Goal: Task Accomplishment & Management: Manage account settings

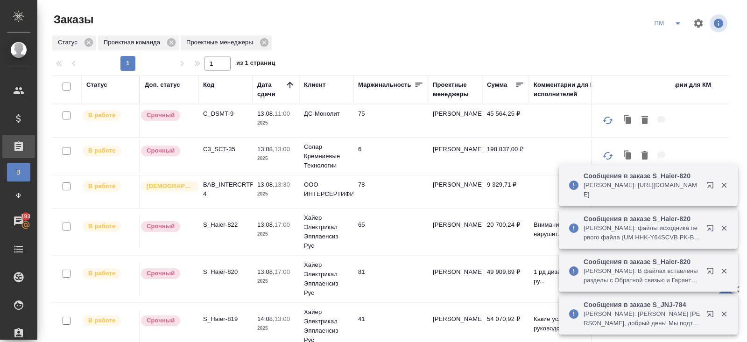
click at [709, 183] on icon "button" at bounding box center [711, 187] width 11 height 11
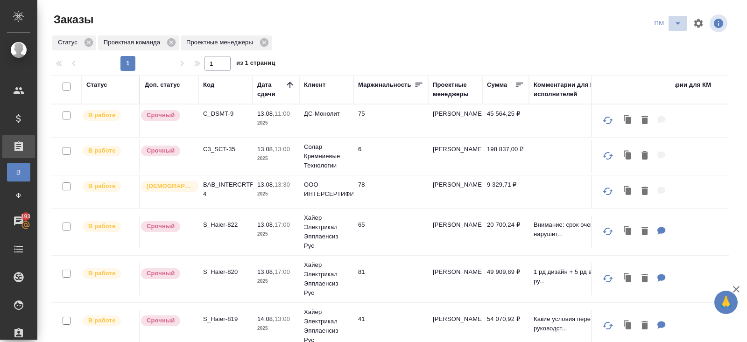
click at [677, 22] on icon "split button" at bounding box center [677, 23] width 5 height 2
click at [672, 39] on li "В работу!" at bounding box center [667, 42] width 47 height 15
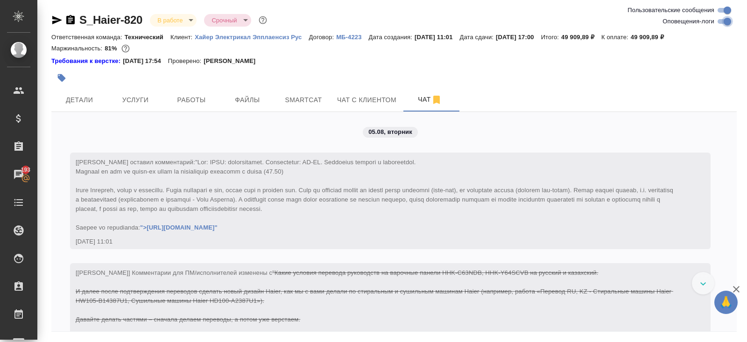
click at [719, 22] on input "Оповещения-логи" at bounding box center [727, 21] width 34 height 11
checkbox input "false"
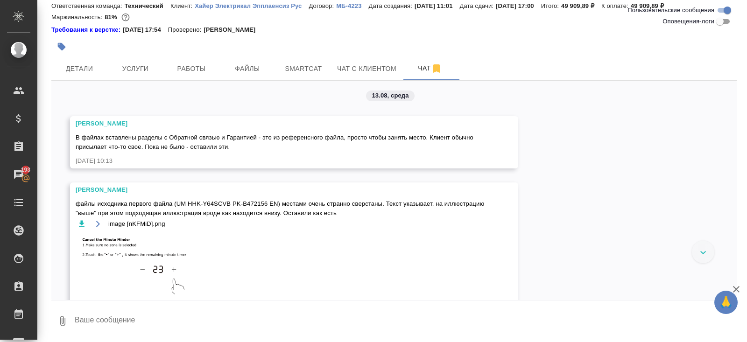
scroll to position [2515, 0]
click at [201, 62] on button "Работы" at bounding box center [191, 68] width 56 height 23
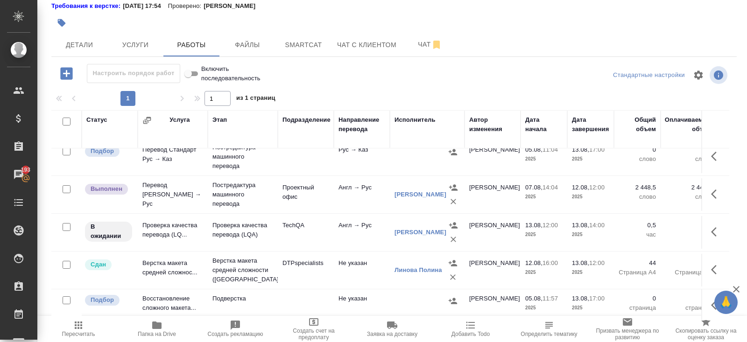
scroll to position [56, 0]
click at [429, 45] on span "Чат" at bounding box center [429, 43] width 45 height 12
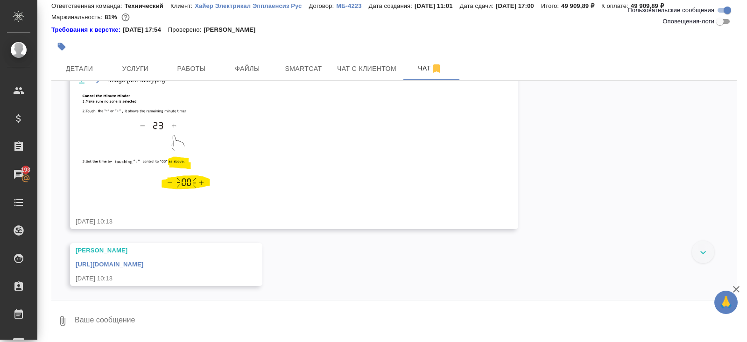
scroll to position [2724, 0]
click at [145, 323] on textarea at bounding box center [405, 321] width 663 height 32
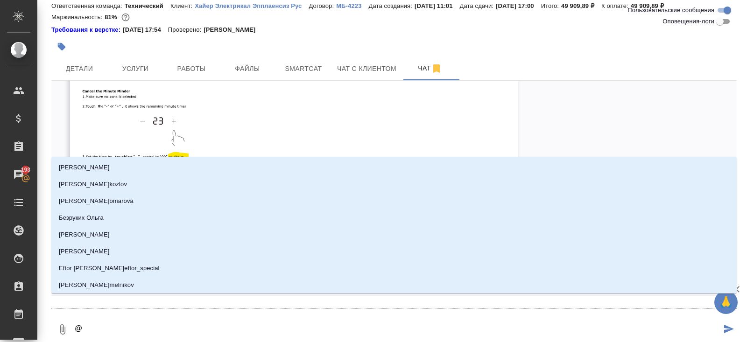
type textarea "@р"
type input "р"
type textarea "@ру"
type input "ру"
type textarea "@рум"
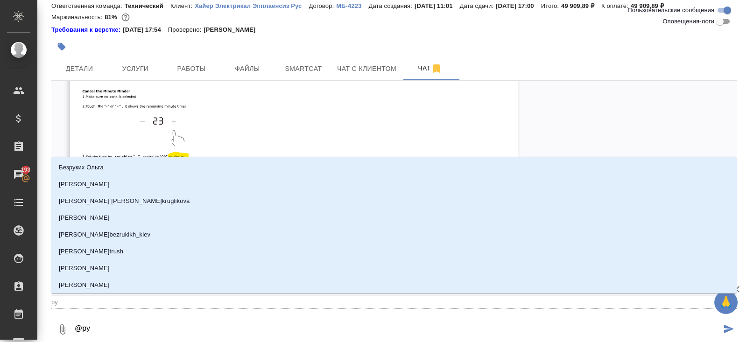
type input "рум"
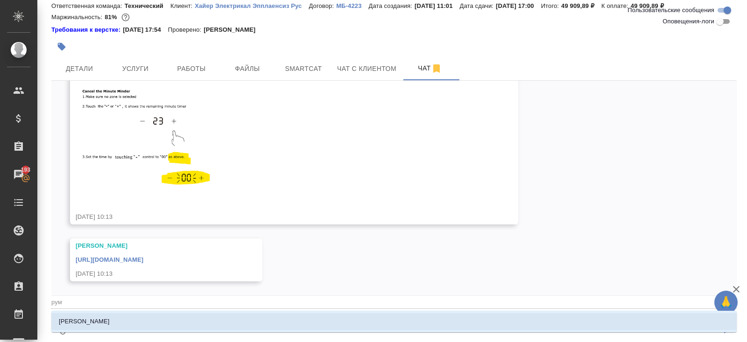
click at [132, 318] on li "Румянцева Дарья" at bounding box center [393, 321] width 685 height 17
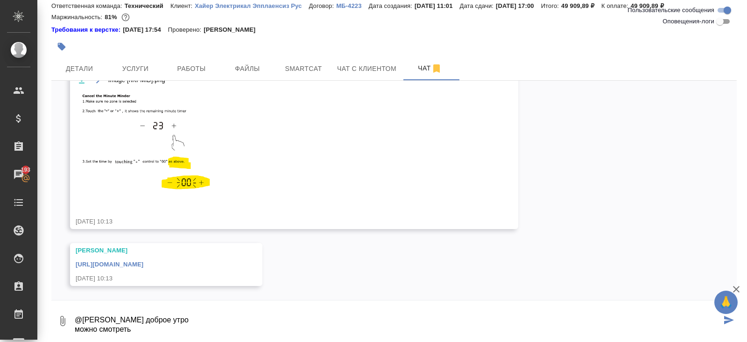
type textarea "@Румянцева Дарья доброе утро можно смотреть"
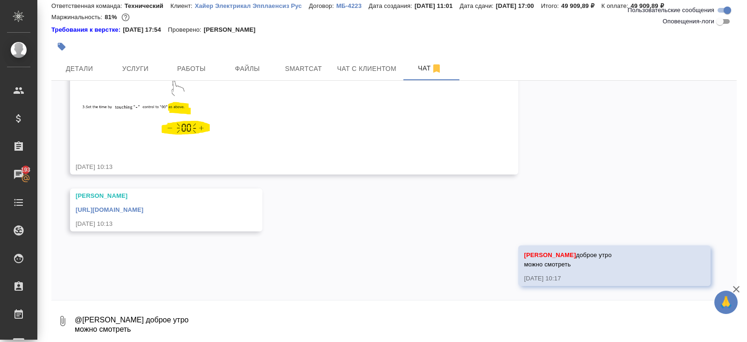
scroll to position [0, 0]
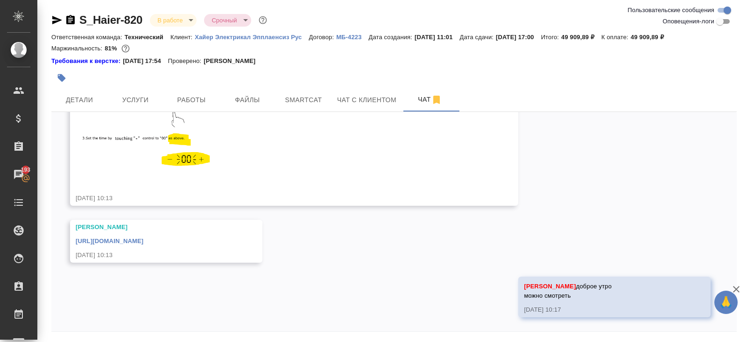
click at [55, 21] on icon "button" at bounding box center [57, 20] width 10 height 8
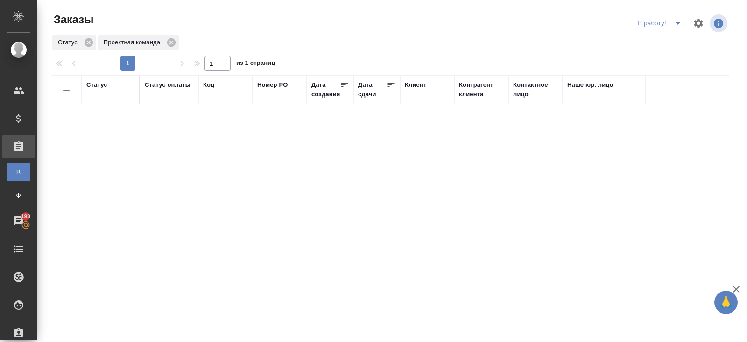
click at [677, 25] on icon "split button" at bounding box center [677, 23] width 11 height 11
click at [671, 46] on li "ПМ" at bounding box center [661, 42] width 52 height 15
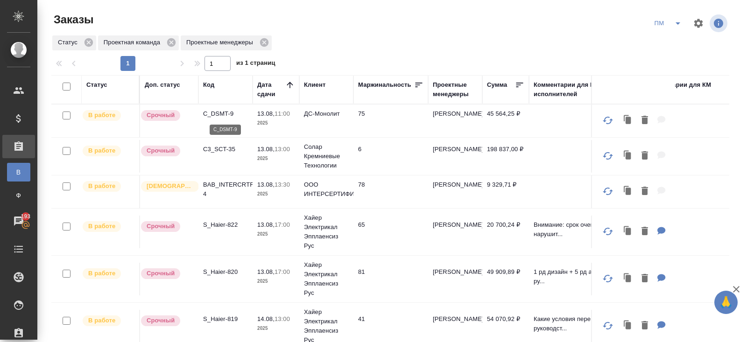
click at [214, 112] on p "C_DSMT-9" at bounding box center [225, 113] width 45 height 9
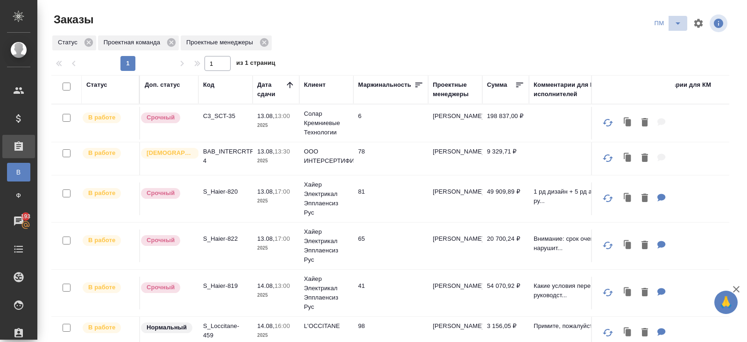
click at [675, 25] on icon "split button" at bounding box center [677, 23] width 11 height 11
click at [670, 41] on li "В работу!" at bounding box center [667, 42] width 47 height 15
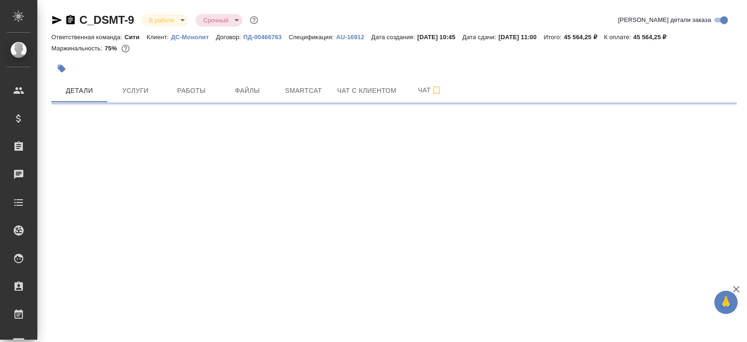
select select "RU"
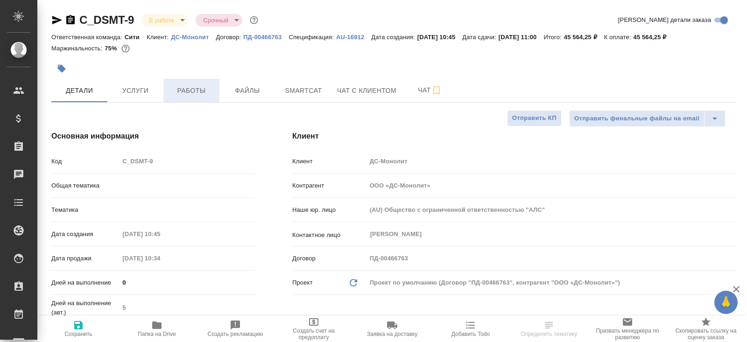
type textarea "x"
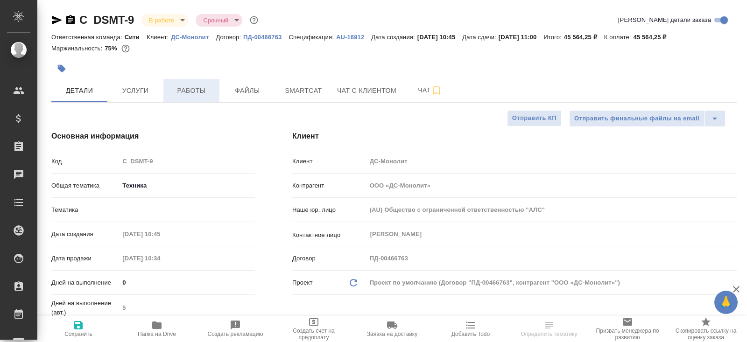
type textarea "x"
click at [193, 95] on span "Работы" at bounding box center [191, 91] width 45 height 12
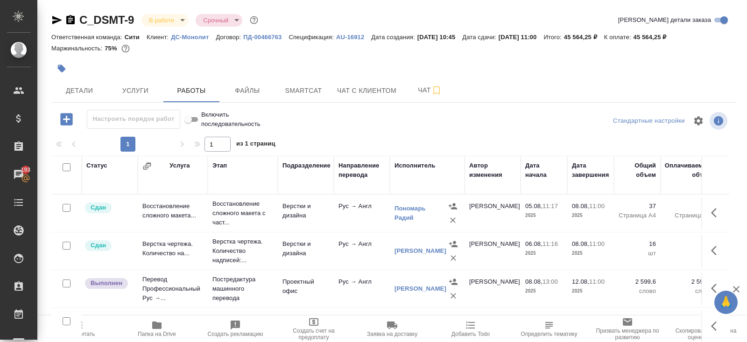
scroll to position [47, 0]
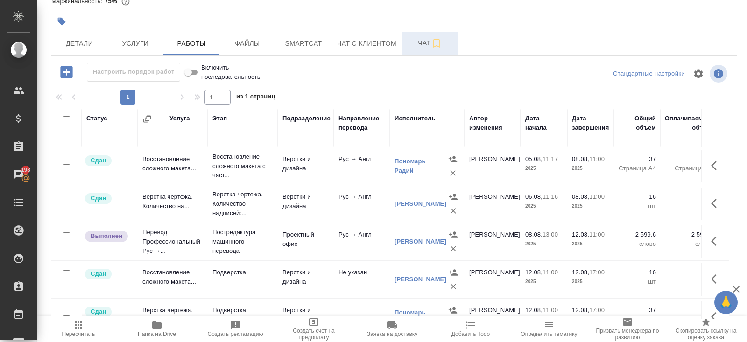
click at [436, 40] on icon "button" at bounding box center [436, 43] width 11 height 11
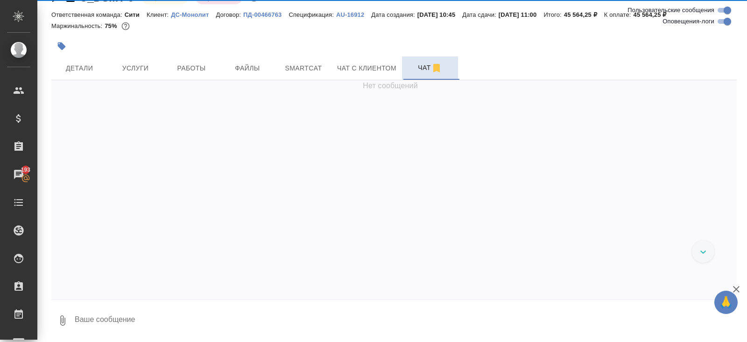
scroll to position [22, 0]
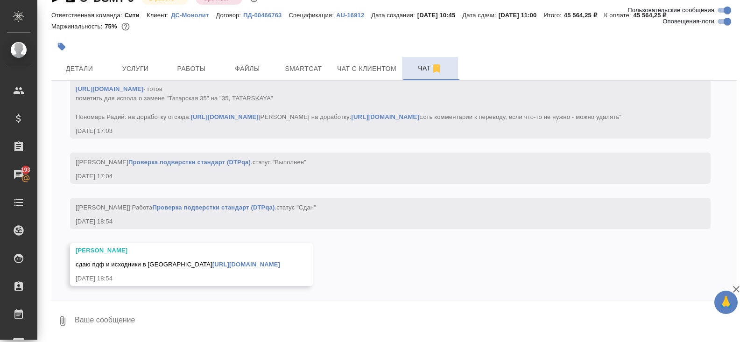
click at [721, 22] on input "Оповещения-логи" at bounding box center [727, 21] width 34 height 11
checkbox input "false"
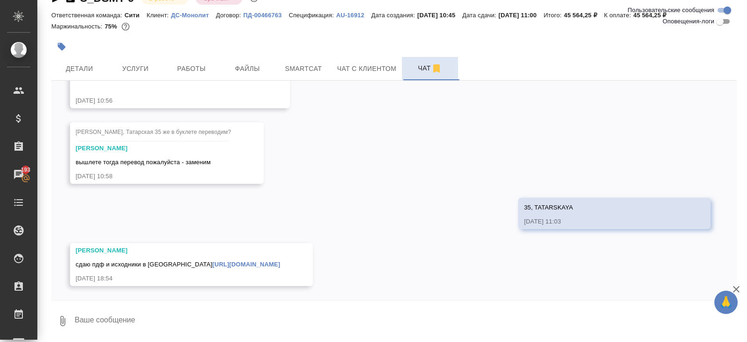
scroll to position [849, 0]
click at [280, 262] on link "https://drive.awatera.com/apps/files/files/10023923?dir=/Shares/DSMT/Orders/C_D…" at bounding box center [246, 264] width 68 height 7
click at [86, 67] on span "Детали" at bounding box center [79, 69] width 45 height 12
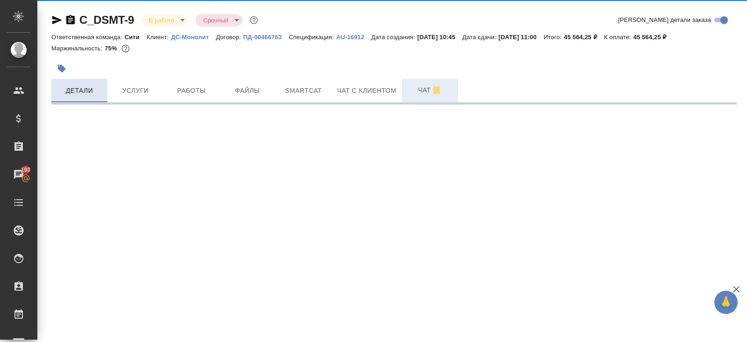
select select "RU"
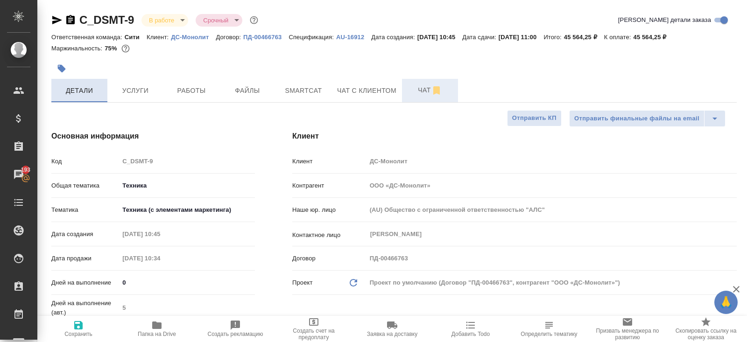
type textarea "x"
click at [55, 22] on icon "button" at bounding box center [57, 20] width 10 height 8
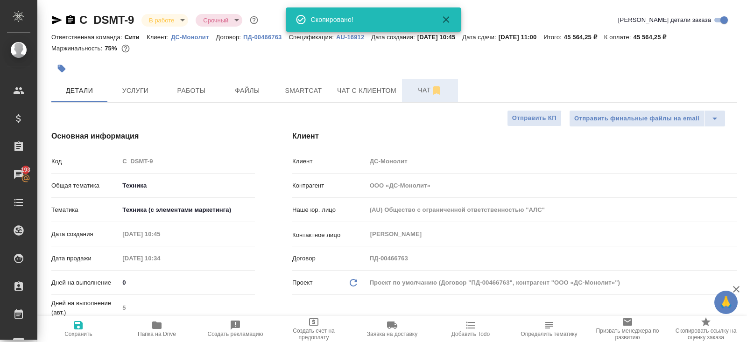
type textarea "x"
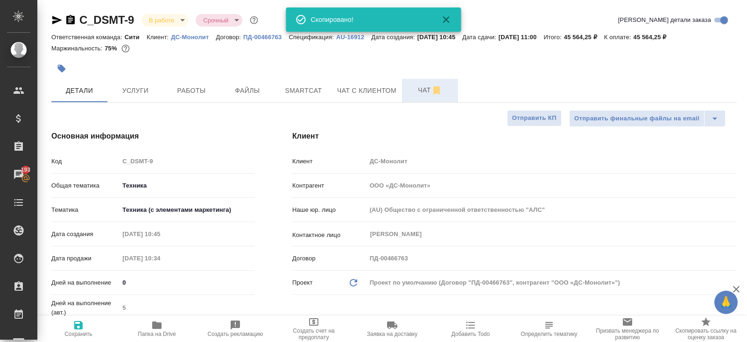
type textarea "x"
click at [158, 24] on body "🙏 .cls-1 fill:#fff; AWATERA Belyakova Yulia Клиенты Спецификации Заказы 193 Чат…" at bounding box center [373, 171] width 747 height 342
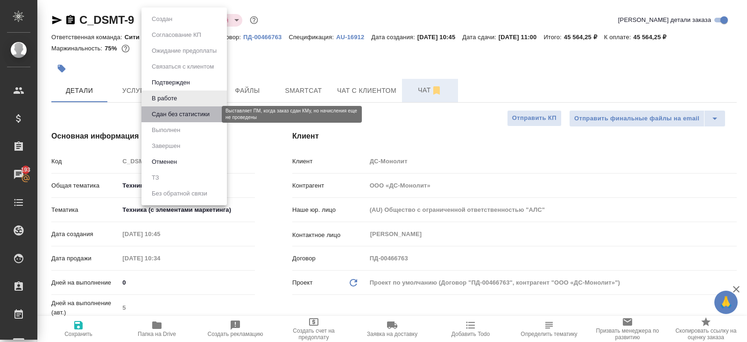
click at [173, 113] on button "Сдан без статистики" at bounding box center [180, 114] width 63 height 10
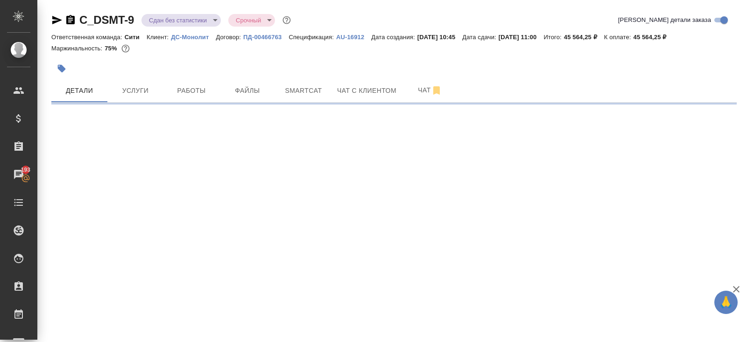
select select "RU"
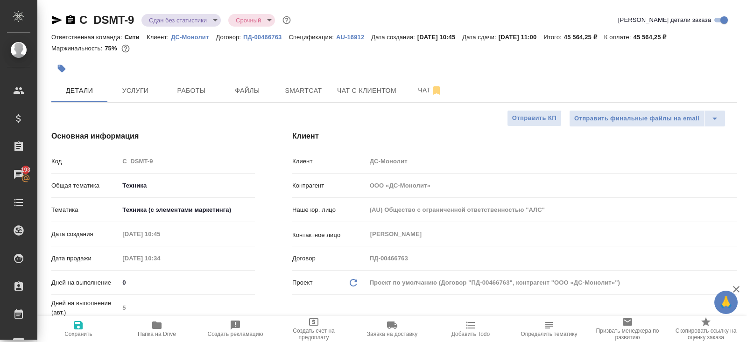
type textarea "x"
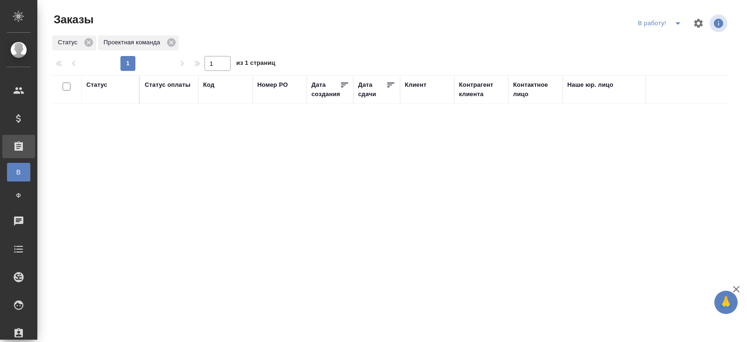
click at [677, 24] on icon "split button" at bounding box center [677, 23] width 5 height 2
click at [676, 38] on li "ПМ" at bounding box center [661, 42] width 52 height 15
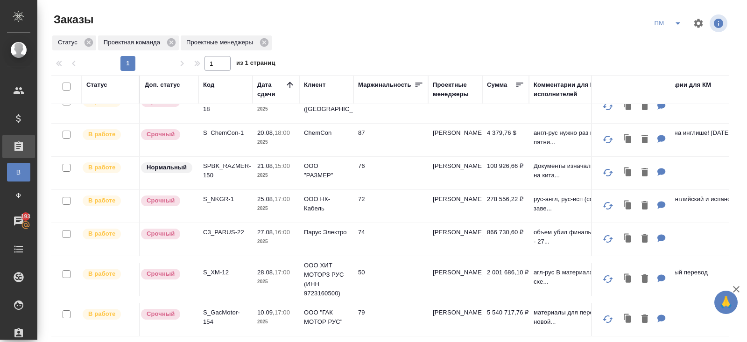
scroll to position [74, 0]
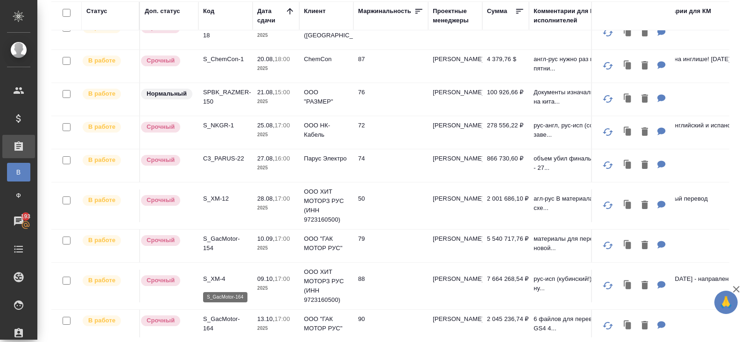
click at [215, 323] on p "S_GacMotor-164" at bounding box center [225, 323] width 45 height 19
click at [221, 235] on p "S_GacMotor-154" at bounding box center [225, 243] width 45 height 19
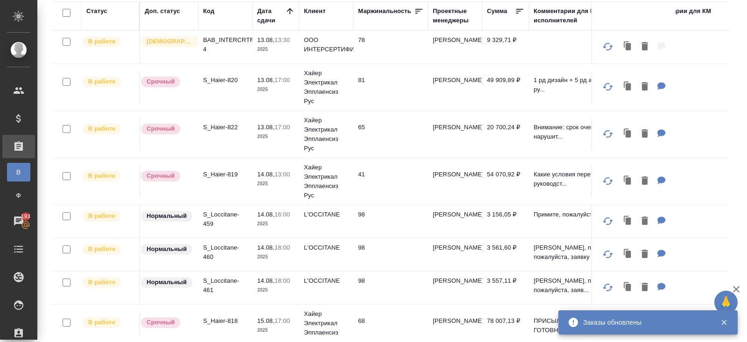
scroll to position [0, 0]
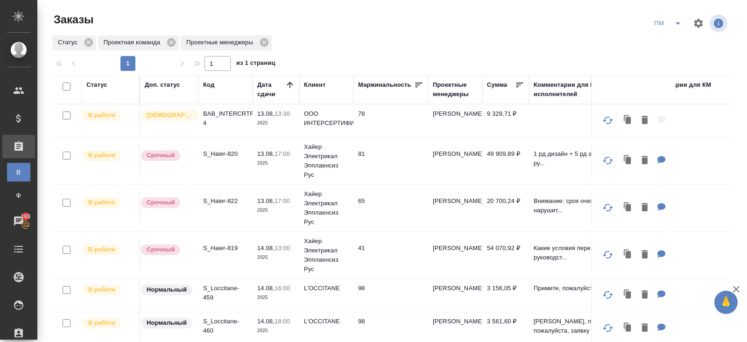
click at [213, 119] on p "BAB_INTERCRTF-4" at bounding box center [225, 118] width 45 height 19
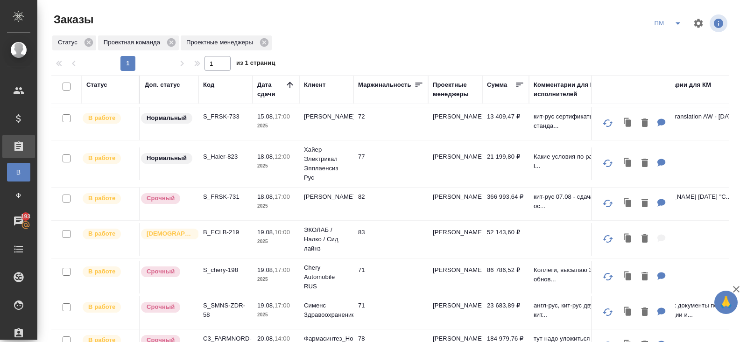
scroll to position [347, 0]
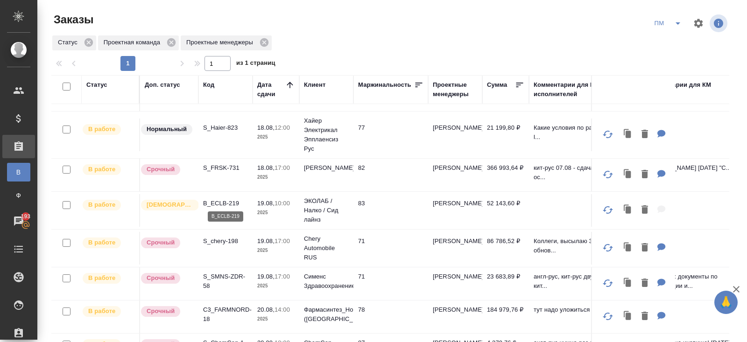
click at [222, 199] on p "B_ECLB-219" at bounding box center [225, 203] width 45 height 9
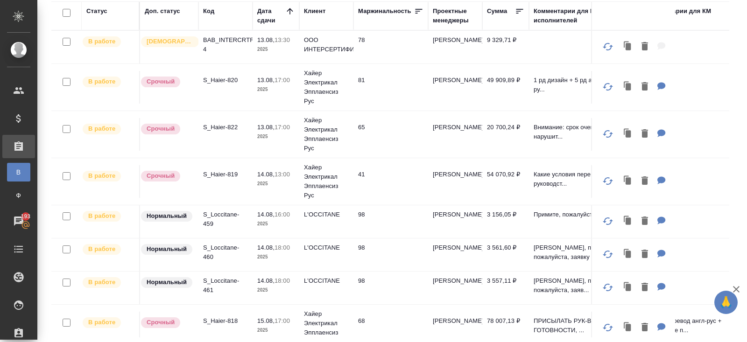
scroll to position [0, 0]
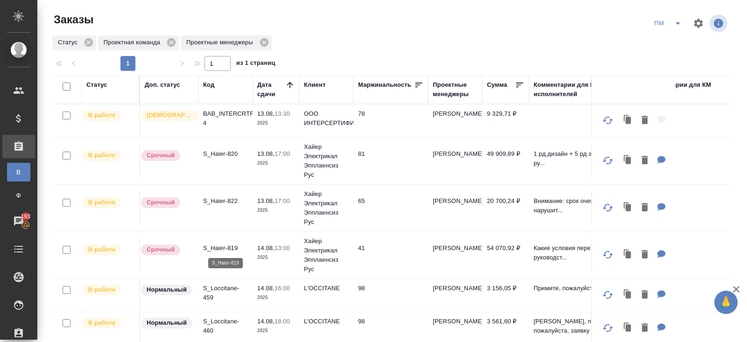
click at [217, 244] on p "S_Haier-819" at bounding box center [225, 248] width 45 height 9
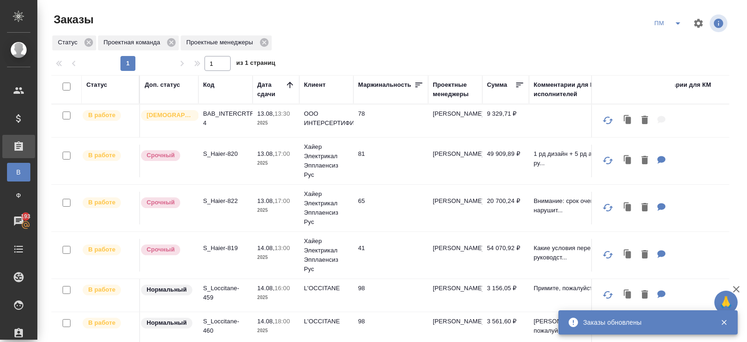
click at [675, 23] on icon "split button" at bounding box center [677, 23] width 11 height 11
click at [674, 39] on li "В работу!" at bounding box center [667, 42] width 47 height 15
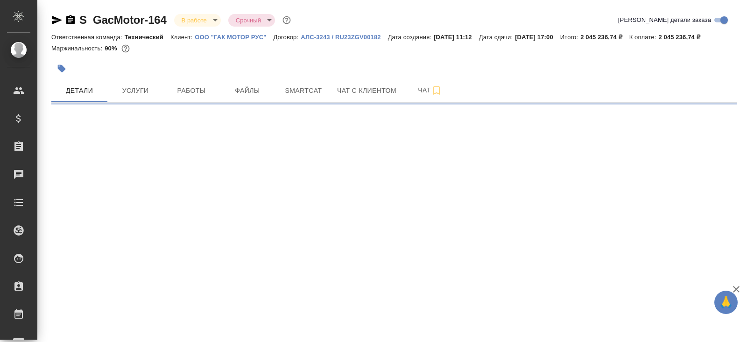
select select "RU"
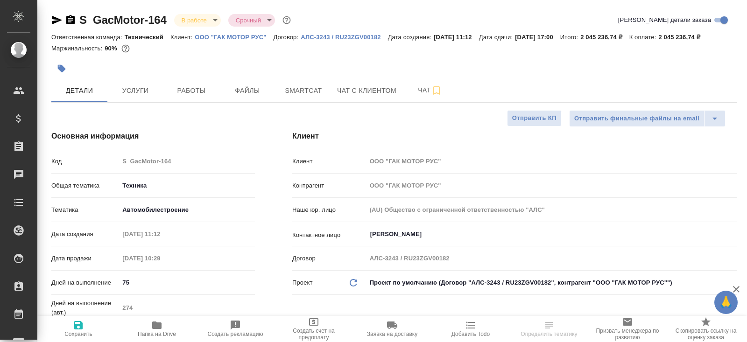
type textarea "x"
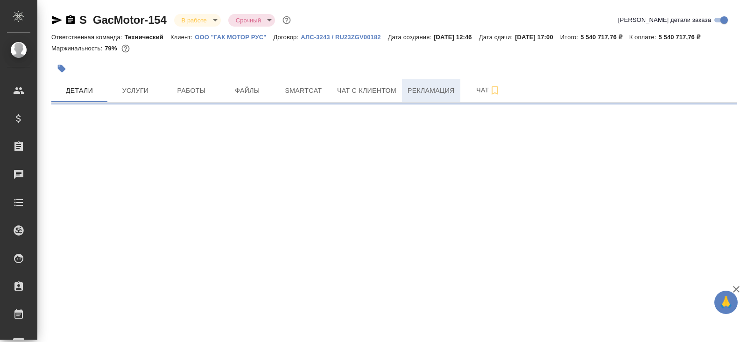
select select "RU"
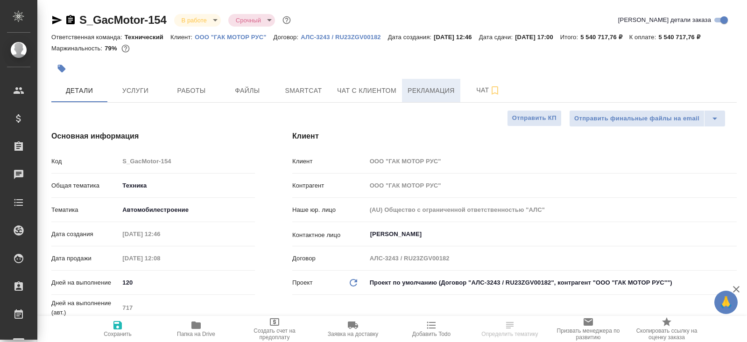
type textarea "x"
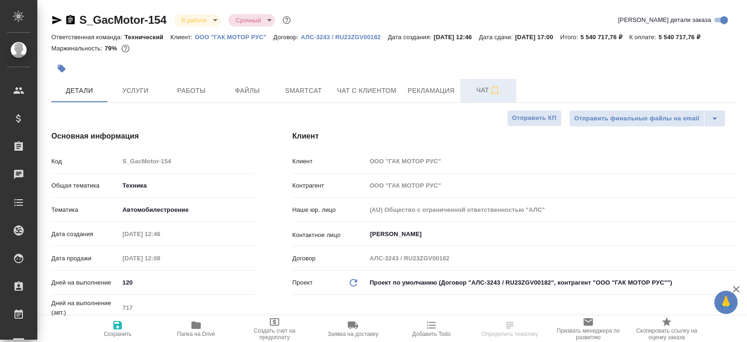
type textarea "x"
click at [482, 96] on span "Чат" at bounding box center [488, 90] width 45 height 12
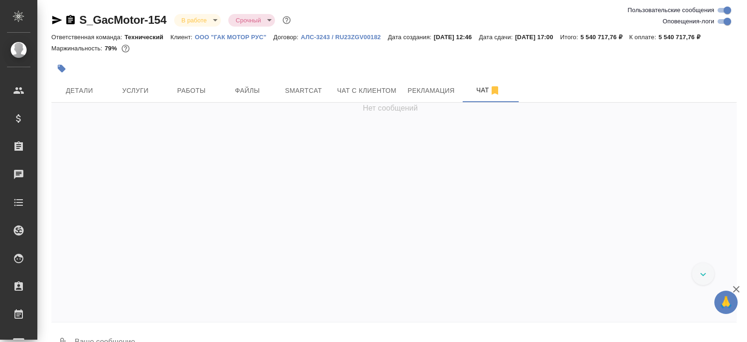
click at [726, 18] on input "Оповещения-логи" at bounding box center [727, 21] width 34 height 11
checkbox input "false"
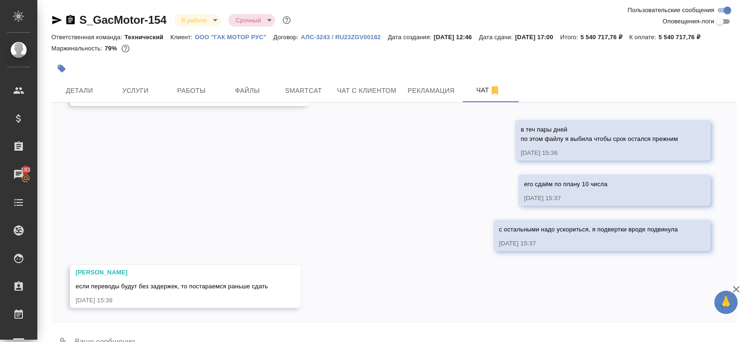
scroll to position [33, 0]
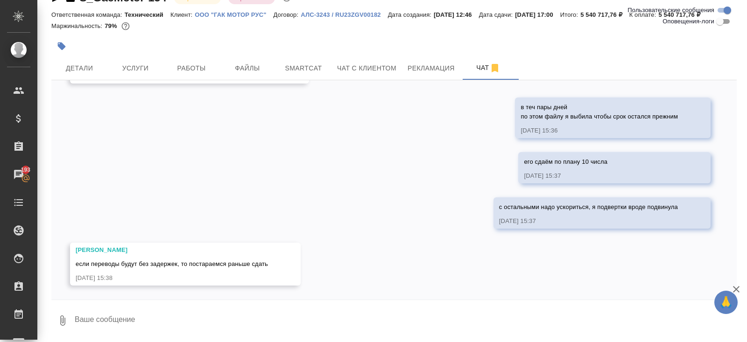
click at [132, 313] on textarea at bounding box center [405, 321] width 663 height 32
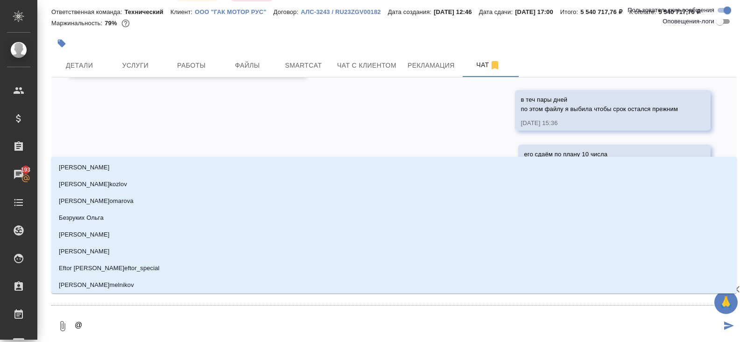
type textarea "@з"
type input "з"
type textarea "@за"
type input "за"
type textarea "@заб"
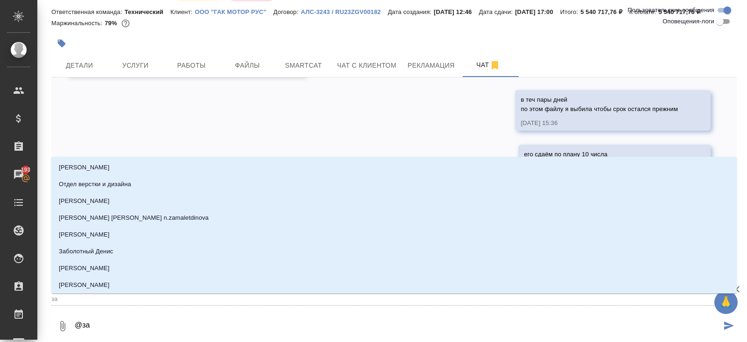
type input "заб"
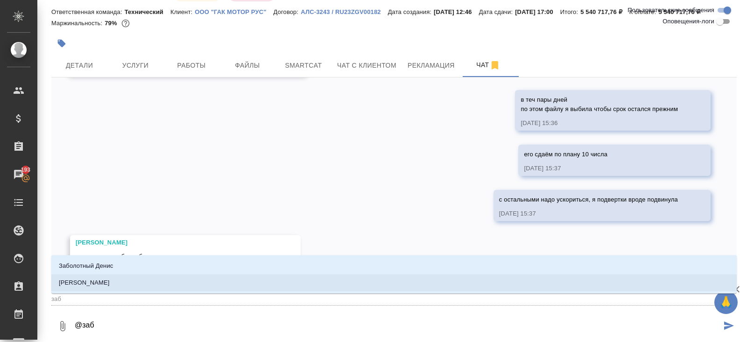
click at [88, 282] on p "Заборова Александра" at bounding box center [84, 282] width 51 height 9
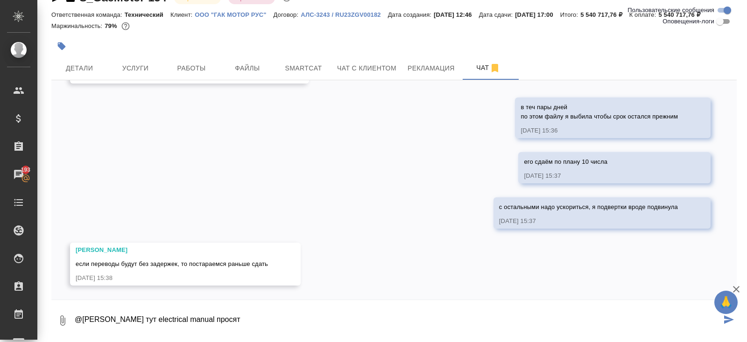
type textarea "@Заборова Александра тут electrical manual просят"
click at [309, 66] on span "Smartcat" at bounding box center [303, 69] width 45 height 12
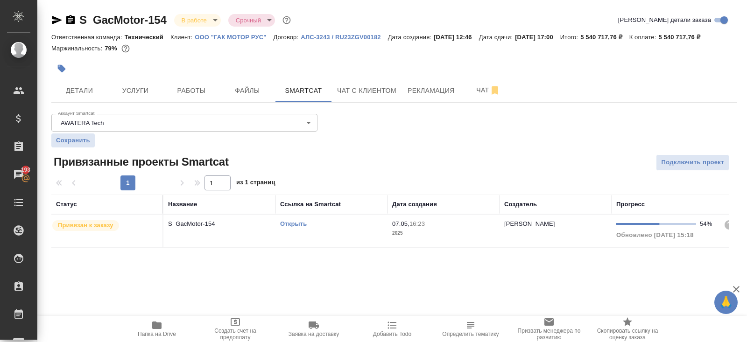
click at [291, 227] on link "Открыть" at bounding box center [293, 223] width 27 height 7
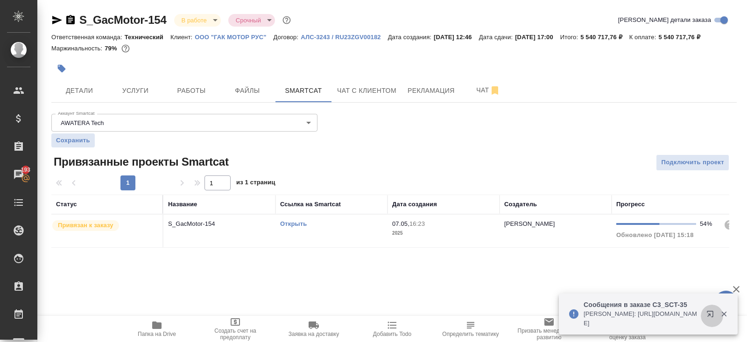
click at [709, 314] on icon "button" at bounding box center [709, 314] width 6 height 6
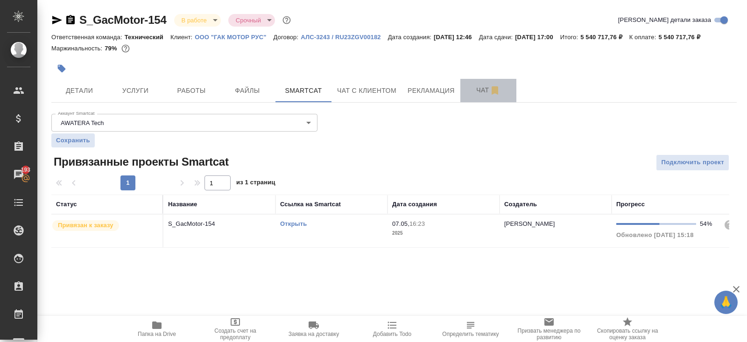
click at [475, 96] on span "Чат" at bounding box center [488, 90] width 45 height 12
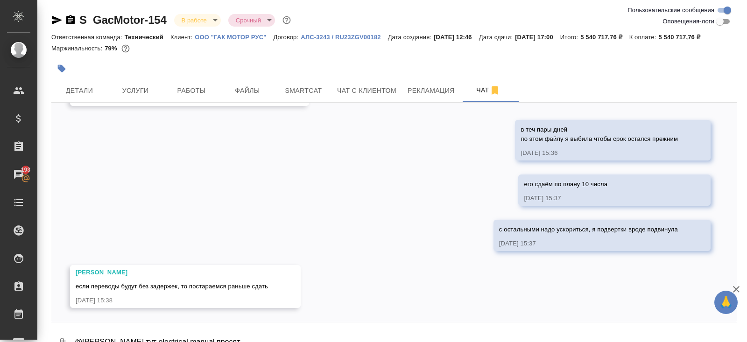
scroll to position [33, 0]
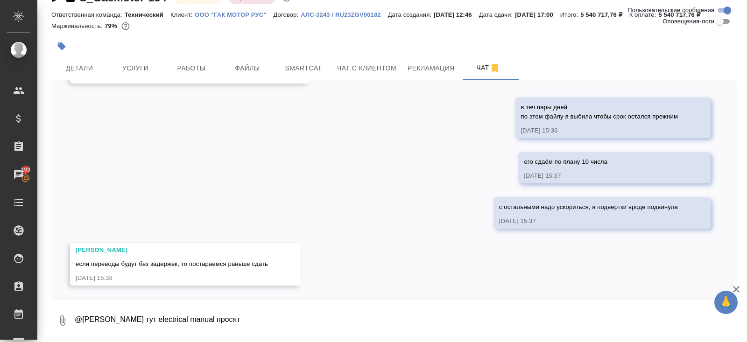
click at [273, 317] on textarea "@Заборова Александра тут electrical manual просят" at bounding box center [405, 321] width 663 height 32
type textarea "@Заборова Александра тут electrical manual просят сдать 4.09, но нам на перевод…"
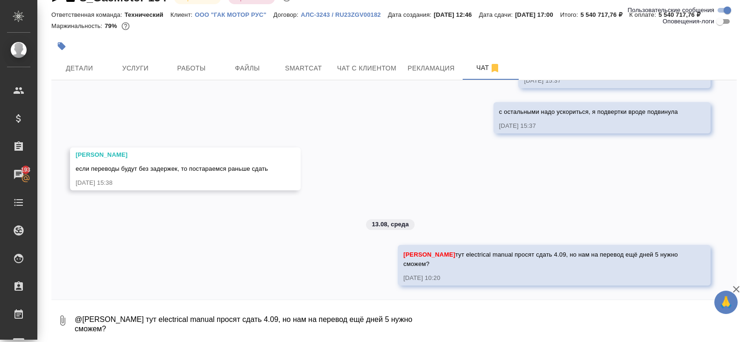
scroll to position [11112, 0]
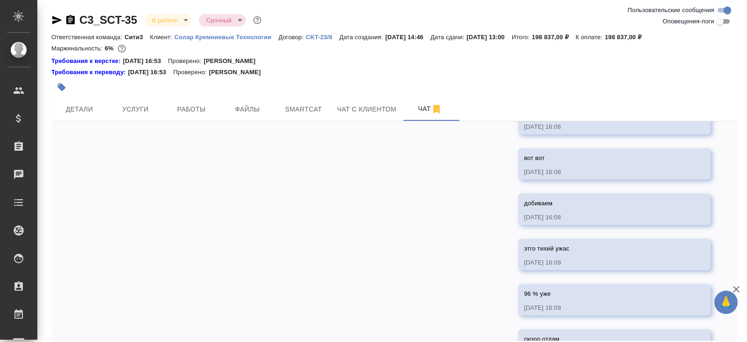
scroll to position [1893, 0]
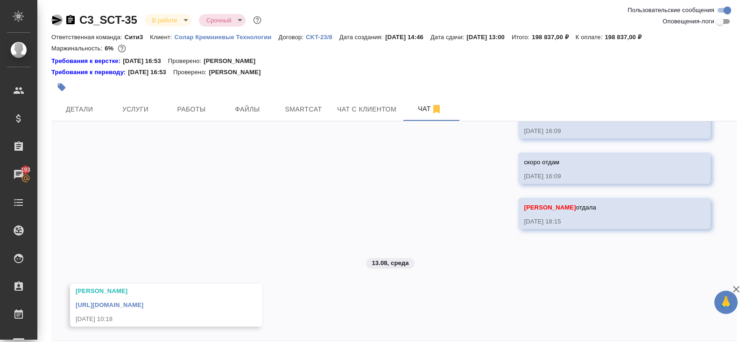
click at [58, 17] on icon "button" at bounding box center [56, 19] width 11 height 11
click at [143, 304] on link "https://drive.awatera.com/apps/files/files/9680759?dir=/Shares/SCT/Orders/C3_SC…" at bounding box center [110, 304] width 68 height 7
click at [177, 15] on body "🙏 .cls-1 fill:#fff; AWATERA Belyakova Yulia Клиенты Спецификации Заказы 193 Чат…" at bounding box center [373, 171] width 747 height 342
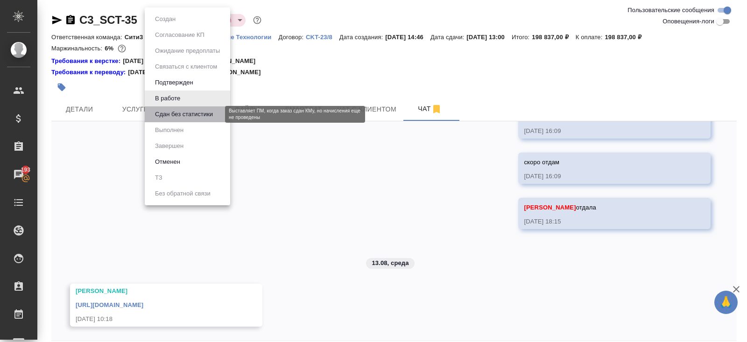
click at [178, 118] on button "Сдан без статистики" at bounding box center [183, 114] width 63 height 10
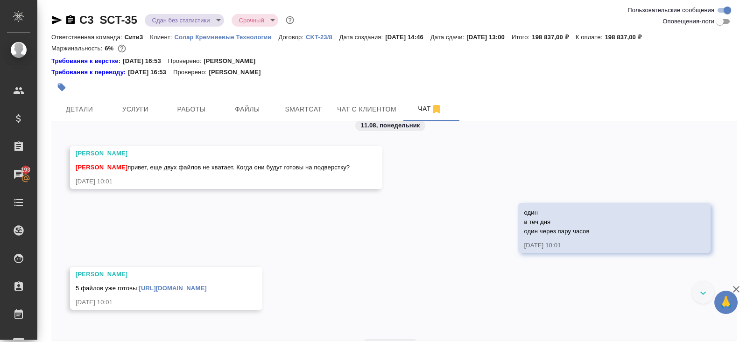
scroll to position [1753, 0]
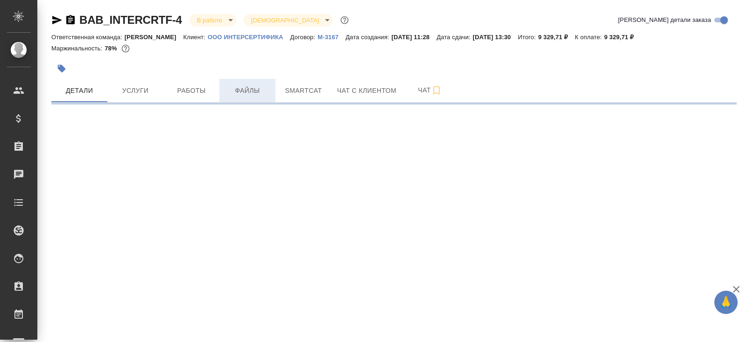
click at [221, 89] on button "Файлы" at bounding box center [247, 90] width 56 height 23
click at [206, 89] on span "Работы" at bounding box center [191, 91] width 45 height 12
select select "RU"
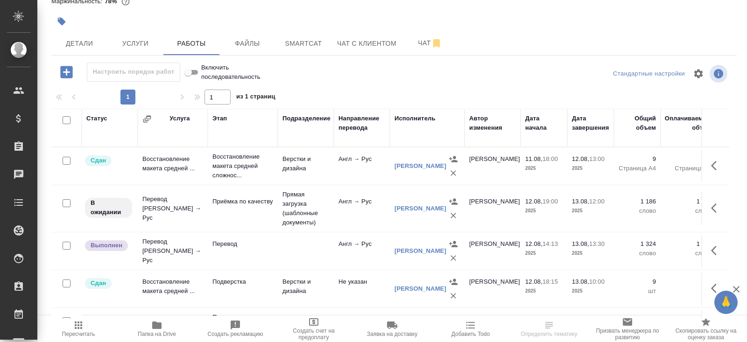
scroll to position [63, 0]
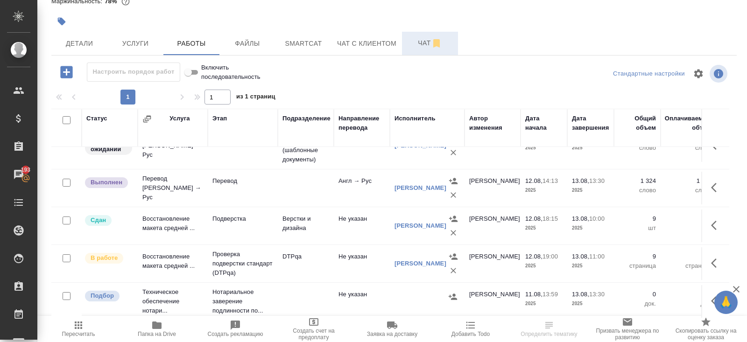
click at [418, 47] on span "Чат" at bounding box center [429, 43] width 45 height 12
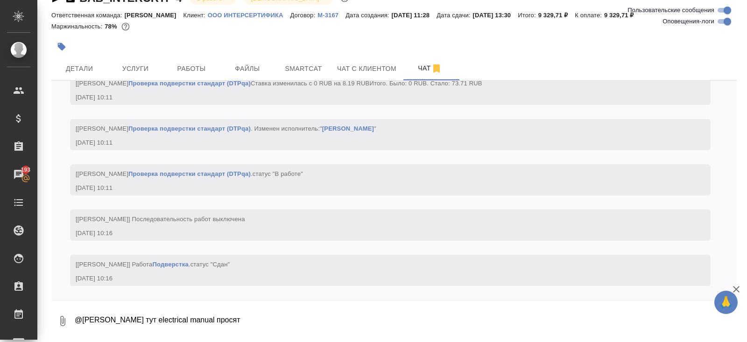
click at [722, 21] on input "Оповещения-логи" at bounding box center [727, 21] width 34 height 11
checkbox input "false"
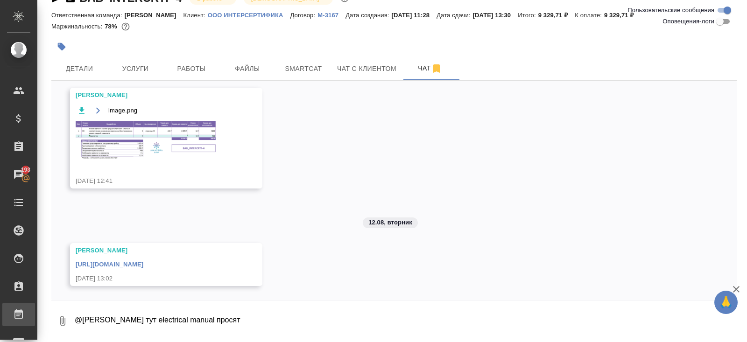
drag, startPoint x: 272, startPoint y: 323, endPoint x: 9, endPoint y: 308, distance: 264.0
click at [21, 311] on div ".cls-1 fill:#fff; AWATERA Belyakova Yulia Клиенты Спецификации Заказы 193 Чаты …" at bounding box center [373, 171] width 747 height 342
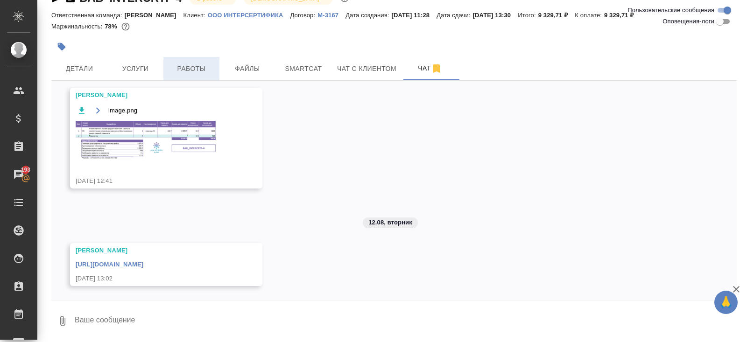
click at [169, 79] on button "Работы" at bounding box center [191, 68] width 56 height 23
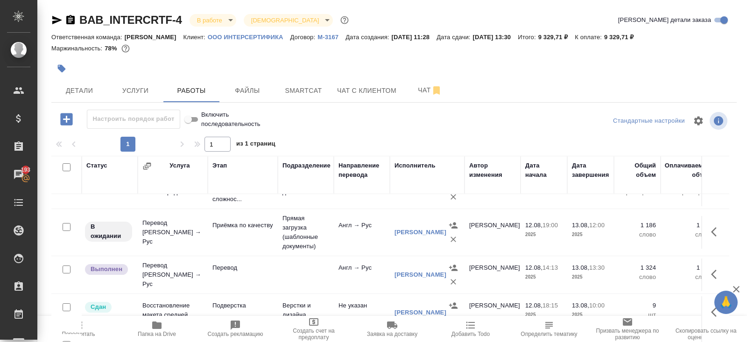
scroll to position [18, 0]
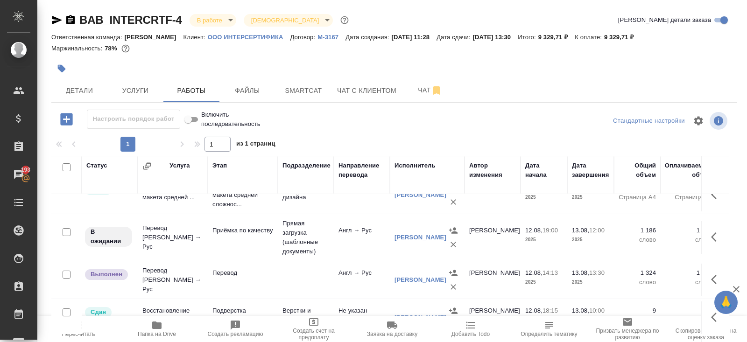
click at [715, 236] on icon "button" at bounding box center [716, 236] width 11 height 11
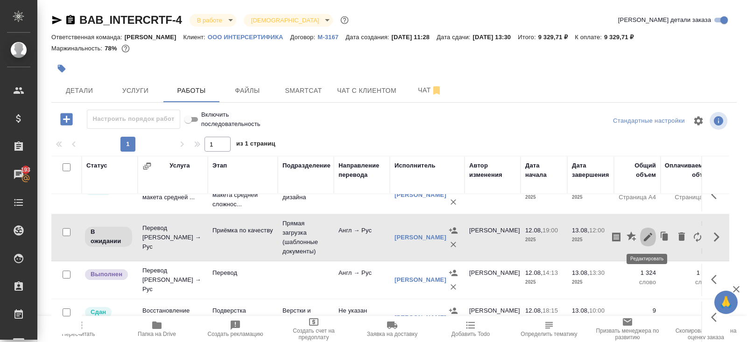
click at [650, 239] on icon "button" at bounding box center [647, 236] width 11 height 11
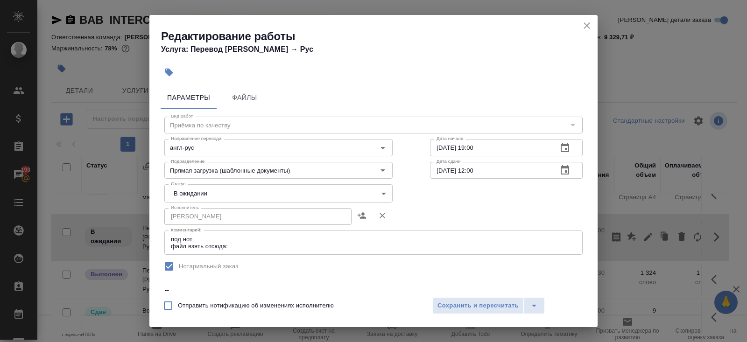
click at [561, 152] on icon "button" at bounding box center [564, 147] width 11 height 11
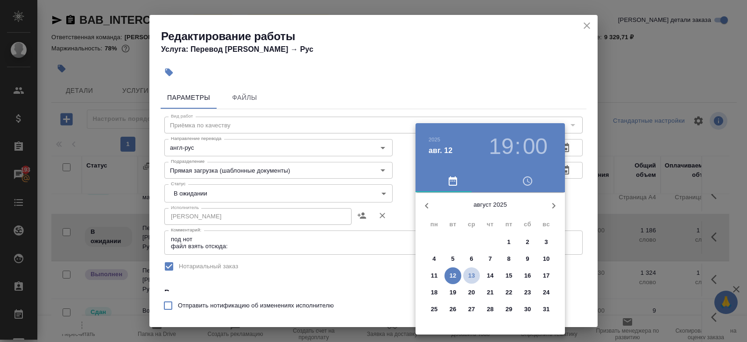
click at [472, 276] on p "13" at bounding box center [471, 275] width 7 height 9
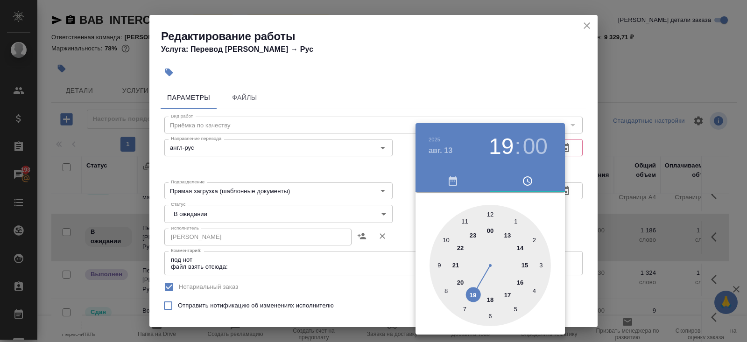
click at [462, 219] on div at bounding box center [489, 265] width 121 height 121
type input "13.08.2025 11:00"
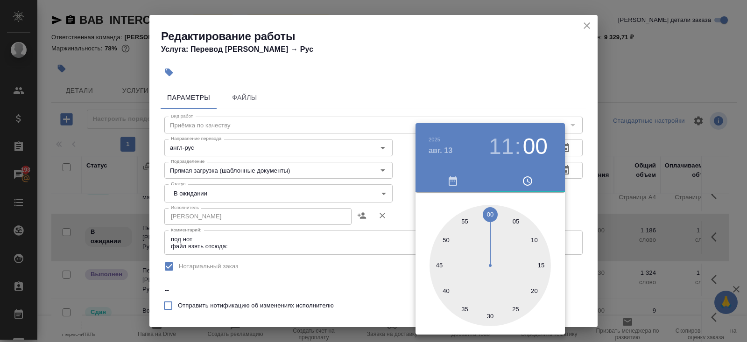
click at [374, 261] on div at bounding box center [373, 171] width 747 height 342
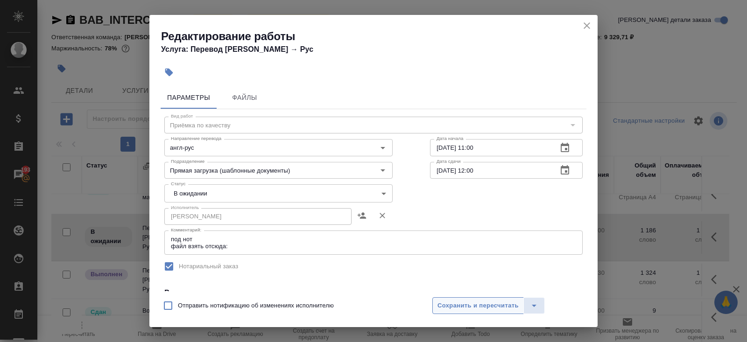
click at [449, 307] on span "Сохранить и пересчитать" at bounding box center [477, 305] width 81 height 11
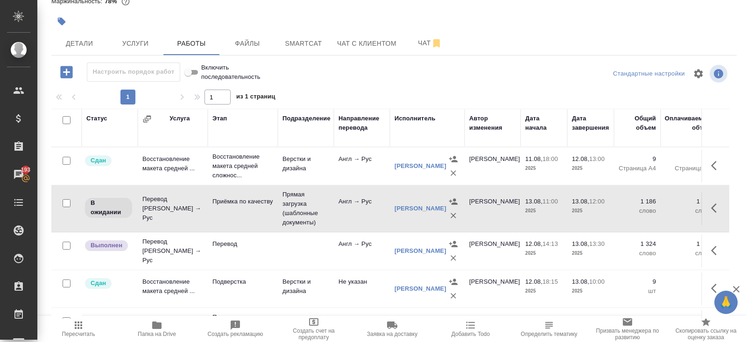
scroll to position [0, 0]
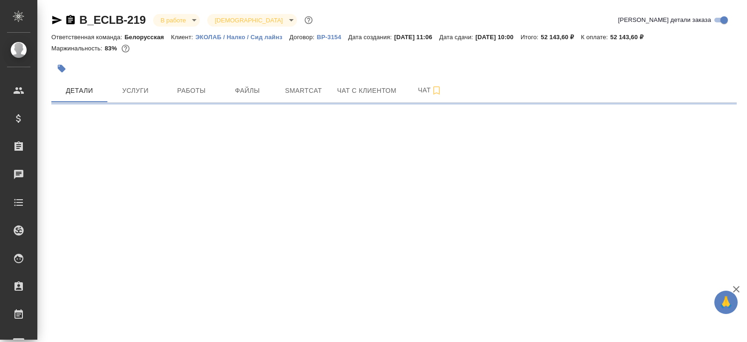
select select "RU"
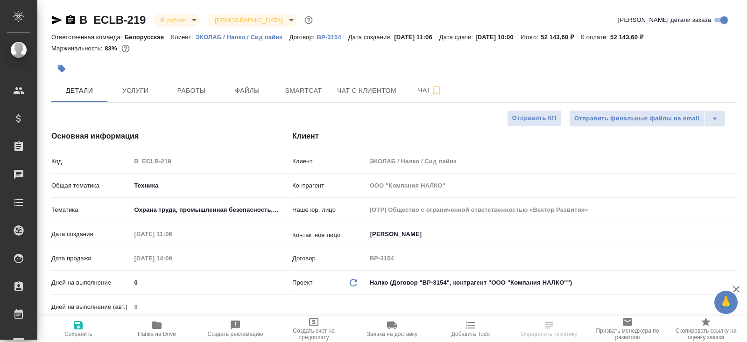
type textarea "x"
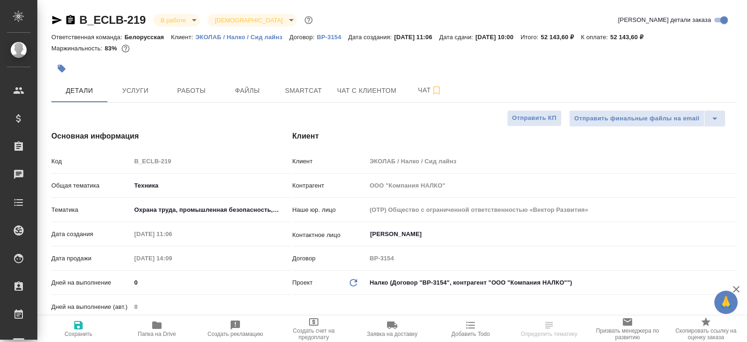
type textarea "x"
click at [312, 88] on span "Smartcat" at bounding box center [303, 91] width 45 height 12
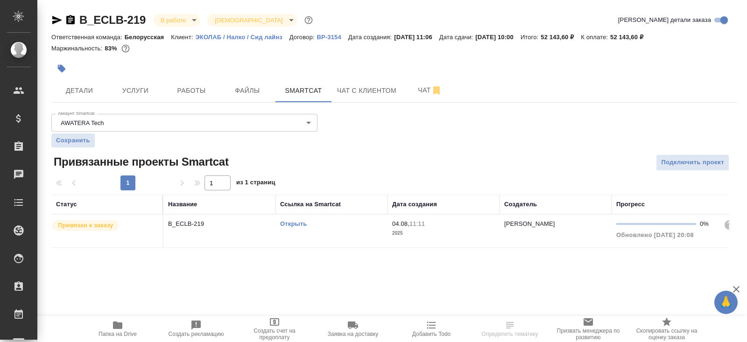
click at [293, 223] on link "Открыть" at bounding box center [293, 223] width 27 height 7
click at [204, 83] on button "Работы" at bounding box center [191, 90] width 56 height 23
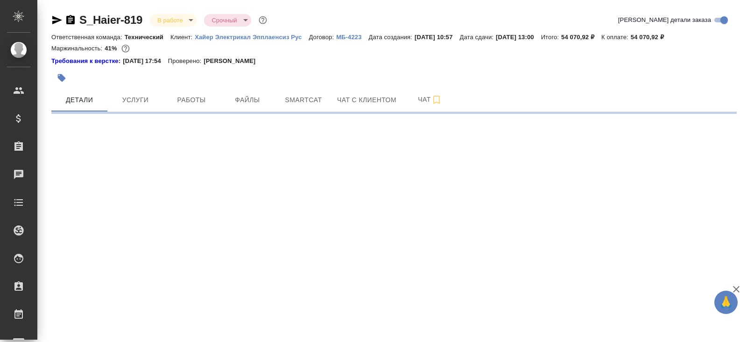
select select "RU"
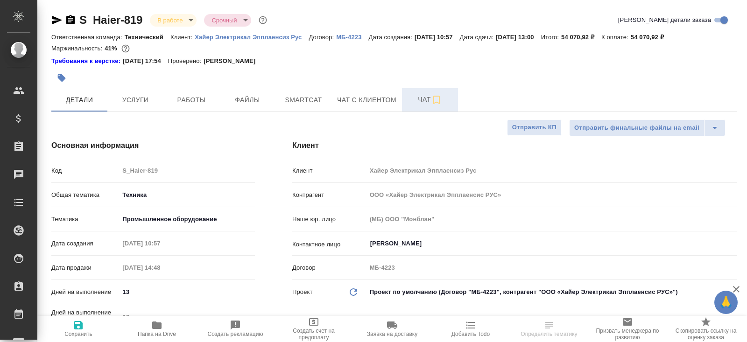
type textarea "x"
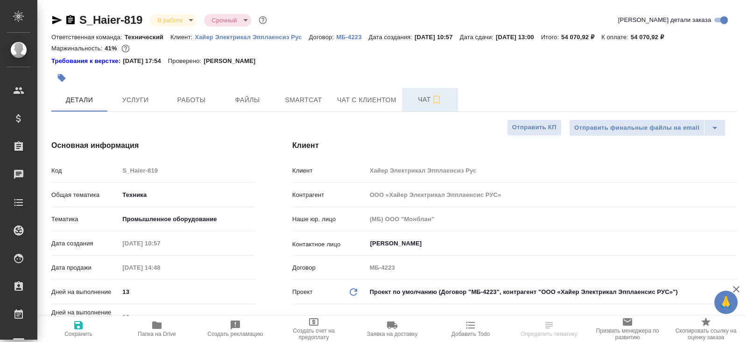
type textarea "x"
click at [421, 102] on span "Чат" at bounding box center [429, 100] width 45 height 12
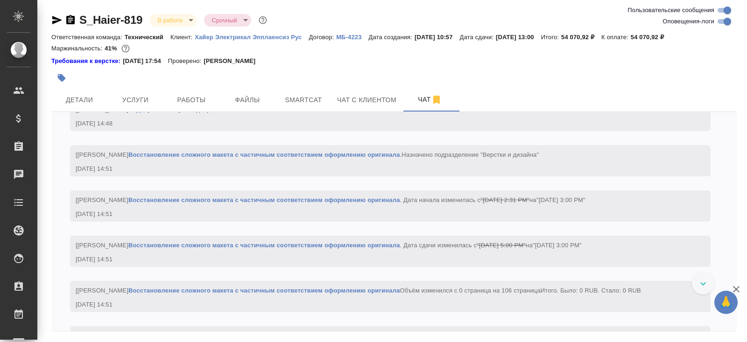
click at [722, 21] on input "Оповещения-логи" at bounding box center [727, 21] width 34 height 11
checkbox input "false"
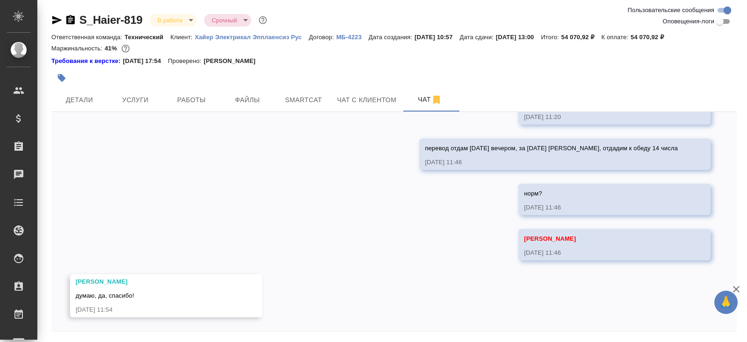
scroll to position [31, 0]
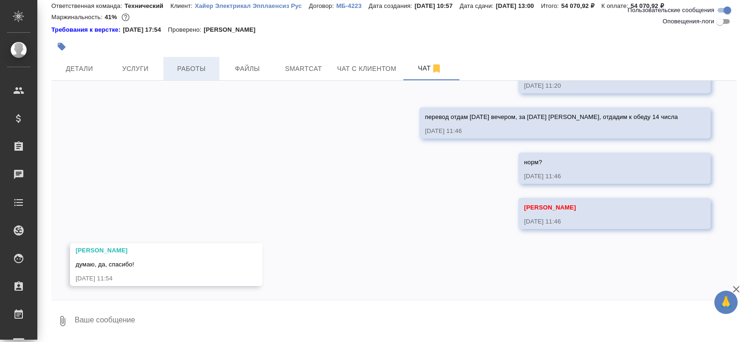
click at [218, 75] on button "Работы" at bounding box center [191, 68] width 56 height 23
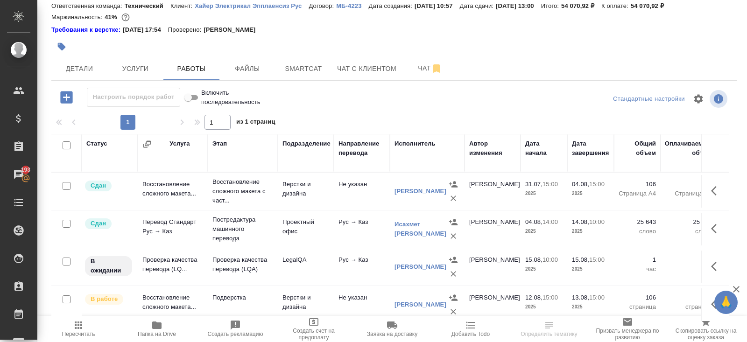
scroll to position [56, 0]
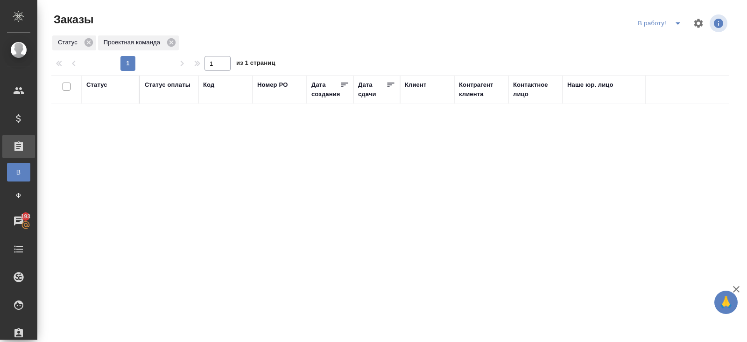
click at [674, 26] on icon "split button" at bounding box center [677, 23] width 11 height 11
click at [672, 57] on li "начислить" at bounding box center [661, 56] width 52 height 15
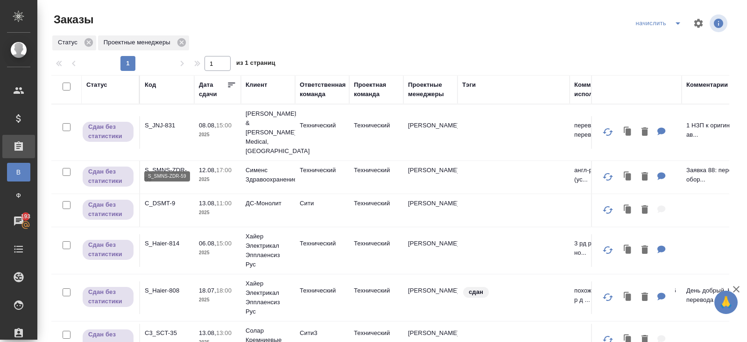
click at [153, 166] on p "S_SMNS-ZDR-59" at bounding box center [167, 175] width 45 height 19
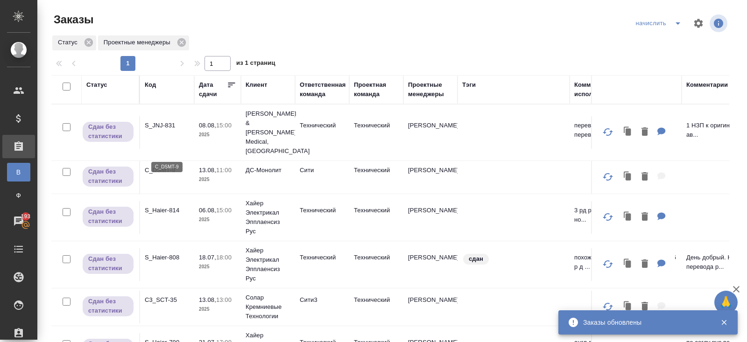
click at [164, 166] on p "C_DSMT-9" at bounding box center [167, 170] width 45 height 9
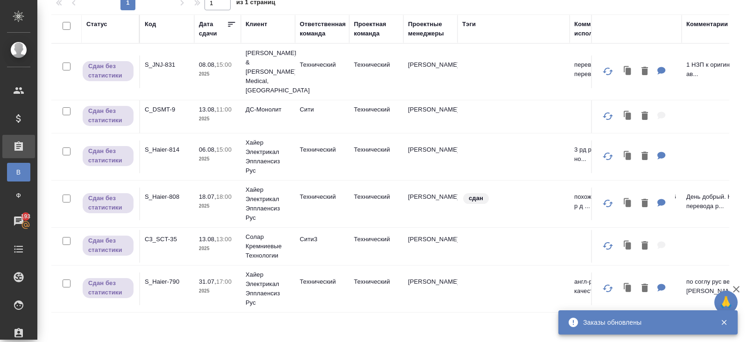
scroll to position [61, 0]
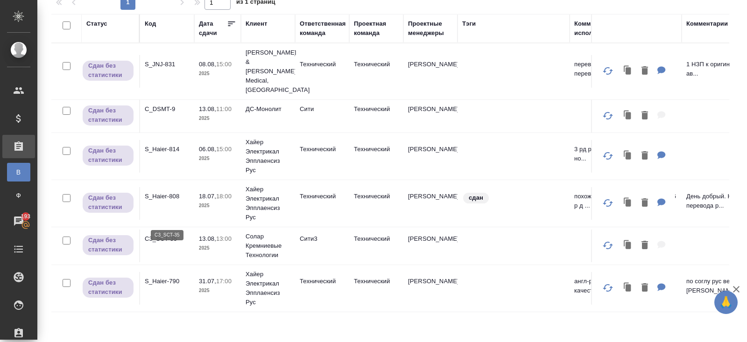
click at [158, 234] on p "C3_SCT-35" at bounding box center [167, 238] width 45 height 9
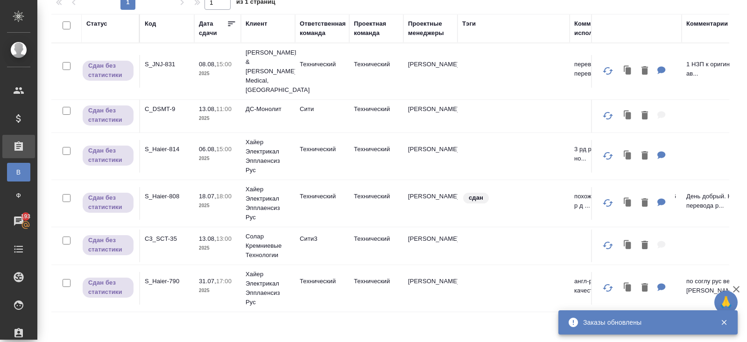
scroll to position [0, 0]
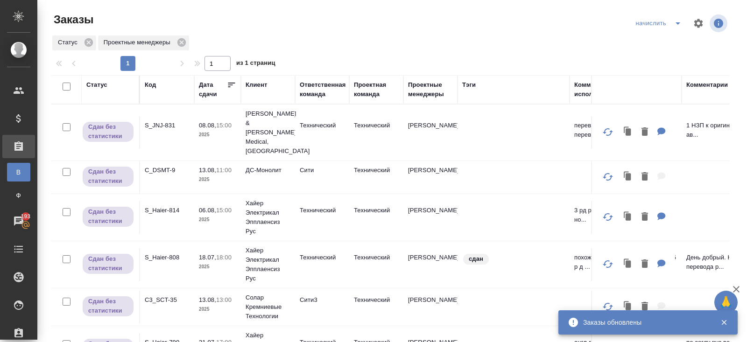
click at [680, 18] on icon "split button" at bounding box center [677, 23] width 11 height 11
click at [678, 36] on li "В работу!" at bounding box center [659, 42] width 55 height 15
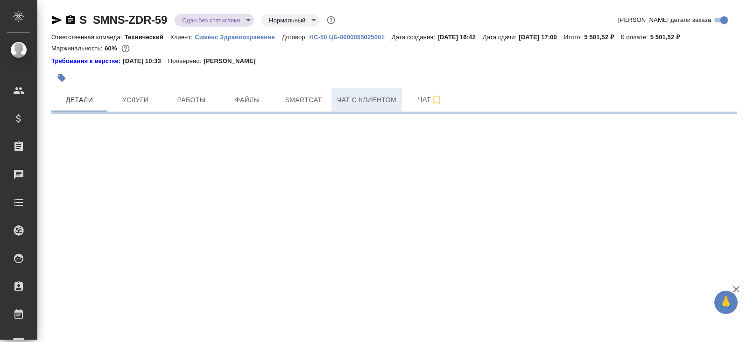
select select "RU"
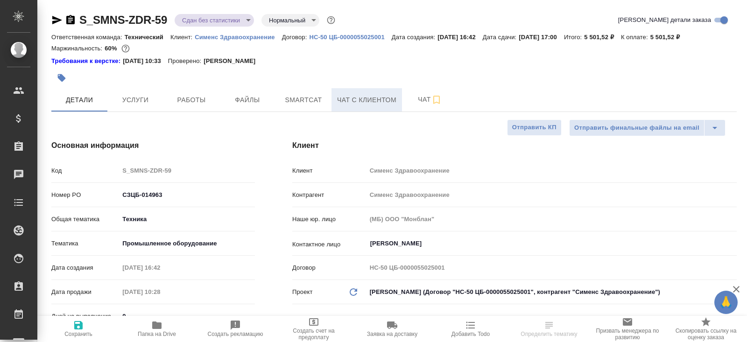
type textarea "x"
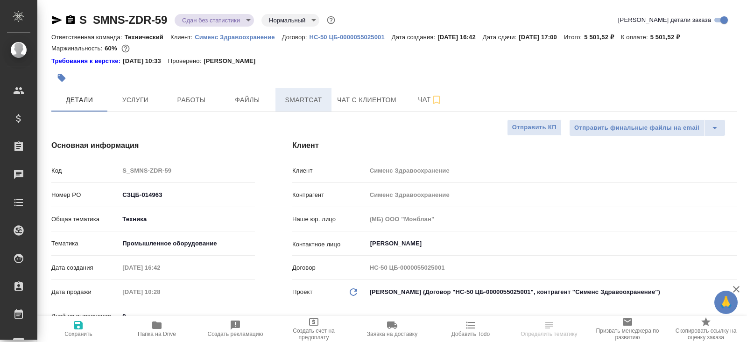
type textarea "x"
click at [300, 103] on span "Smartcat" at bounding box center [303, 100] width 45 height 12
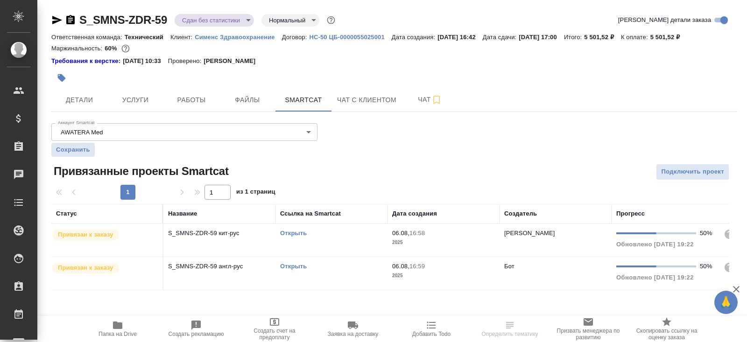
click at [323, 230] on div "Открыть" at bounding box center [331, 233] width 103 height 9
click at [351, 238] on div "Открыть" at bounding box center [331, 233] width 103 height 9
click at [193, 98] on span "Работы" at bounding box center [191, 100] width 45 height 12
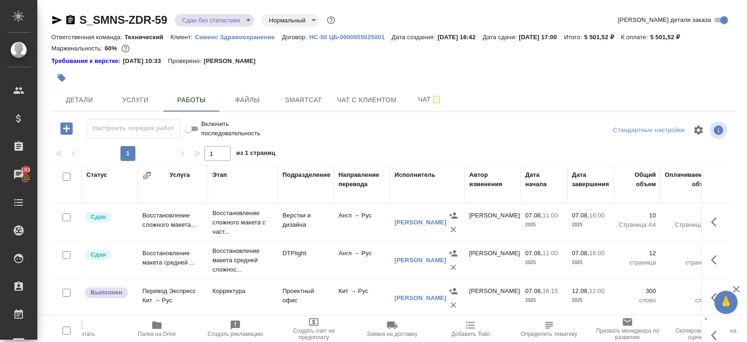
click at [87, 331] on span "Пересчитать" at bounding box center [78, 334] width 33 height 7
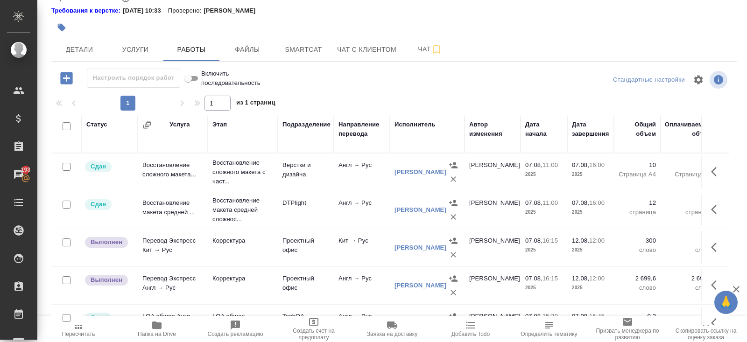
scroll to position [56, 0]
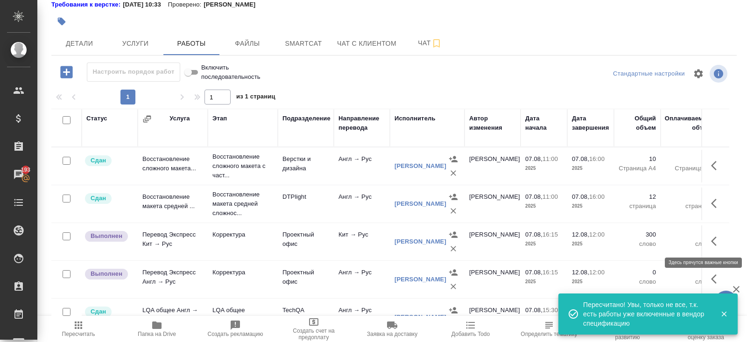
click at [712, 241] on icon "button" at bounding box center [714, 241] width 6 height 9
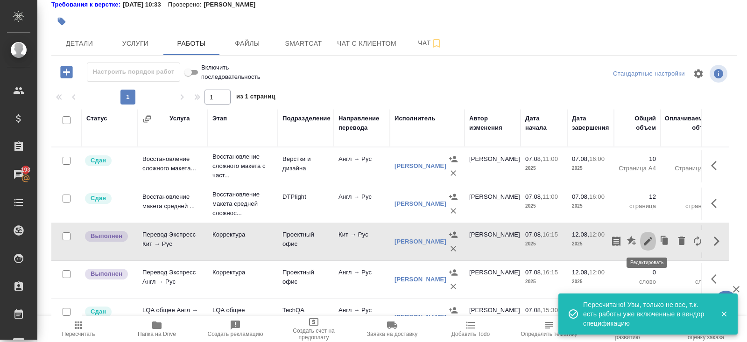
click at [649, 243] on icon "button" at bounding box center [647, 241] width 11 height 11
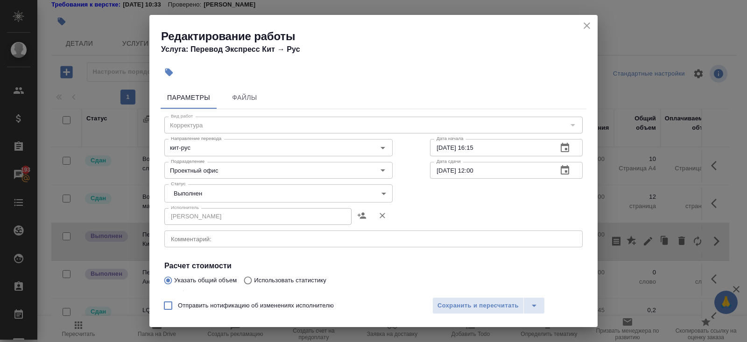
click at [588, 27] on icon "close" at bounding box center [586, 25] width 11 height 11
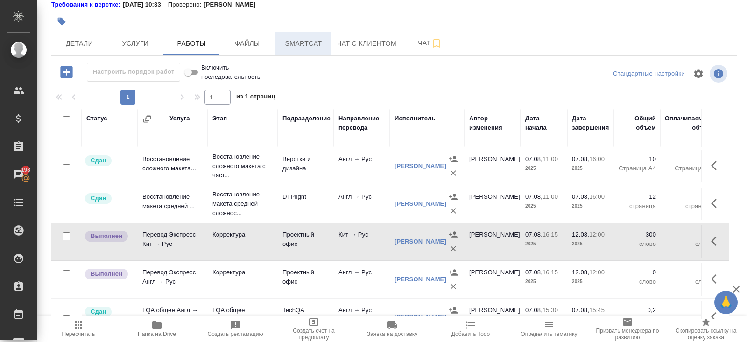
click at [300, 42] on span "Smartcat" at bounding box center [303, 44] width 45 height 12
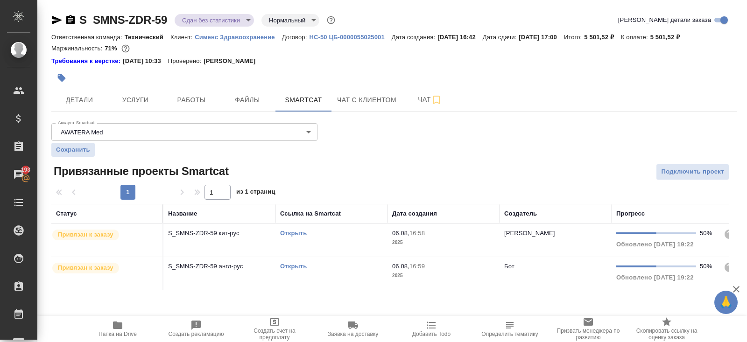
click at [292, 231] on link "Открыть" at bounding box center [293, 233] width 27 height 7
click at [193, 107] on button "Работы" at bounding box center [191, 99] width 56 height 23
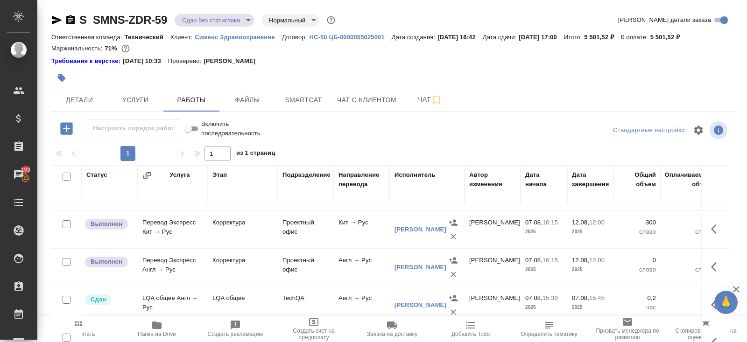
scroll to position [61, 0]
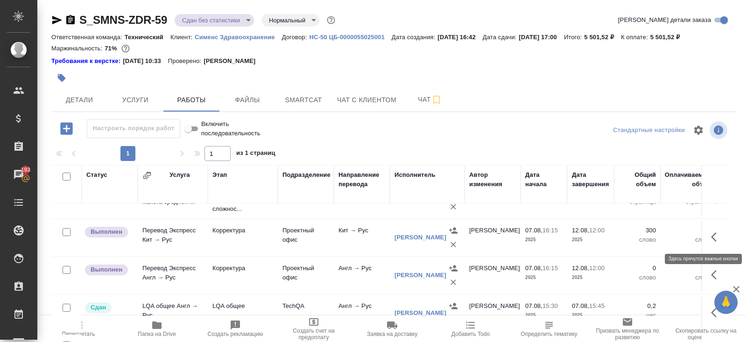
click at [712, 237] on icon "button" at bounding box center [714, 236] width 6 height 9
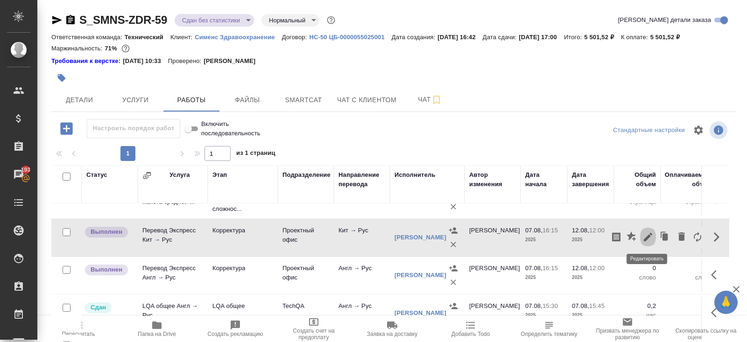
click at [649, 235] on icon "button" at bounding box center [647, 237] width 8 height 8
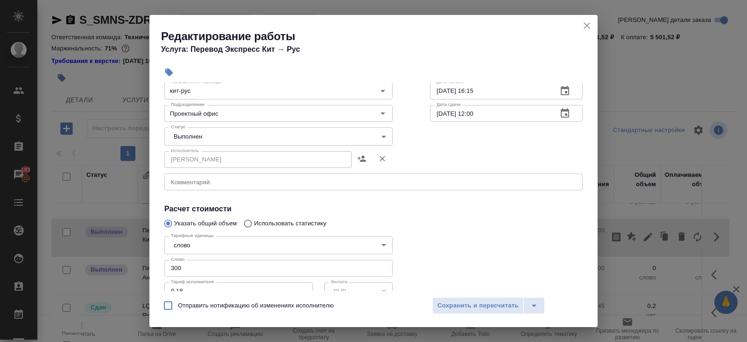
scroll to position [155, 0]
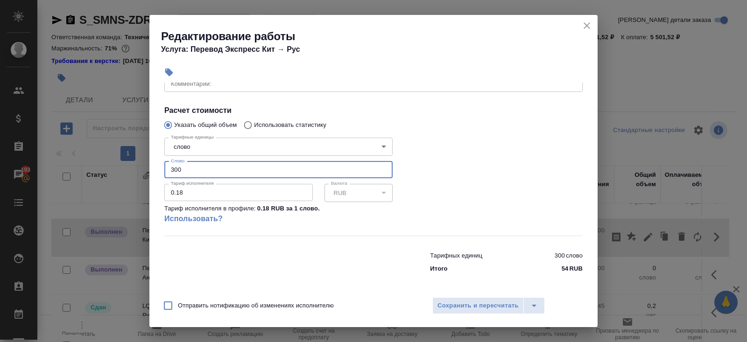
drag, startPoint x: 192, startPoint y: 174, endPoint x: 111, endPoint y: 172, distance: 81.7
click at [111, 172] on div "Редактирование работы Услуга: Перевод Экспресс Кит → Рус Параметры Файлы Вид ра…" at bounding box center [373, 171] width 747 height 342
paste input "21.2"
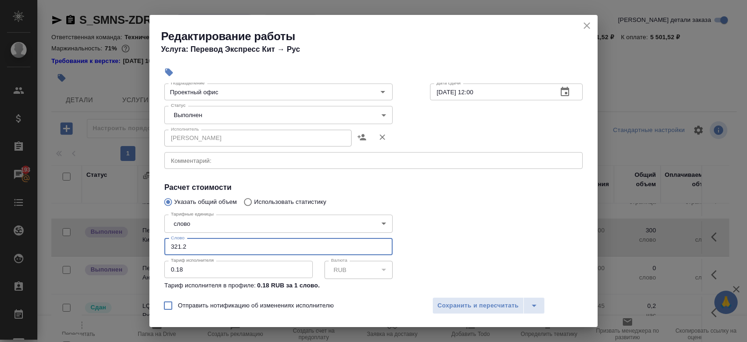
scroll to position [0, 0]
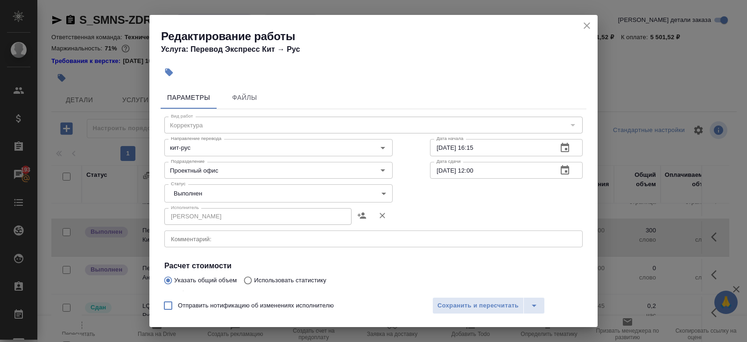
type input "321.2"
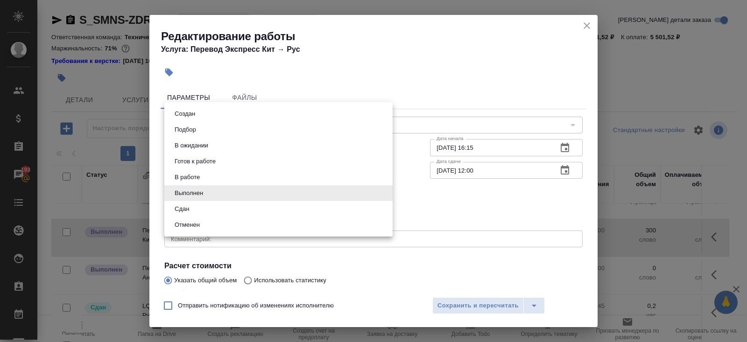
click at [191, 189] on body "🙏 .cls-1 fill:#fff; AWATERA Belyakova Yulia Клиенты Спецификации Заказы 193 Чат…" at bounding box center [373, 171] width 747 height 342
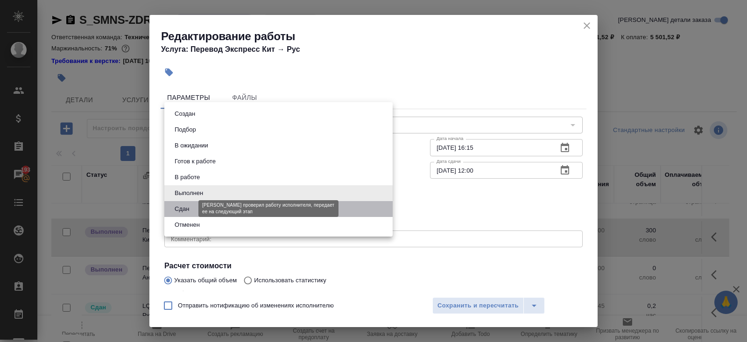
click at [190, 211] on button "Сдан" at bounding box center [182, 209] width 20 height 10
type input "closed"
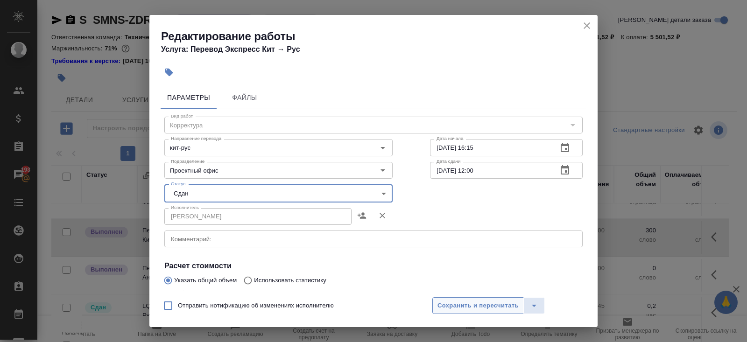
click at [438, 304] on span "Сохранить и пересчитать" at bounding box center [477, 305] width 81 height 11
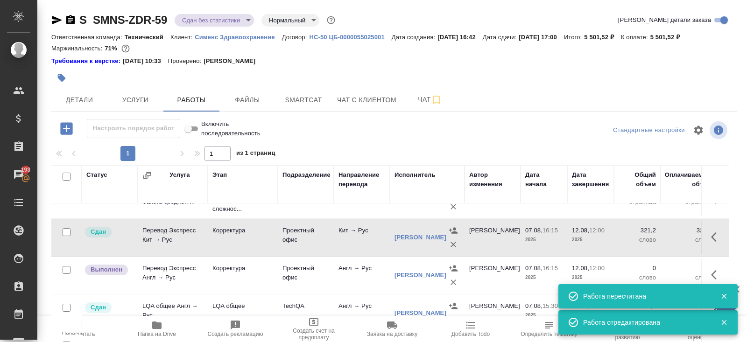
click at [315, 113] on div "S_SMNS-ZDR-59 Сдан без статистики distributed Нормальный normal Кратко детали з…" at bounding box center [393, 199] width 695 height 399
click at [315, 103] on span "Smartcat" at bounding box center [303, 100] width 45 height 12
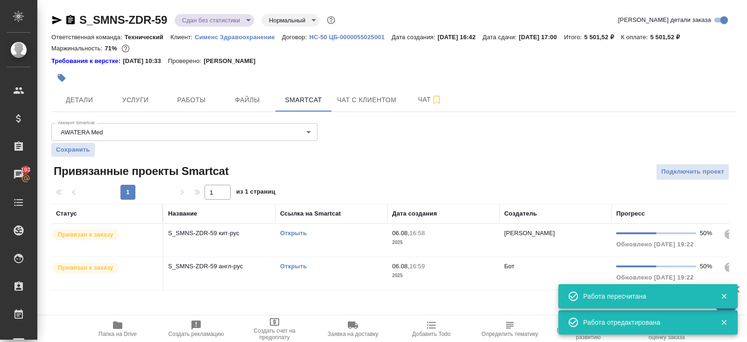
click at [291, 266] on link "Открыть" at bounding box center [293, 266] width 27 height 7
click at [218, 95] on button "Работы" at bounding box center [191, 99] width 56 height 23
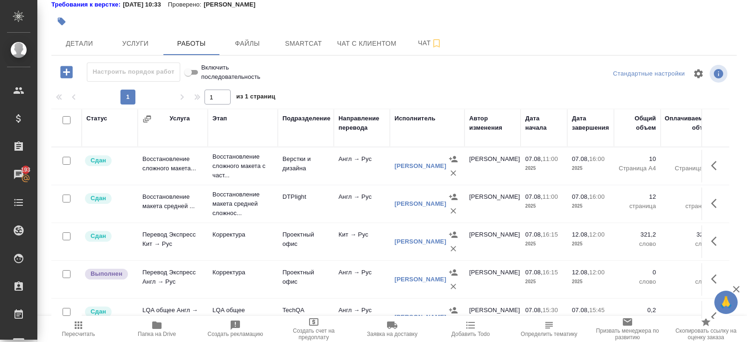
scroll to position [91, 0]
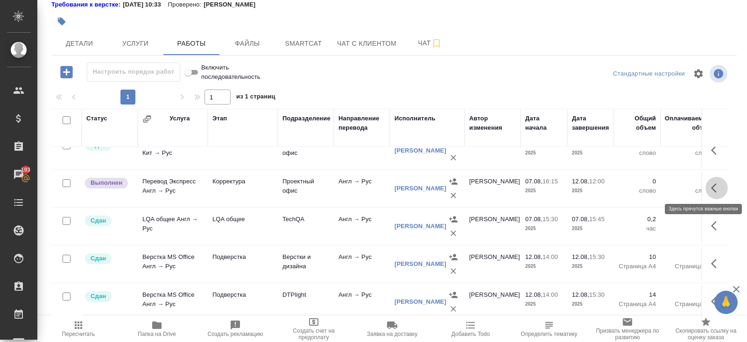
click at [711, 190] on icon "button" at bounding box center [716, 187] width 11 height 11
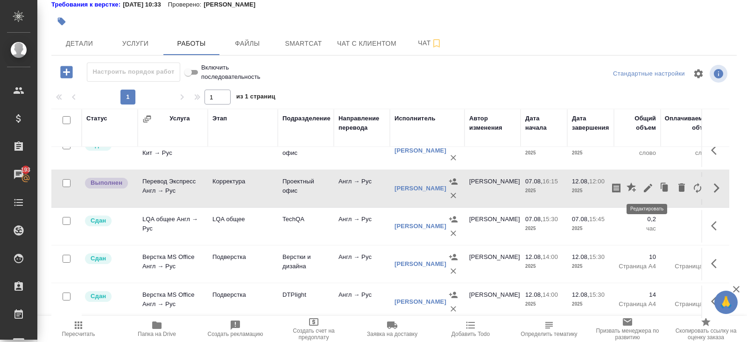
click at [649, 186] on icon "button" at bounding box center [647, 188] width 8 height 8
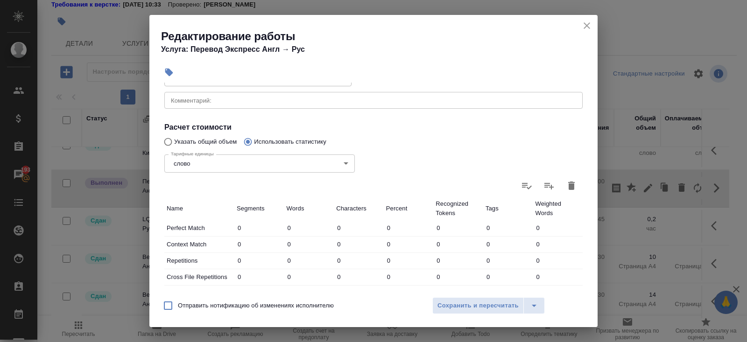
scroll to position [155, 0]
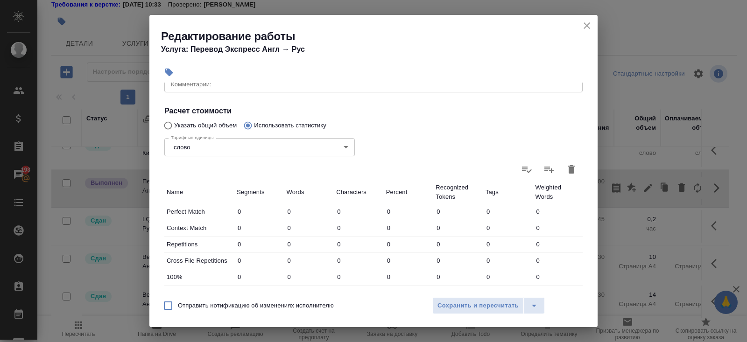
click at [570, 169] on icon "button" at bounding box center [571, 169] width 7 height 8
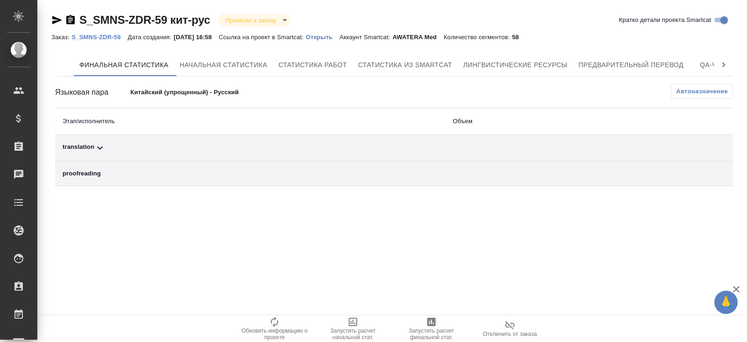
click at [106, 146] on div "translation" at bounding box center [250, 147] width 375 height 11
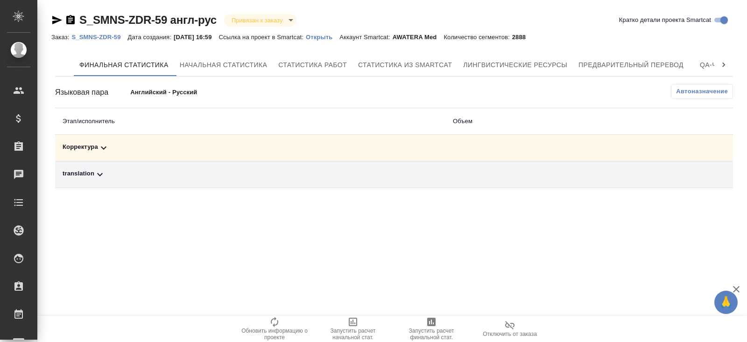
click at [104, 147] on icon at bounding box center [104, 148] width 6 height 3
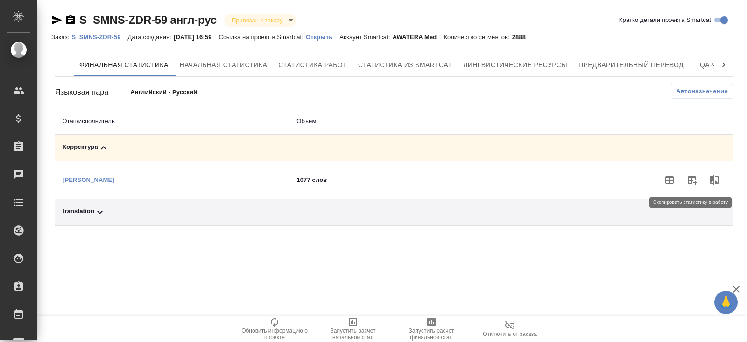
click at [702, 182] on button "button" at bounding box center [691, 180] width 22 height 22
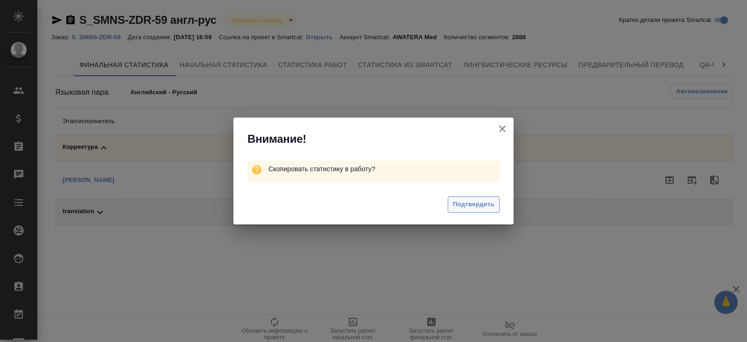
click at [471, 208] on span "Подтвердить" at bounding box center [474, 204] width 42 height 11
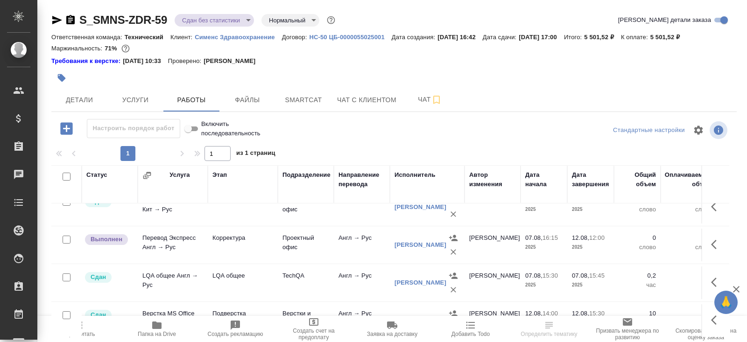
scroll to position [56, 0]
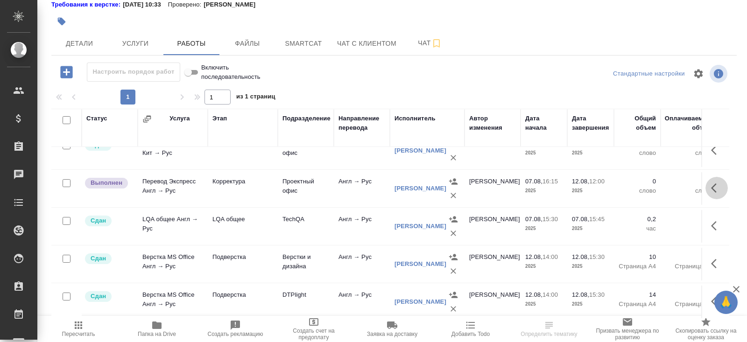
click at [715, 188] on icon "button" at bounding box center [716, 187] width 11 height 11
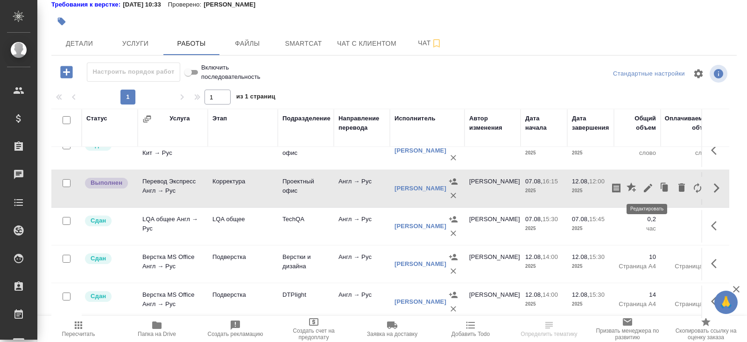
click at [648, 186] on icon "button" at bounding box center [647, 188] width 8 height 8
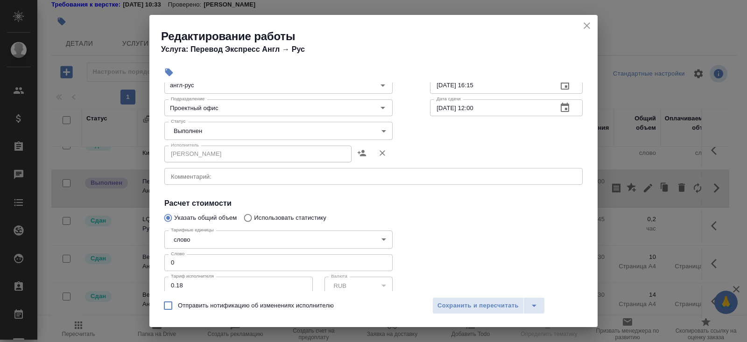
scroll to position [135, 0]
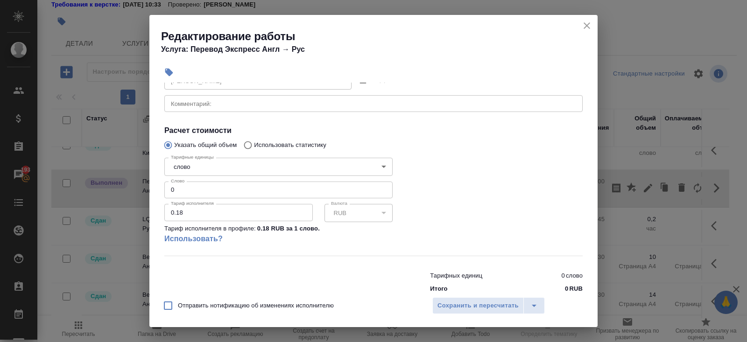
drag, startPoint x: 184, startPoint y: 187, endPoint x: 86, endPoint y: 178, distance: 98.8
click at [86, 178] on div "Редактирование работы Услуга: Перевод Экспресс Англ → [PERSON_NAME] Файлы Вид р…" at bounding box center [373, 171] width 747 height 342
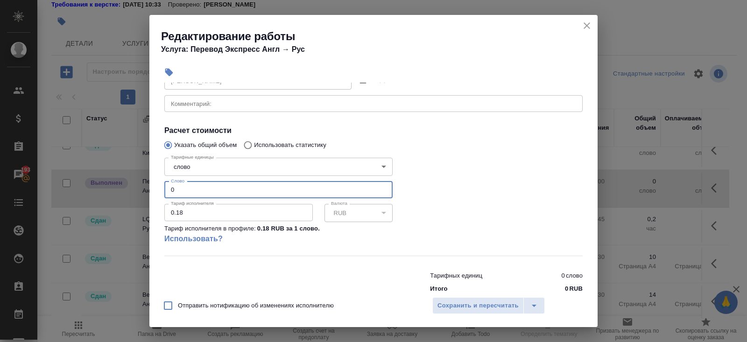
paste input "2699.6"
type input "2699.6"
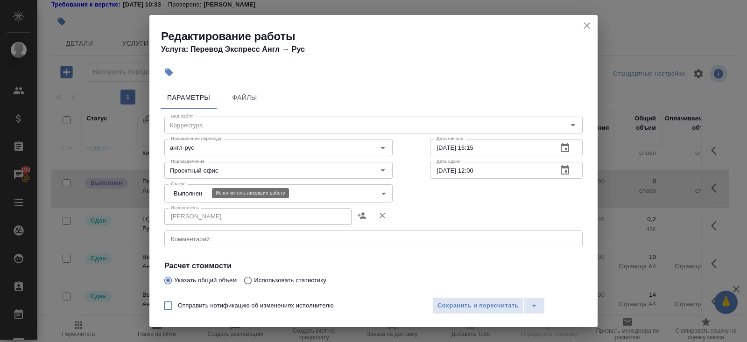
click at [182, 191] on body "🙏 .cls-1 fill:#fff; AWATERA Belyakova Yulia Клиенты Спецификации Заказы 193 Чат…" at bounding box center [373, 171] width 747 height 342
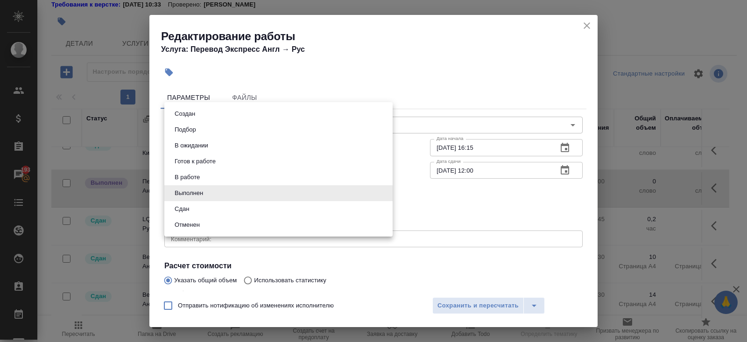
click at [186, 203] on li "Сдан" at bounding box center [278, 209] width 228 height 16
type input "closed"
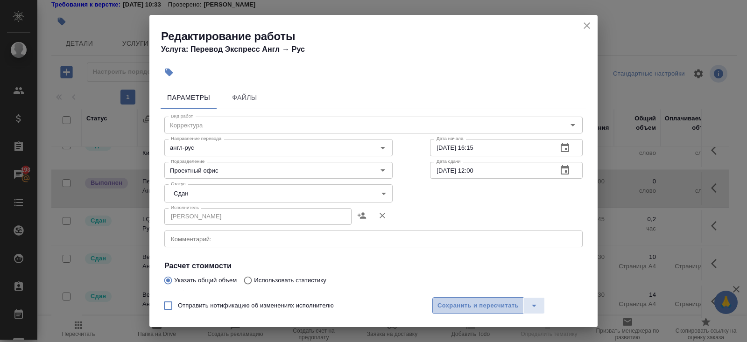
click at [460, 305] on span "Сохранить и пересчитать" at bounding box center [477, 305] width 81 height 11
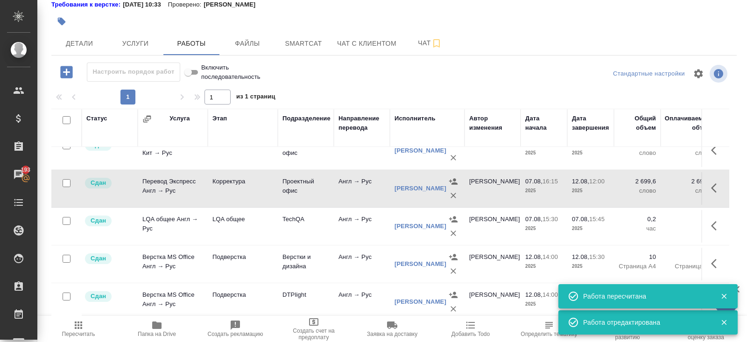
click at [74, 324] on icon "button" at bounding box center [78, 325] width 11 height 11
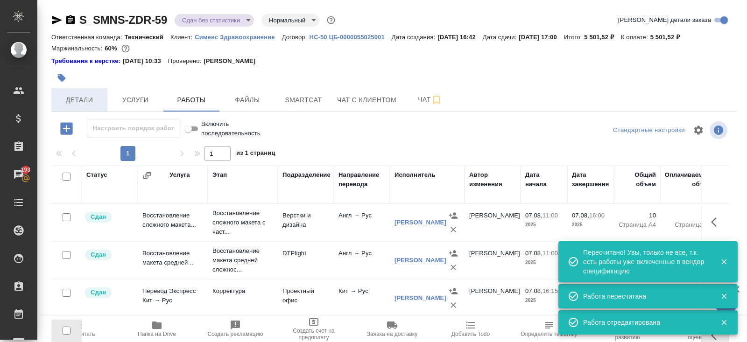
click at [82, 106] on button "Детали" at bounding box center [79, 99] width 56 height 23
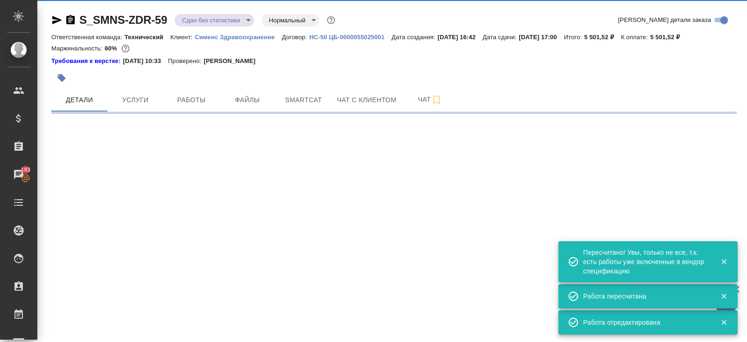
select select "RU"
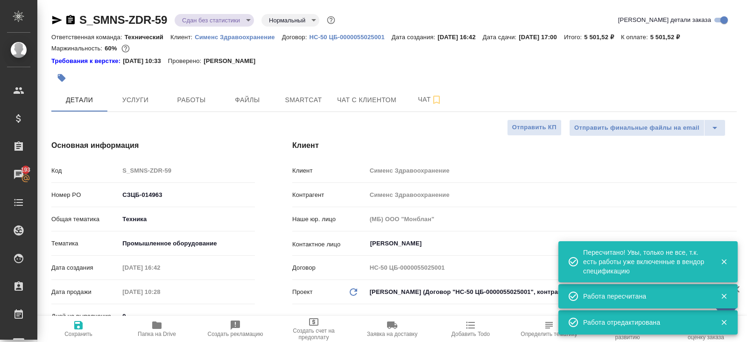
click at [196, 19] on body "🙏 .cls-1 fill:#fff; AWATERA Belyakova Yulia Клиенты Спецификации Заказы 193 Чат…" at bounding box center [373, 171] width 747 height 342
type textarea "x"
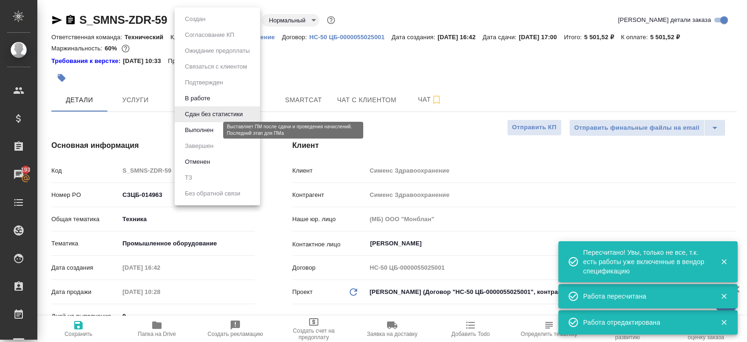
click at [199, 126] on button "Выполнен" at bounding box center [199, 130] width 34 height 10
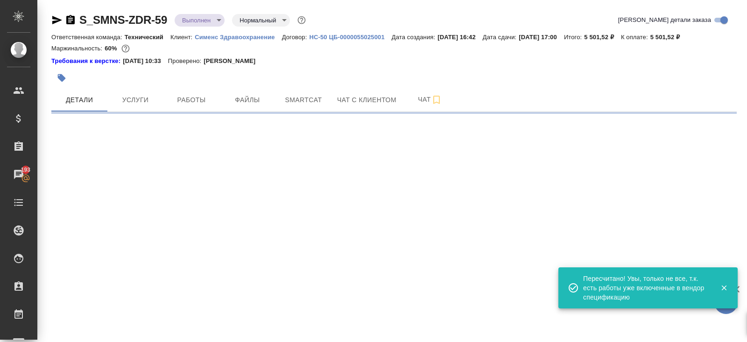
select select "RU"
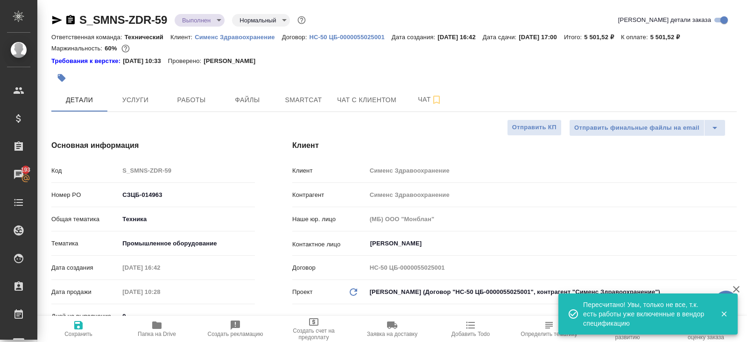
type textarea "x"
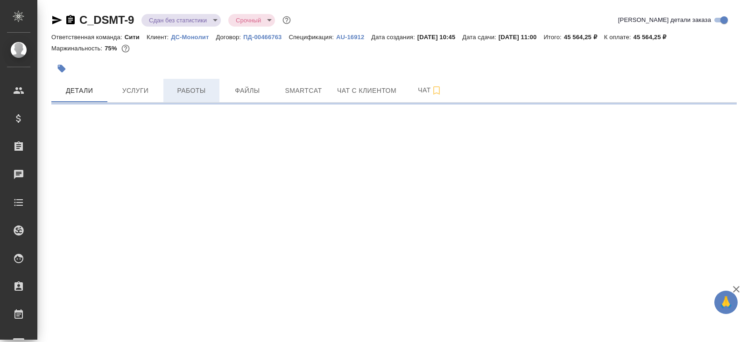
select select "RU"
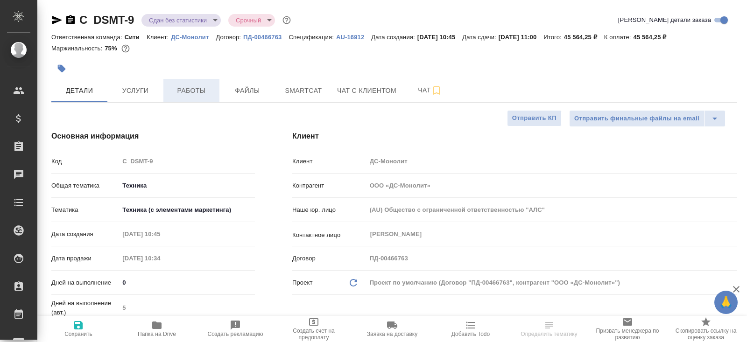
type textarea "x"
click at [195, 85] on span "Работы" at bounding box center [191, 91] width 45 height 12
type textarea "x"
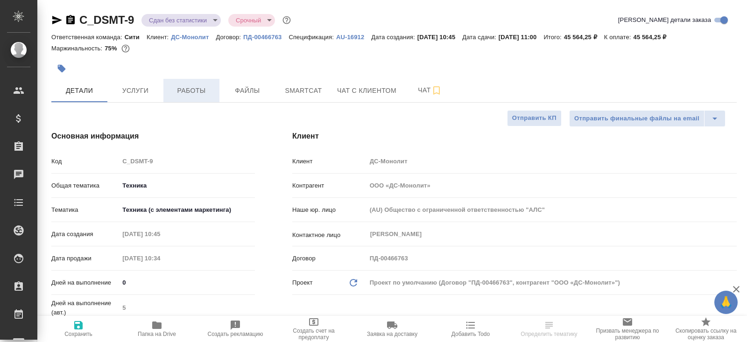
type textarea "x"
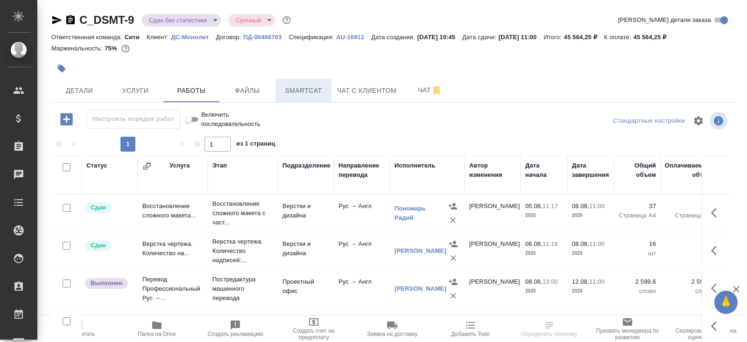
click at [298, 91] on span "Smartcat" at bounding box center [303, 91] width 45 height 12
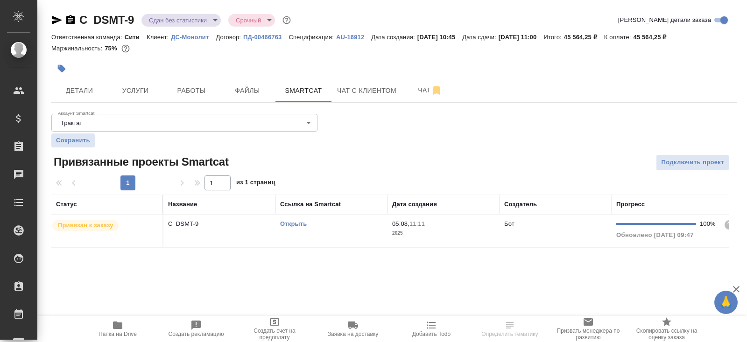
click at [335, 216] on td "Открыть" at bounding box center [331, 231] width 112 height 33
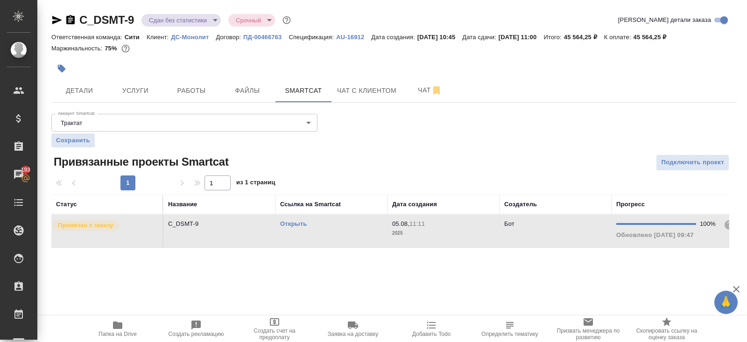
click at [200, 75] on div at bounding box center [279, 68] width 457 height 21
click at [200, 88] on span "Работы" at bounding box center [191, 91] width 45 height 12
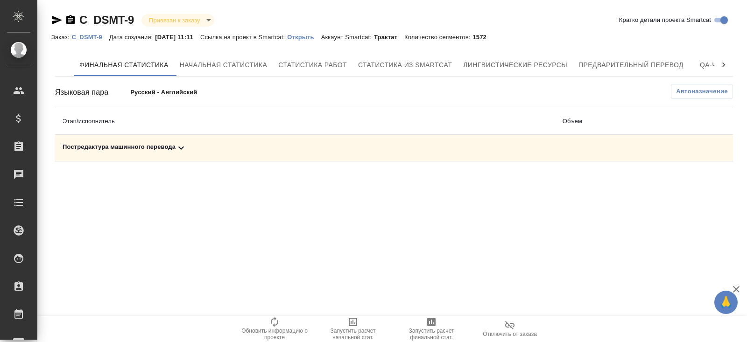
click at [185, 156] on td "Постредактура машинного перевода" at bounding box center [305, 148] width 500 height 27
click at [185, 149] on icon at bounding box center [180, 147] width 11 height 11
click at [679, 96] on button "Автоназначение" at bounding box center [701, 91] width 62 height 15
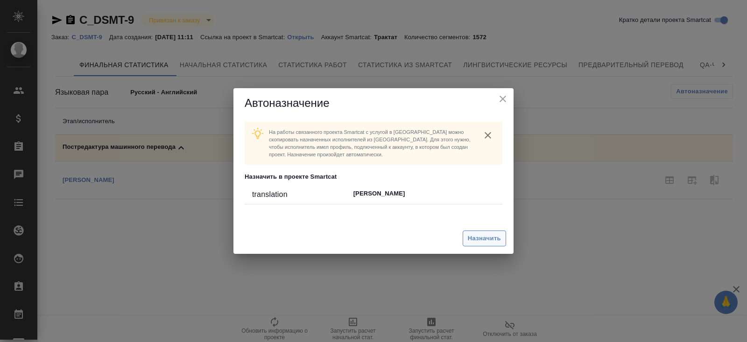
click at [490, 236] on span "Назначить" at bounding box center [484, 238] width 33 height 11
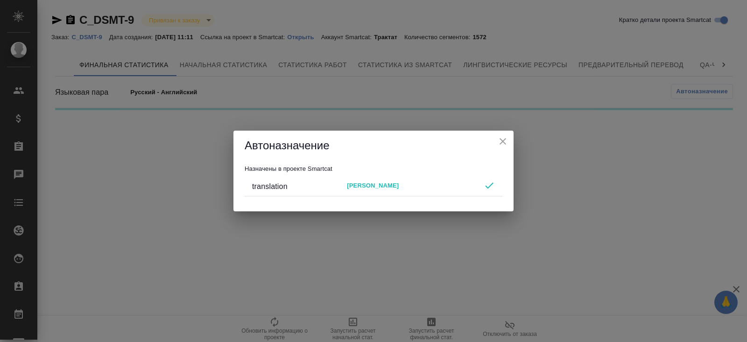
click at [441, 303] on div "Автоназначение Назначены в проекте Smartcat translation [PERSON_NAME]" at bounding box center [373, 171] width 747 height 342
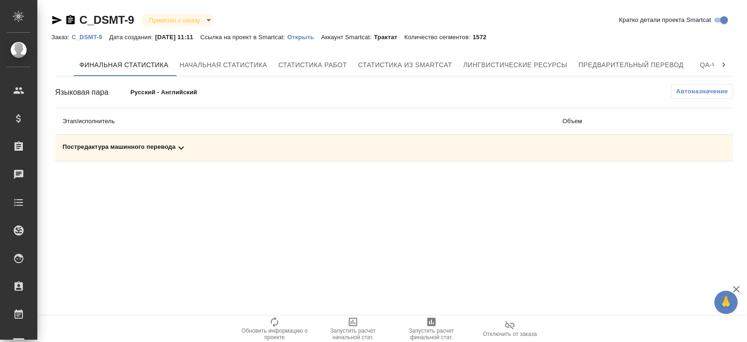
click at [430, 331] on span "Запустить расчет финальной стат." at bounding box center [431, 334] width 67 height 13
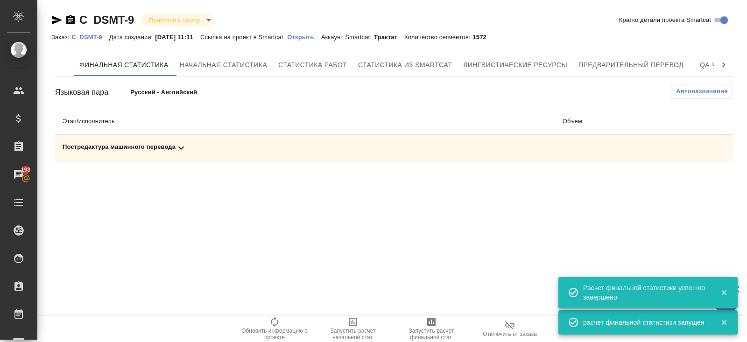
click at [182, 152] on icon at bounding box center [180, 147] width 11 height 11
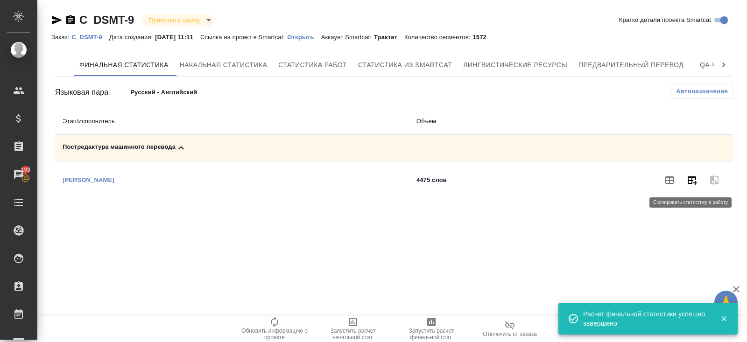
click at [696, 178] on icon "button" at bounding box center [691, 180] width 11 height 11
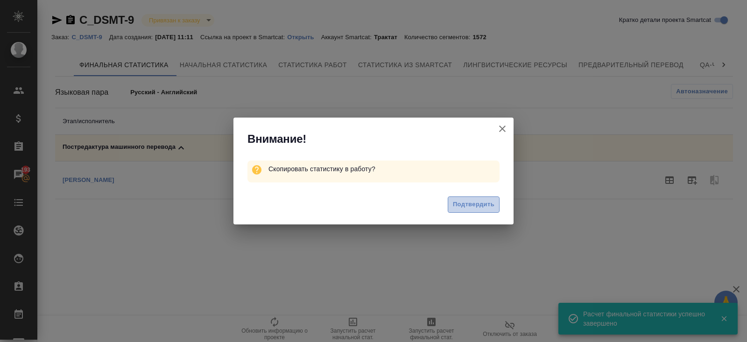
click at [485, 205] on span "Подтвердить" at bounding box center [474, 204] width 42 height 11
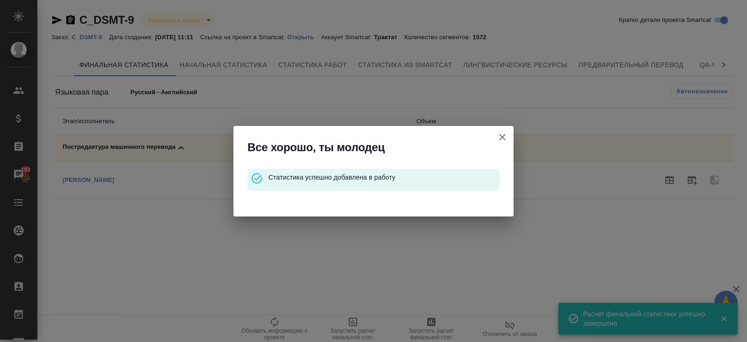
click at [501, 137] on icon "button" at bounding box center [501, 137] width 11 height 11
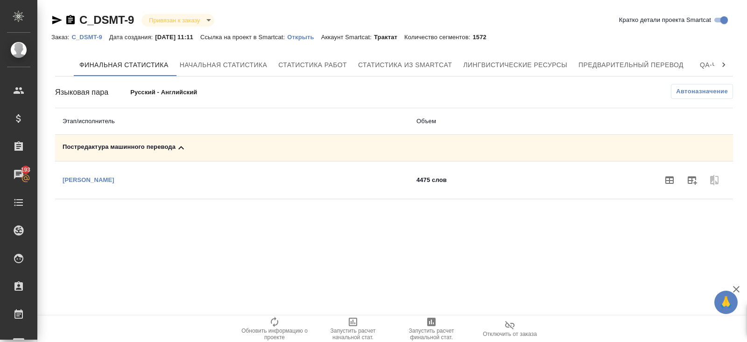
click at [90, 36] on p "C_DSMT-9" at bounding box center [89, 37] width 37 height 7
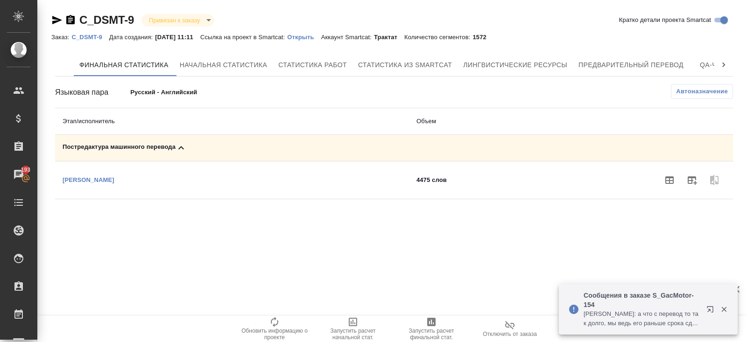
click at [710, 308] on icon "button" at bounding box center [711, 311] width 11 height 11
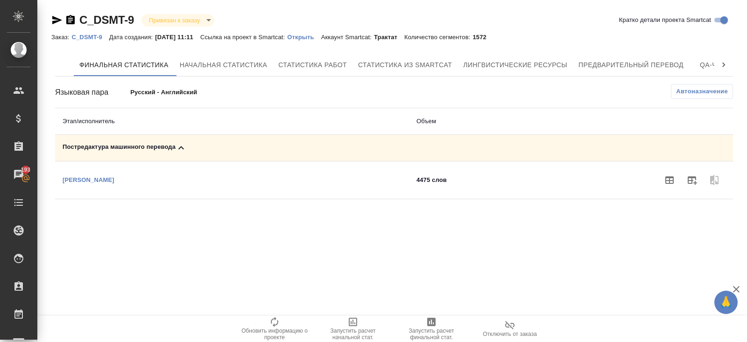
click at [86, 34] on p "C_DSMT-9" at bounding box center [89, 37] width 37 height 7
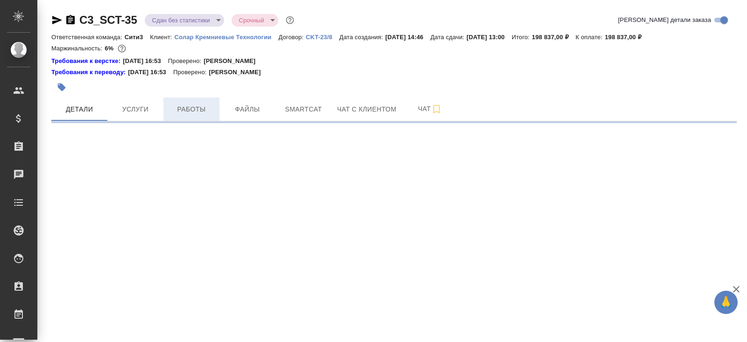
click at [200, 104] on span "Работы" at bounding box center [191, 110] width 45 height 12
select select "RU"
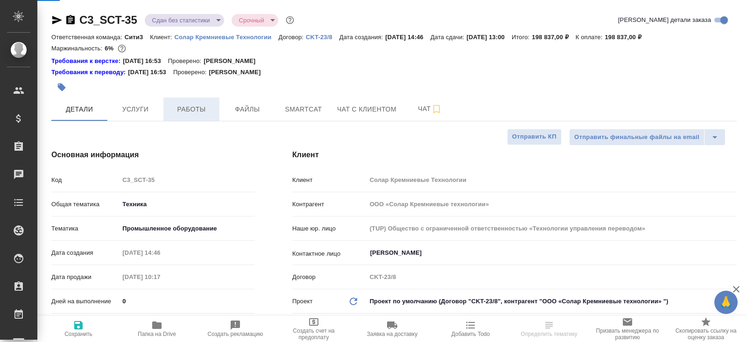
type textarea "x"
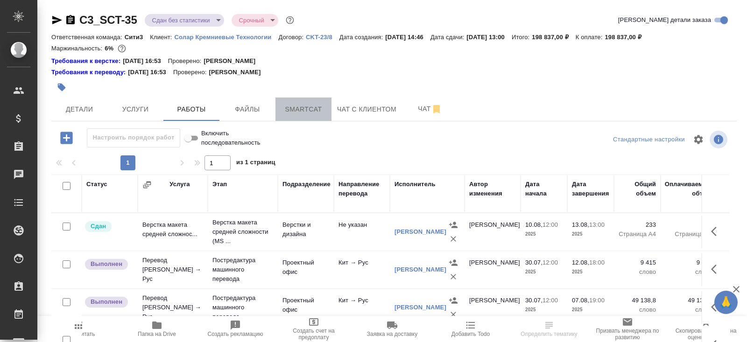
click at [307, 107] on span "Smartcat" at bounding box center [303, 110] width 45 height 12
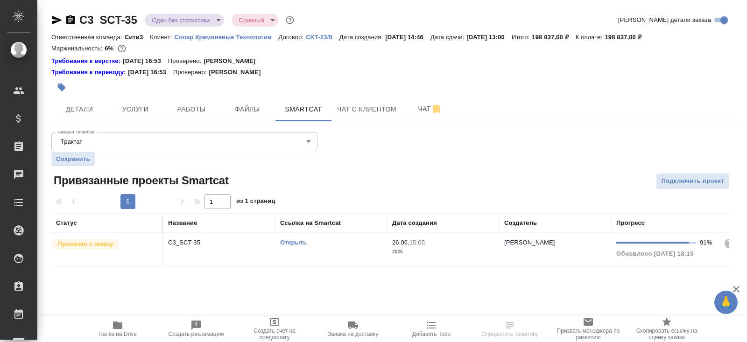
click at [353, 238] on div "Открыть" at bounding box center [331, 242] width 103 height 9
click at [187, 114] on span "Работы" at bounding box center [191, 110] width 45 height 12
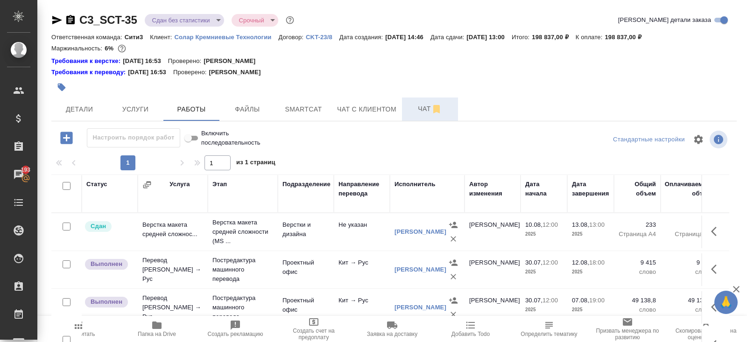
scroll to position [66, 0]
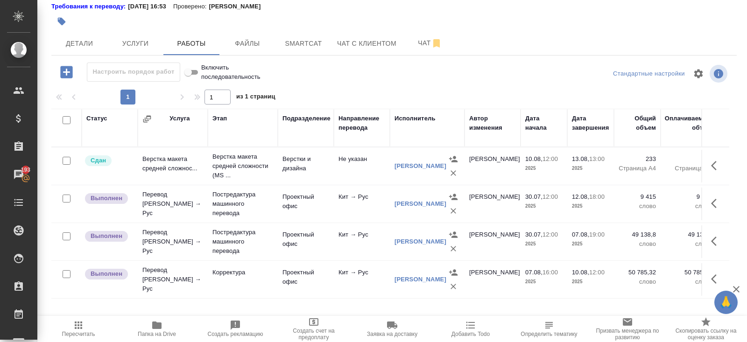
click at [81, 331] on span "Пересчитать" at bounding box center [78, 334] width 33 height 7
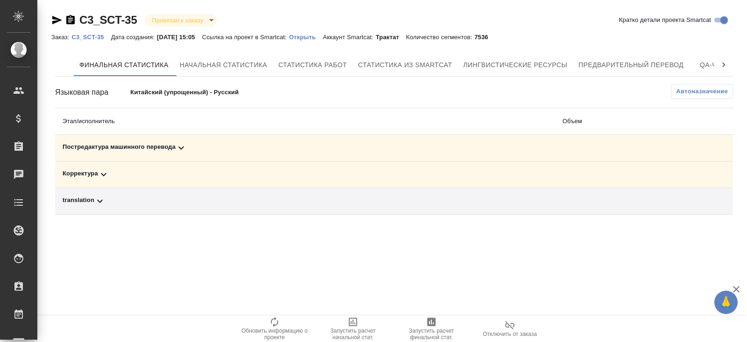
click at [183, 151] on icon at bounding box center [180, 147] width 11 height 11
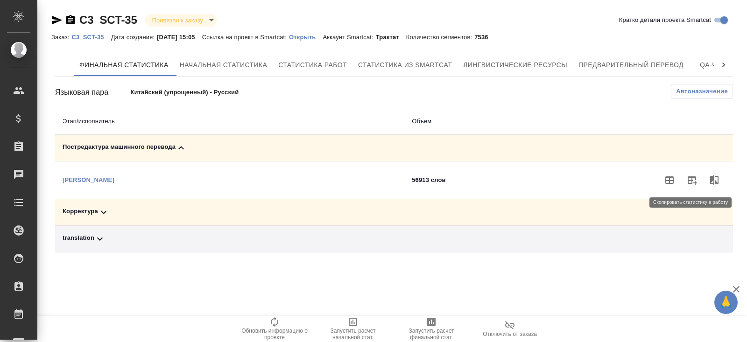
click at [694, 179] on icon "button" at bounding box center [691, 180] width 11 height 11
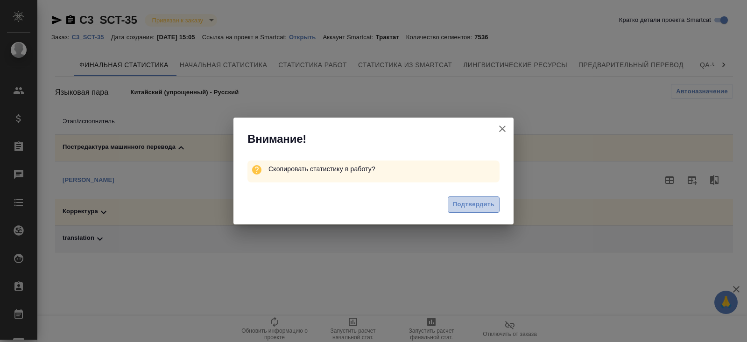
click at [464, 203] on span "Подтвердить" at bounding box center [474, 204] width 42 height 11
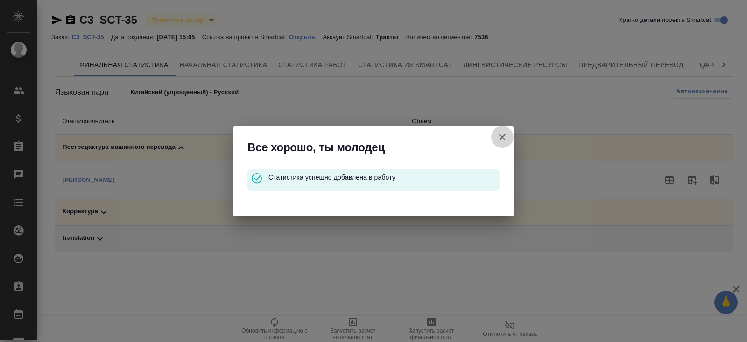
click at [504, 136] on icon "button" at bounding box center [501, 137] width 11 height 11
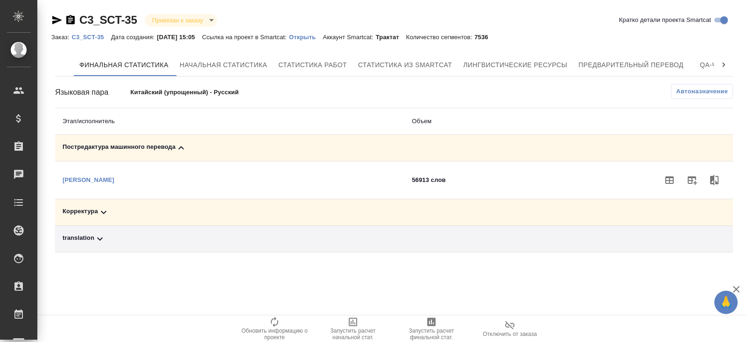
click at [119, 212] on div "Корректура" at bounding box center [230, 212] width 334 height 11
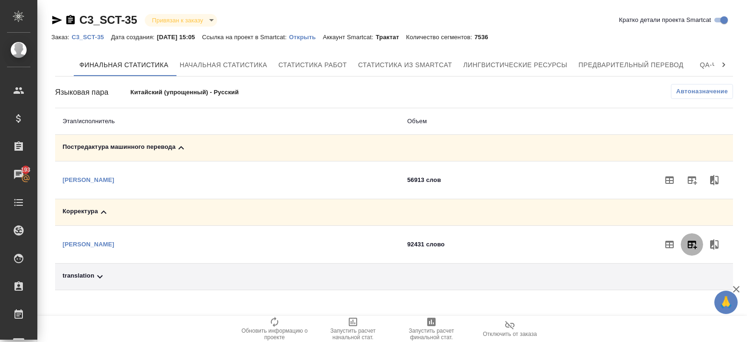
click at [695, 241] on icon "button" at bounding box center [691, 245] width 9 height 8
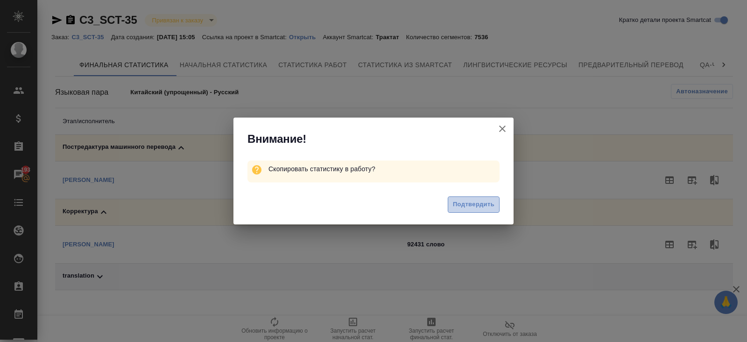
click at [462, 209] on span "Подтвердить" at bounding box center [474, 204] width 42 height 11
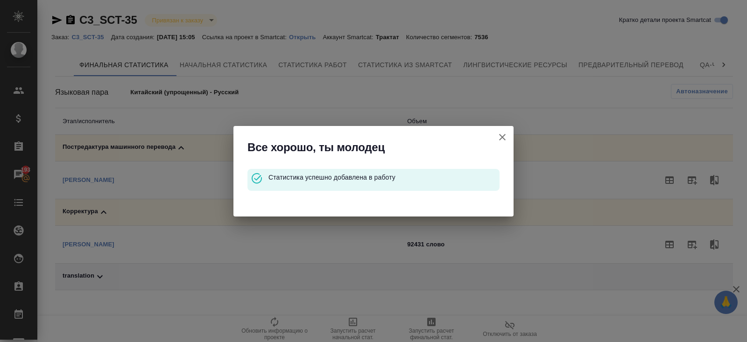
click at [508, 130] on button "Кратко детали проекта Smartcat" at bounding box center [502, 137] width 22 height 22
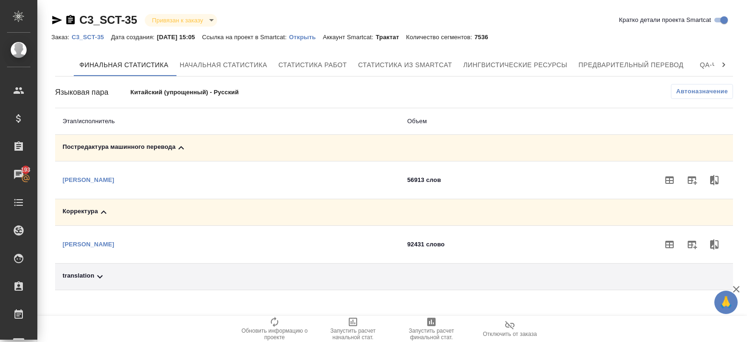
click at [95, 277] on icon at bounding box center [99, 276] width 11 height 11
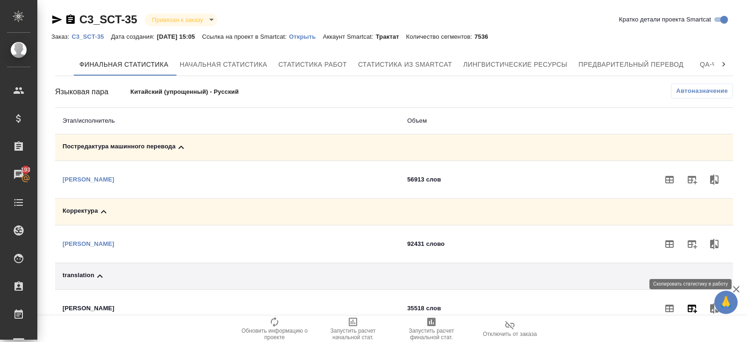
click at [692, 303] on icon "button" at bounding box center [691, 308] width 11 height 11
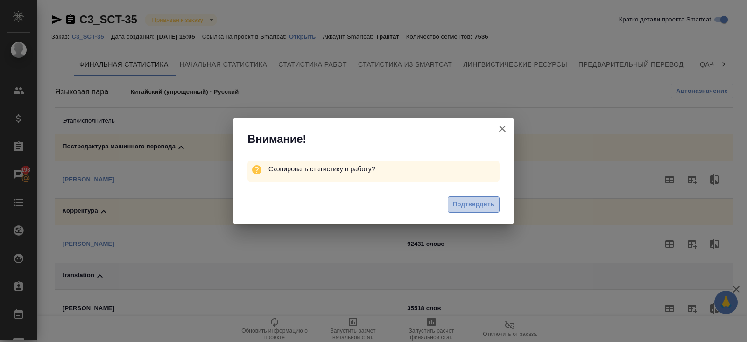
click at [472, 200] on span "Подтвердить" at bounding box center [474, 204] width 42 height 11
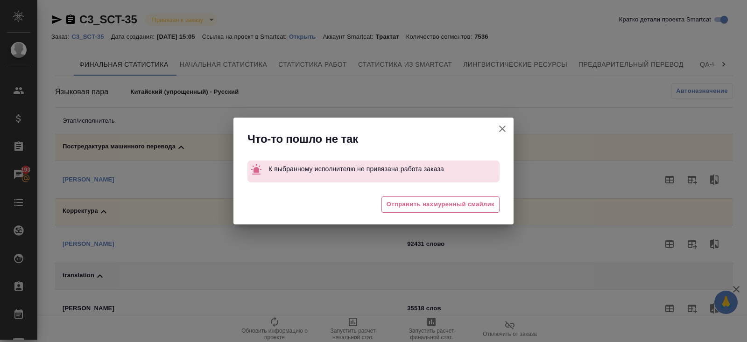
click at [500, 130] on icon "button" at bounding box center [501, 128] width 11 height 11
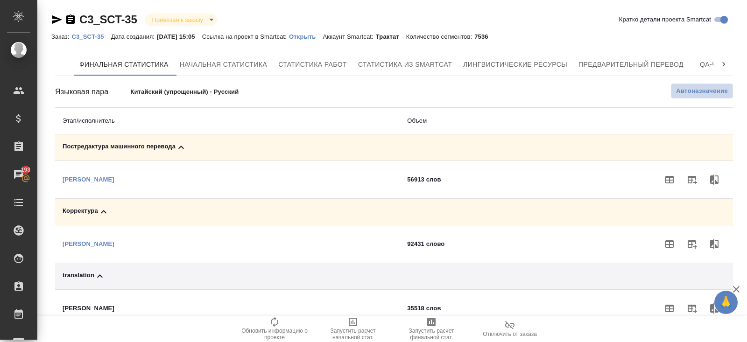
click at [683, 87] on span "Автоназначение" at bounding box center [702, 90] width 52 height 9
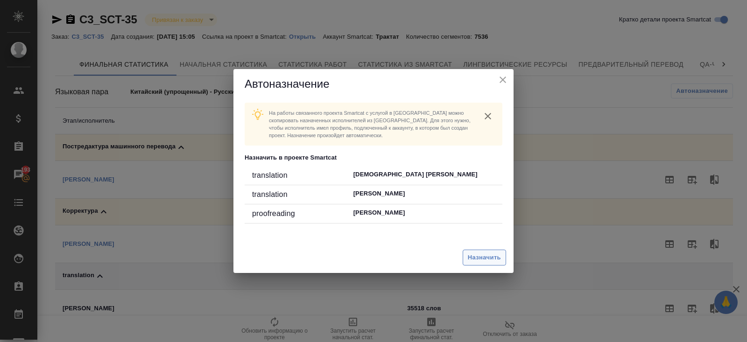
click at [481, 251] on button "Назначить" at bounding box center [483, 258] width 43 height 16
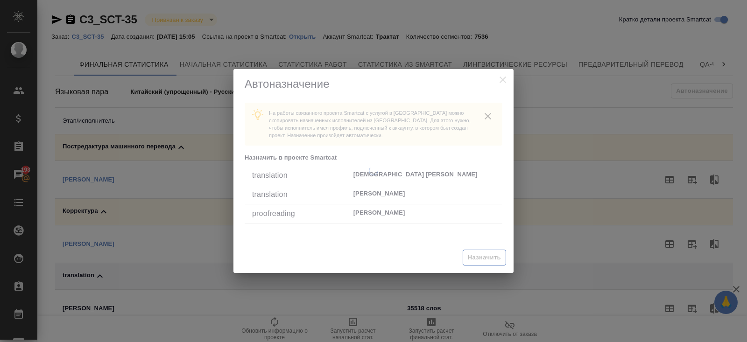
scroll to position [0, 0]
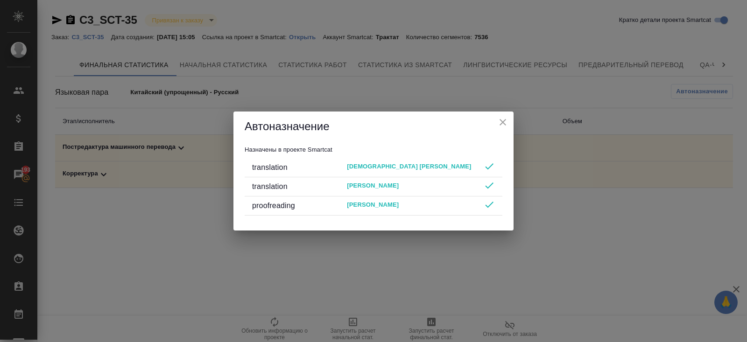
click at [477, 270] on div "Автоназначение Назначены в проекте Smartcat translation Britova Svetlana transl…" at bounding box center [373, 171] width 747 height 342
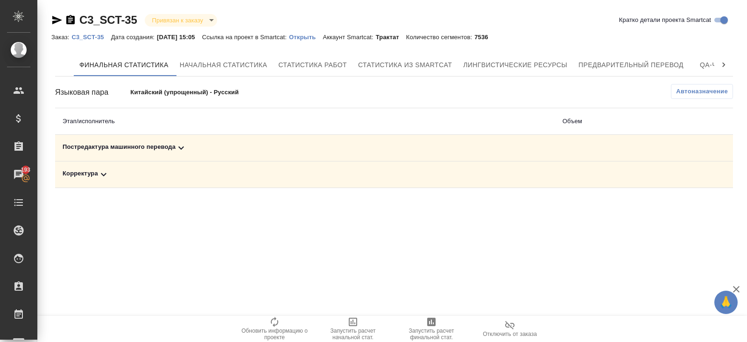
click at [433, 331] on span "Запустить расчет финальной стат." at bounding box center [431, 334] width 67 height 13
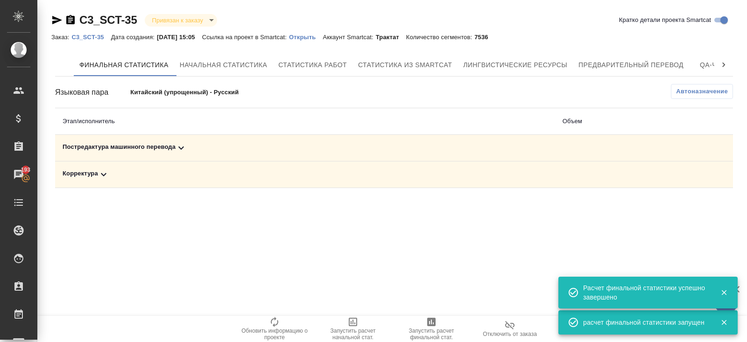
click at [186, 150] on icon at bounding box center [180, 147] width 11 height 11
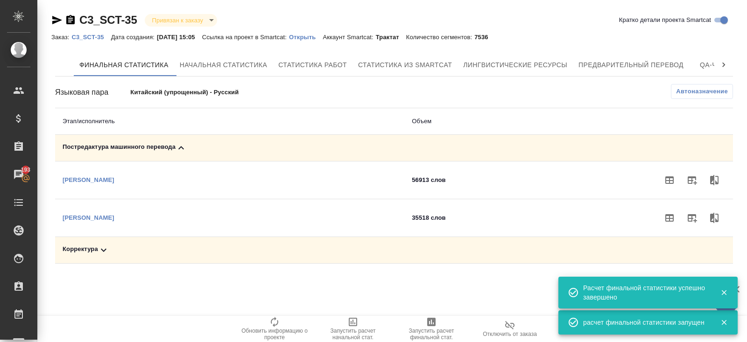
click at [108, 242] on td "Корректура" at bounding box center [229, 250] width 349 height 27
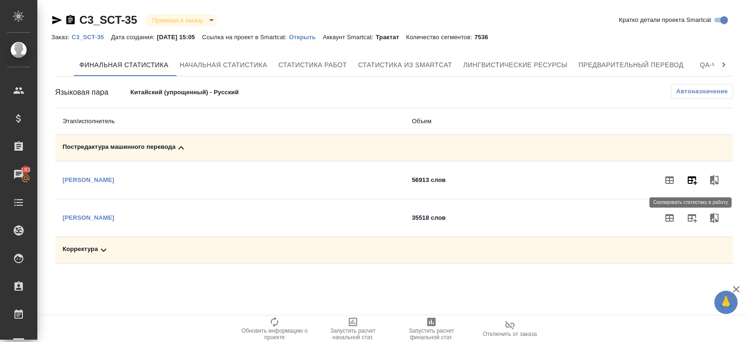
click at [691, 181] on icon "button" at bounding box center [691, 180] width 11 height 11
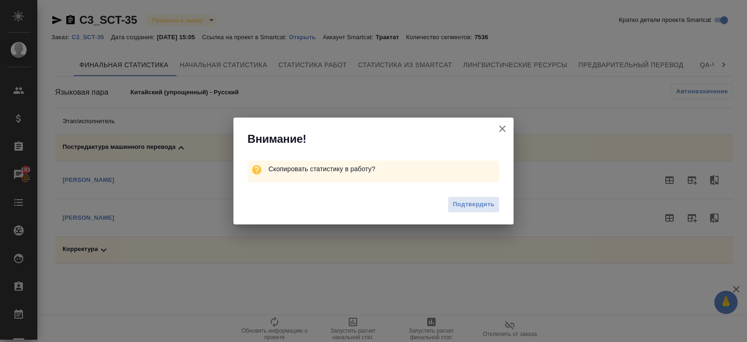
click at [445, 210] on div "Подтвердить" at bounding box center [373, 205] width 280 height 37
click at [460, 207] on span "Подтвердить" at bounding box center [474, 204] width 42 height 11
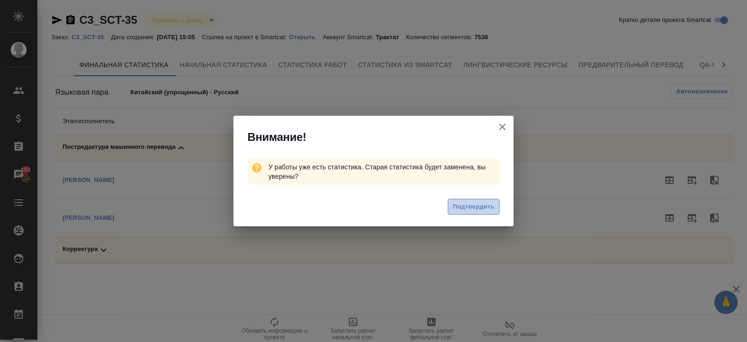
click at [485, 204] on span "Подтвердить" at bounding box center [474, 207] width 42 height 11
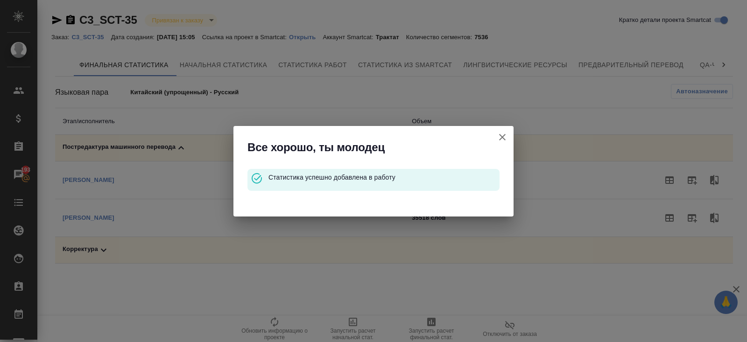
click at [500, 137] on icon "button" at bounding box center [501, 137] width 11 height 11
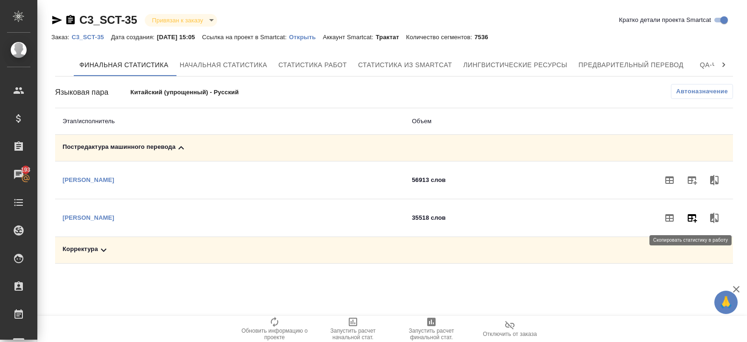
click at [698, 210] on button "button" at bounding box center [691, 218] width 22 height 22
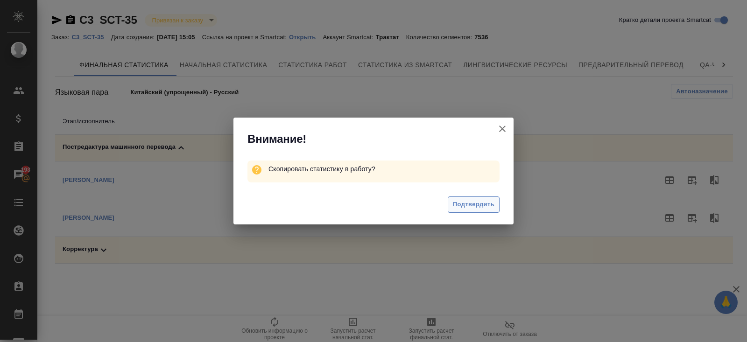
click at [476, 208] on span "Подтвердить" at bounding box center [474, 204] width 42 height 11
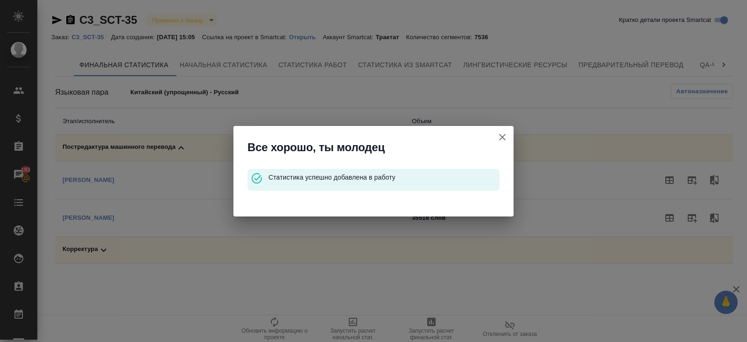
click at [502, 140] on icon "button" at bounding box center [501, 137] width 11 height 11
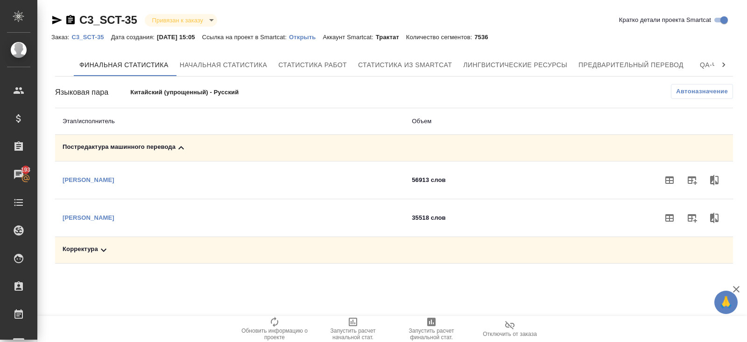
click at [89, 37] on p "C3_SCT-35" at bounding box center [90, 37] width 39 height 7
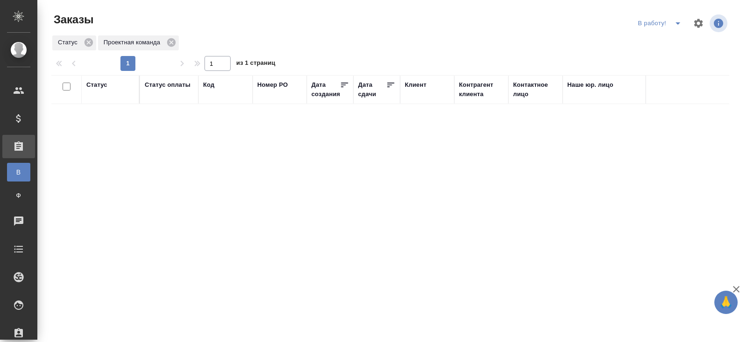
click at [673, 24] on icon "split button" at bounding box center [677, 23] width 11 height 11
click at [673, 40] on li "ПМ" at bounding box center [661, 42] width 52 height 15
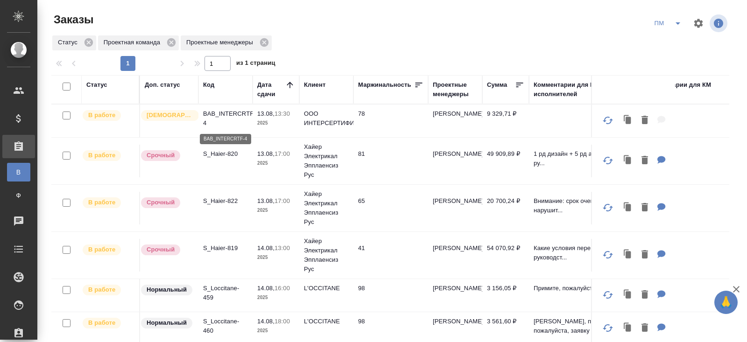
click at [223, 116] on p "BAB_INTERCRTF-4" at bounding box center [225, 118] width 45 height 19
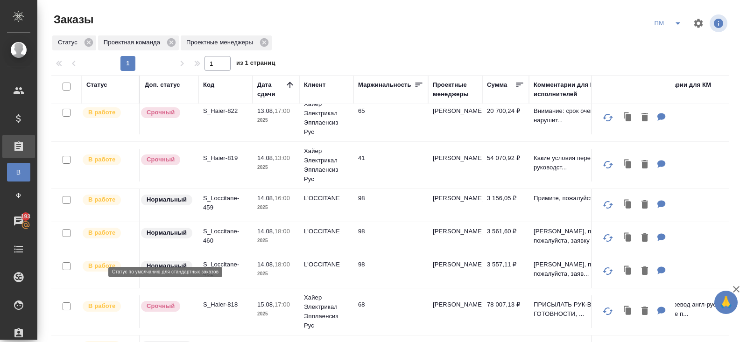
scroll to position [91, 0]
click at [214, 209] on p "S_Loccitane-459" at bounding box center [225, 202] width 45 height 19
click at [208, 235] on p "S_Loccitane-460" at bounding box center [225, 235] width 45 height 19
click at [674, 27] on icon "split button" at bounding box center [677, 23] width 11 height 11
click at [670, 41] on li "В работу!" at bounding box center [667, 42] width 47 height 15
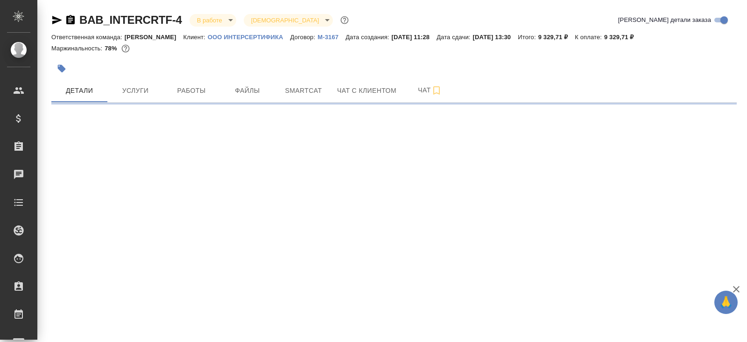
select select "RU"
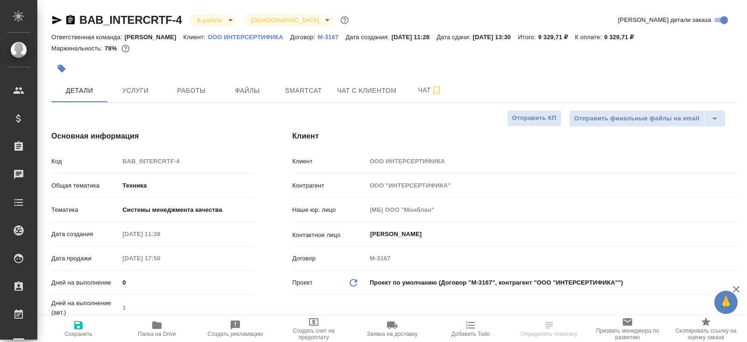
type textarea "x"
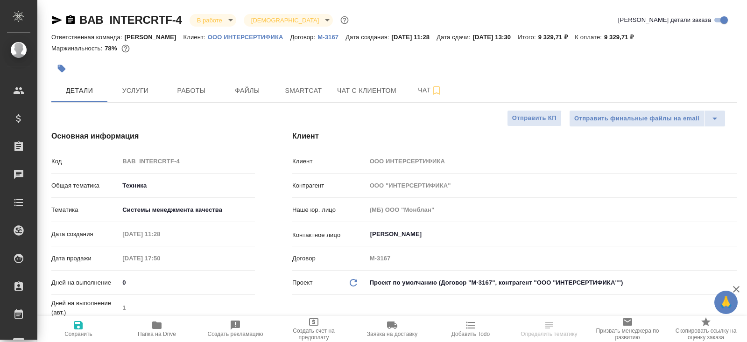
type textarea "x"
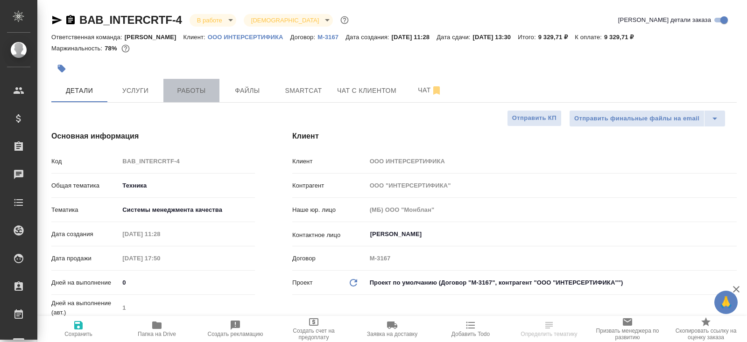
click at [197, 96] on button "Работы" at bounding box center [191, 90] width 56 height 23
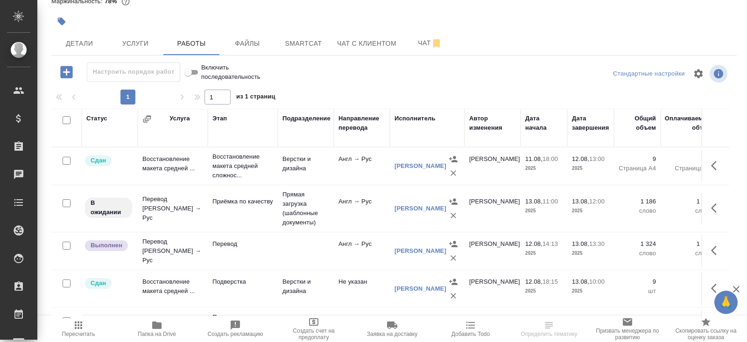
scroll to position [63, 0]
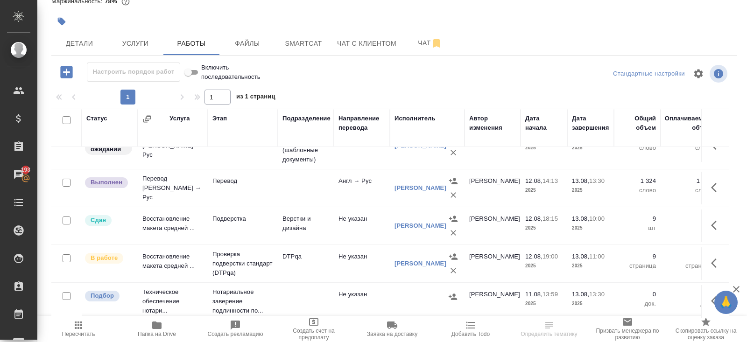
click at [294, 119] on td "DTPqa" at bounding box center [306, 103] width 56 height 33
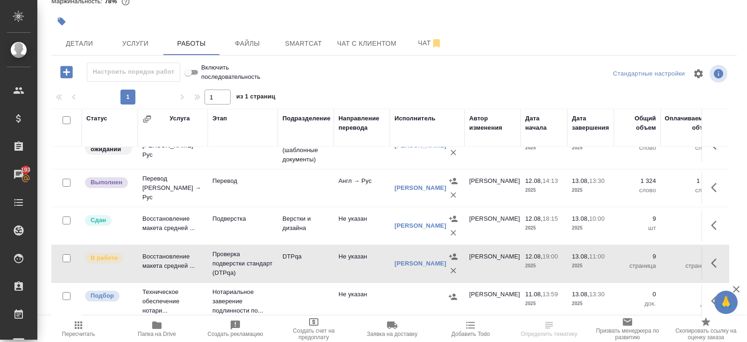
click at [294, 119] on td "DTPqa" at bounding box center [306, 103] width 56 height 33
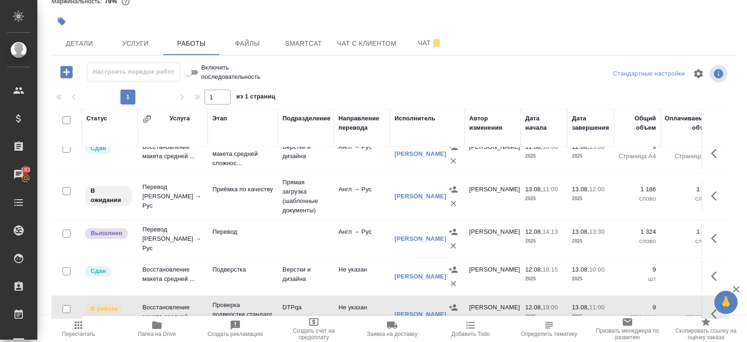
scroll to position [0, 0]
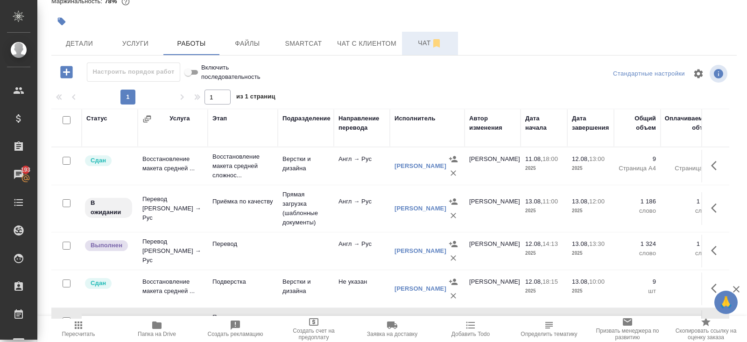
click at [425, 44] on span "Чат" at bounding box center [429, 43] width 45 height 12
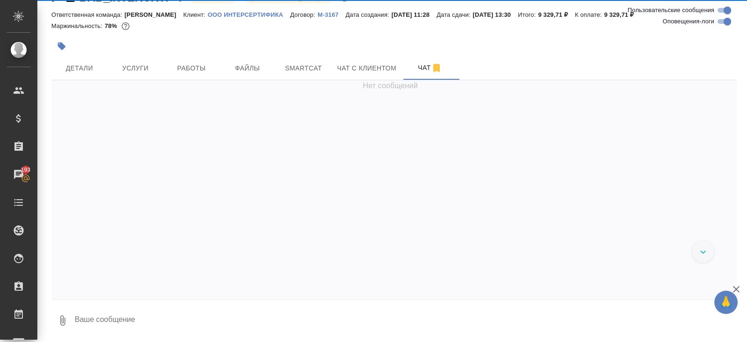
scroll to position [22, 0]
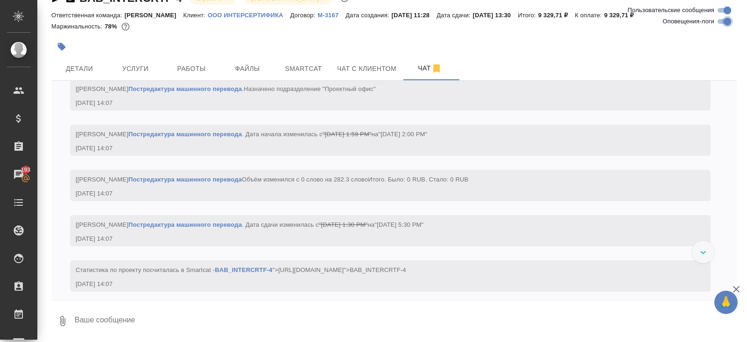
click at [719, 21] on input "Оповещения-логи" at bounding box center [727, 21] width 34 height 11
checkbox input "false"
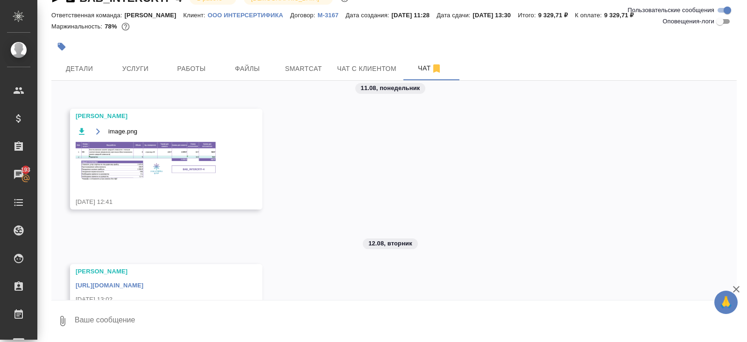
scroll to position [52, 0]
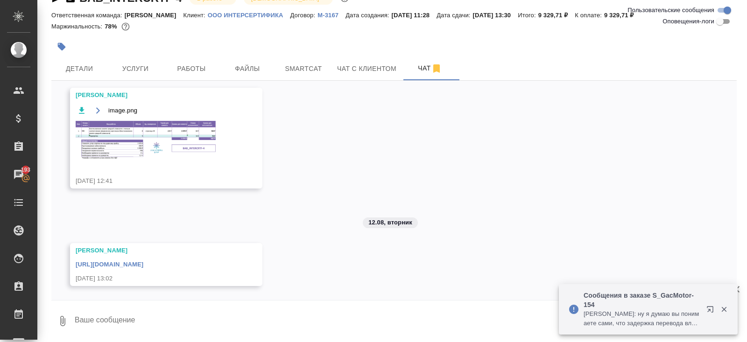
click at [710, 308] on icon "button" at bounding box center [711, 311] width 11 height 11
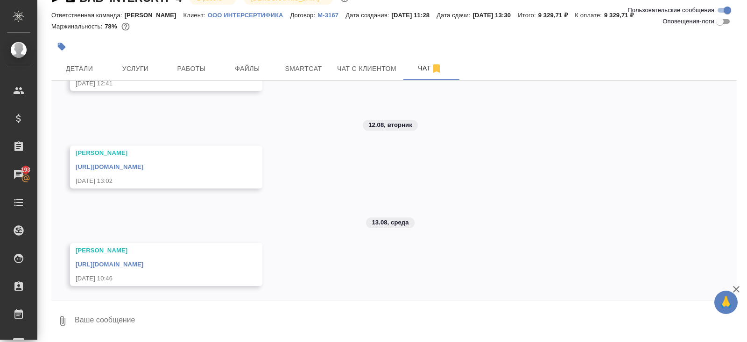
scroll to position [168, 0]
click at [143, 261] on link "https://drive.awatera.com/apps/files/files/10069830?dir=/Shares/%D0%9E%D0%9E%D0…" at bounding box center [110, 264] width 68 height 7
click at [202, 72] on span "Работы" at bounding box center [191, 69] width 45 height 12
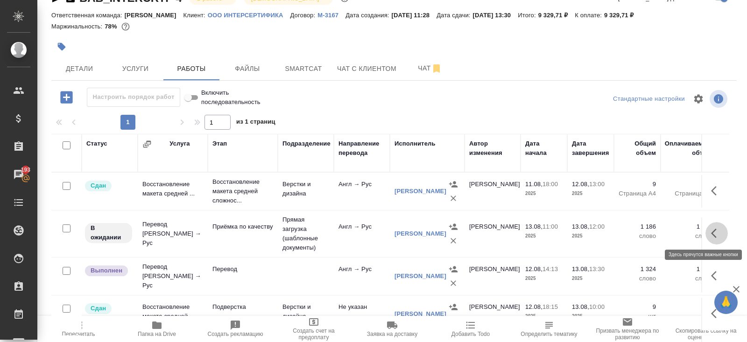
click at [714, 231] on icon "button" at bounding box center [716, 233] width 11 height 11
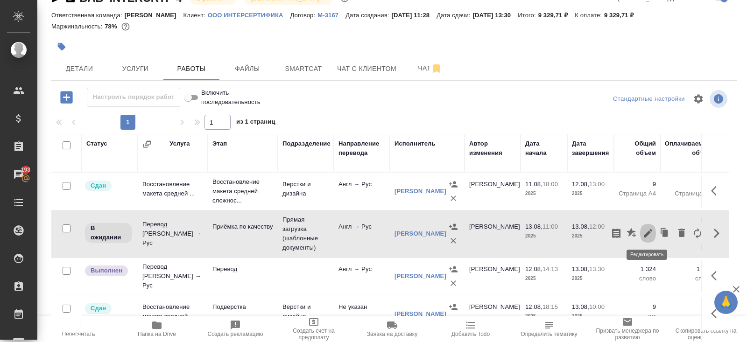
click at [643, 235] on icon "button" at bounding box center [647, 233] width 11 height 11
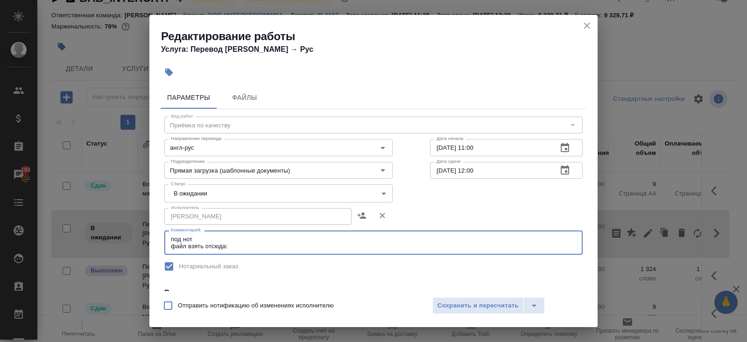
click at [229, 245] on textarea "под нот файл взять отсюда:" at bounding box center [373, 243] width 405 height 14
click at [244, 245] on textarea "под нот файл взять отсюда:" at bounding box center [373, 243] width 405 height 14
paste textarea "https://drive.awatera.com/s/kK2isXDABdZpBs3"
type textarea "под нот файл взять отсюда: https://drive.awatera.com/s/kK2isXDABdZpBs3"
click at [190, 197] on body "🙏 .cls-1 fill:#fff; AWATERA Belyakova Yulia Клиенты Спецификации Заказы 193 Чат…" at bounding box center [373, 171] width 747 height 342
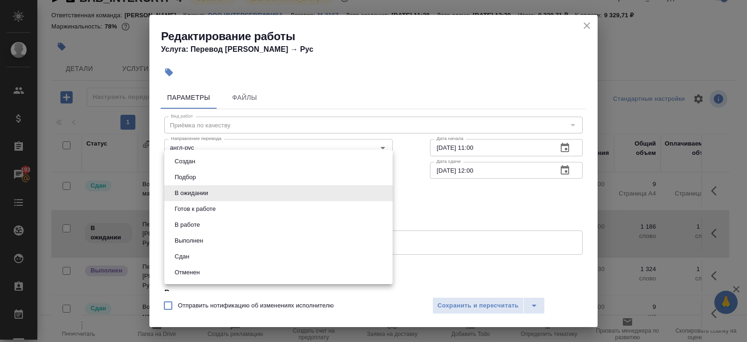
click at [190, 207] on button "Готов к работе" at bounding box center [195, 209] width 47 height 10
type input "readyForWork"
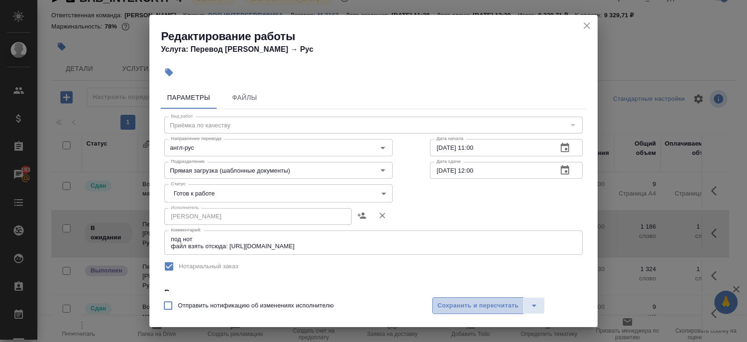
click at [454, 300] on span "Сохранить и пересчитать" at bounding box center [477, 305] width 81 height 11
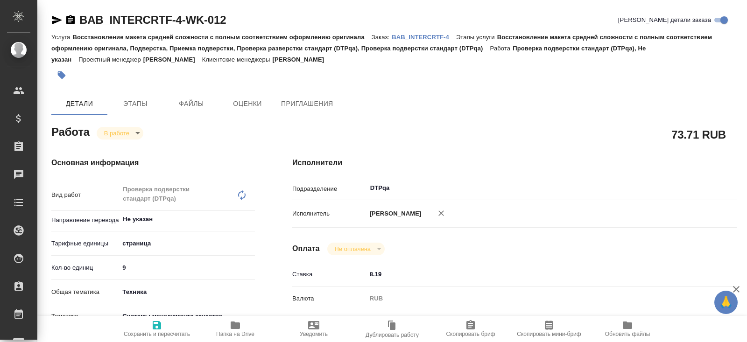
type textarea "x"
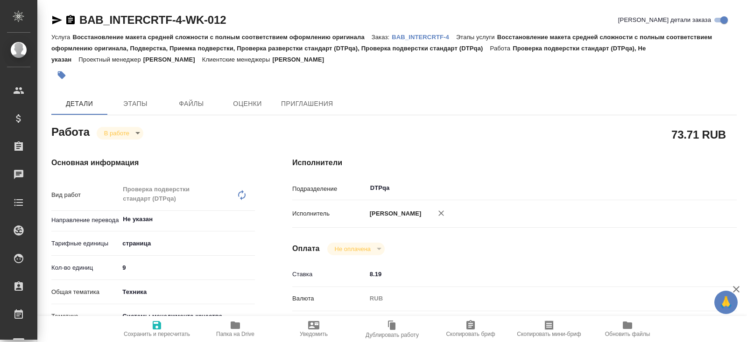
type textarea "x"
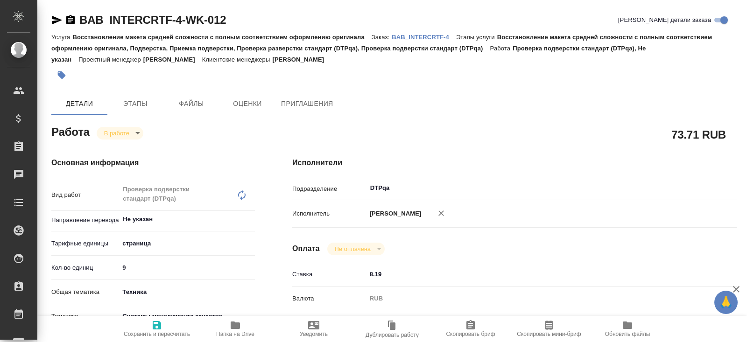
type textarea "x"
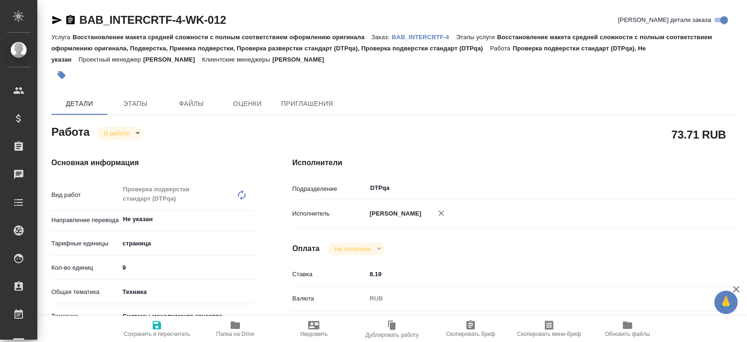
type textarea "x"
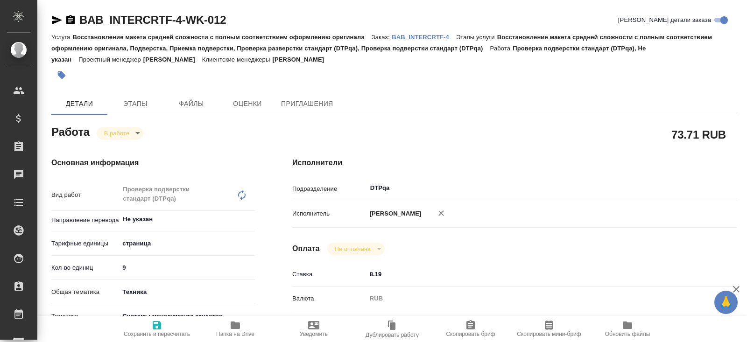
type textarea "x"
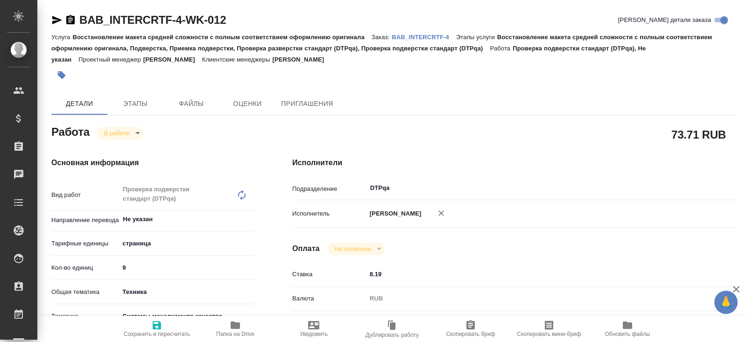
type textarea "x"
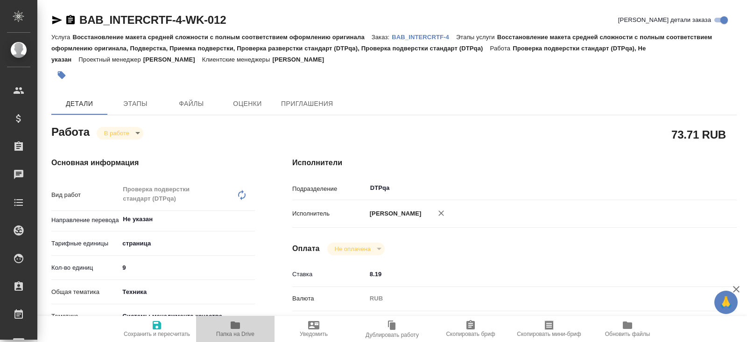
click at [243, 321] on span "Папка на Drive" at bounding box center [235, 329] width 67 height 18
type textarea "x"
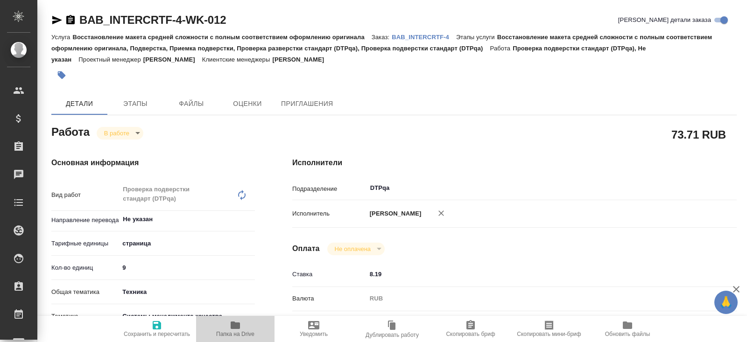
type textarea "x"
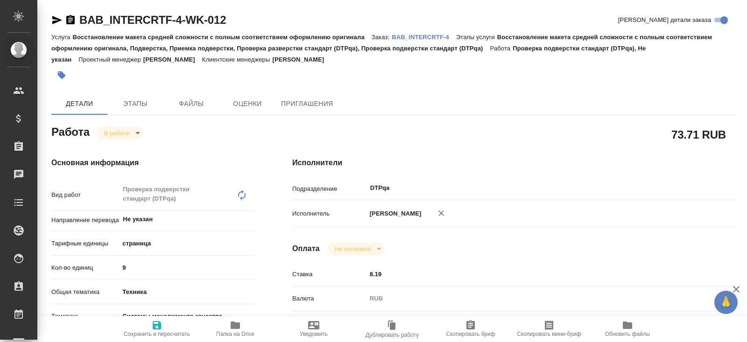
type textarea "x"
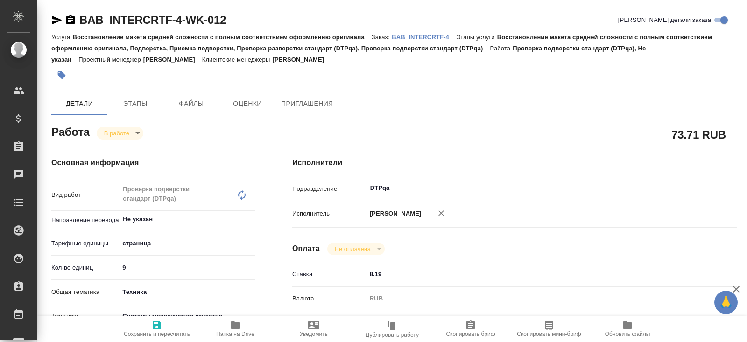
type textarea "x"
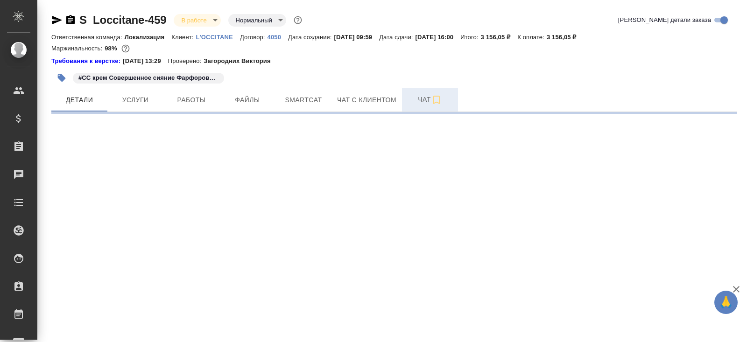
select select "RU"
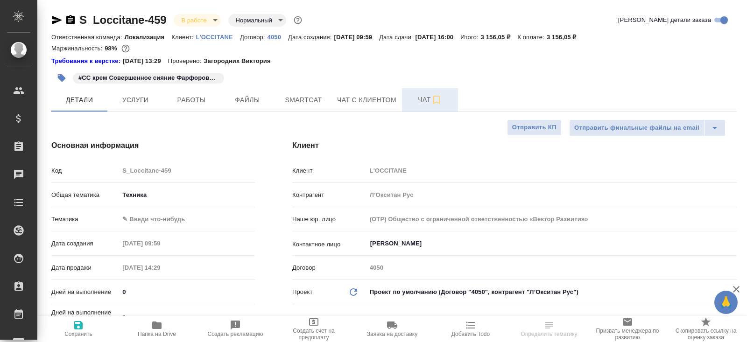
type textarea "x"
click at [420, 107] on button "Чат" at bounding box center [430, 99] width 56 height 23
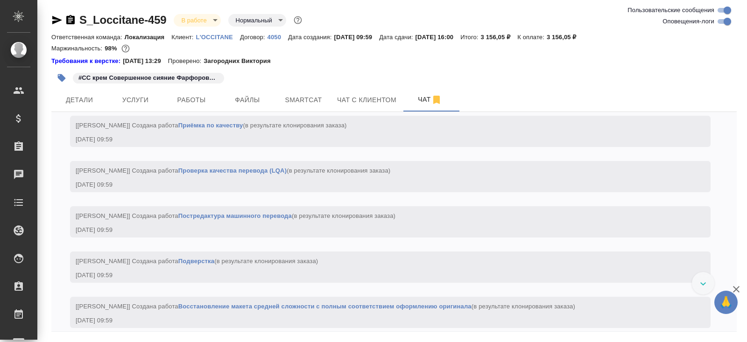
click at [717, 23] on input "Оповещения-логи" at bounding box center [727, 21] width 34 height 11
checkbox input "false"
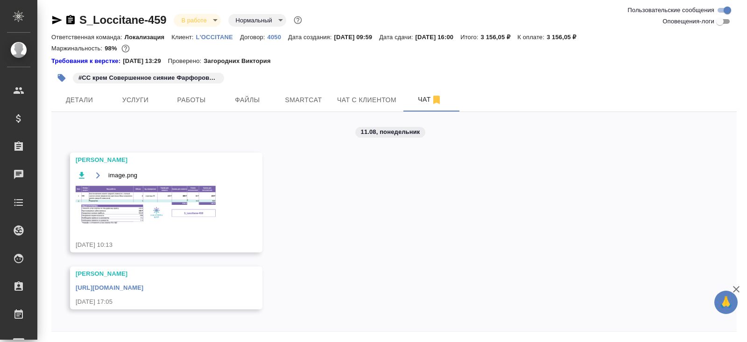
click at [230, 281] on div "[URL][DOMAIN_NAME]" at bounding box center [153, 287] width 154 height 12
click at [230, 283] on div "[URL][DOMAIN_NAME]" at bounding box center [153, 287] width 154 height 12
click at [143, 288] on link "[URL][DOMAIN_NAME]" at bounding box center [110, 287] width 68 height 7
click at [300, 103] on span "Smartcat" at bounding box center [303, 100] width 45 height 12
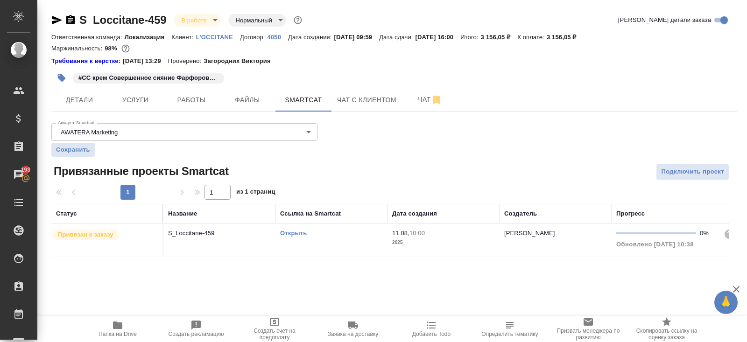
click at [290, 232] on link "Открыть" at bounding box center [293, 233] width 27 height 7
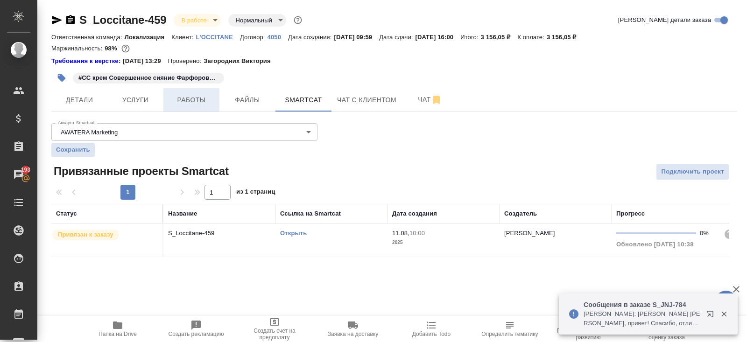
click at [195, 104] on span "Работы" at bounding box center [191, 100] width 45 height 12
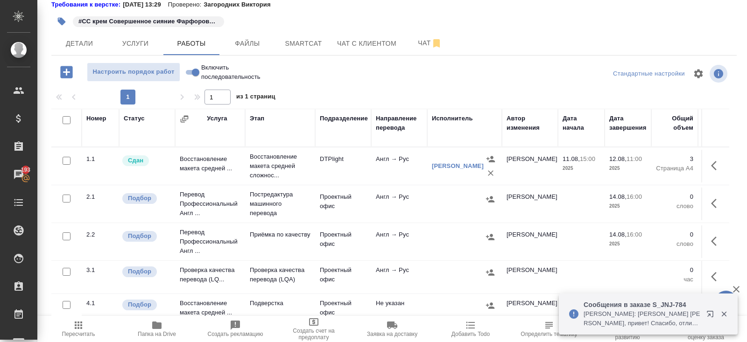
scroll to position [49, 0]
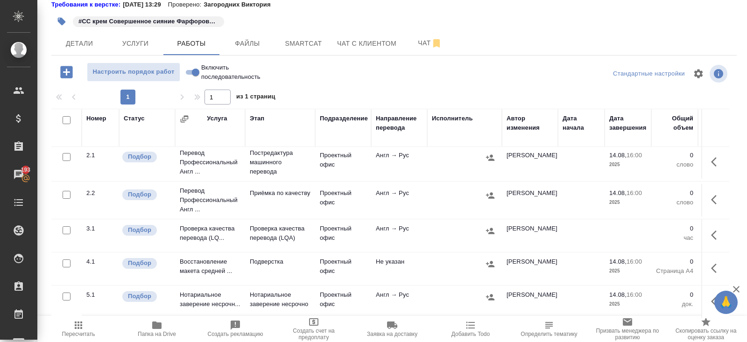
click at [720, 230] on icon "button" at bounding box center [716, 235] width 11 height 11
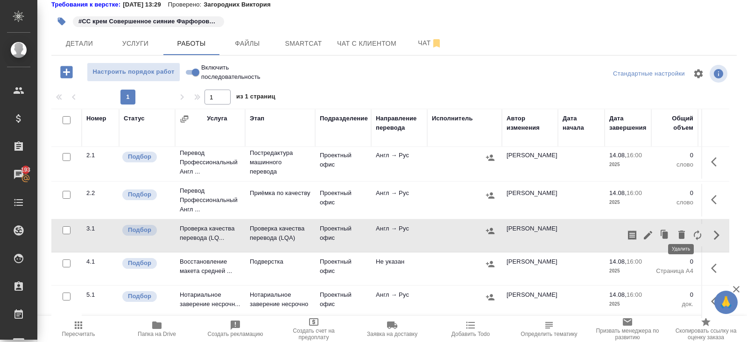
click at [682, 230] on icon "button" at bounding box center [681, 234] width 7 height 8
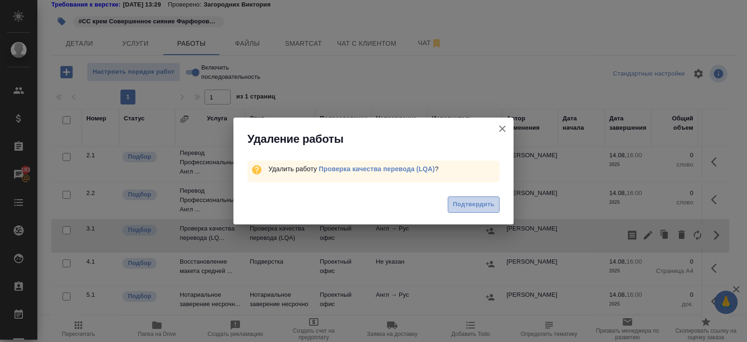
click at [468, 205] on span "Подтвердить" at bounding box center [474, 204] width 42 height 11
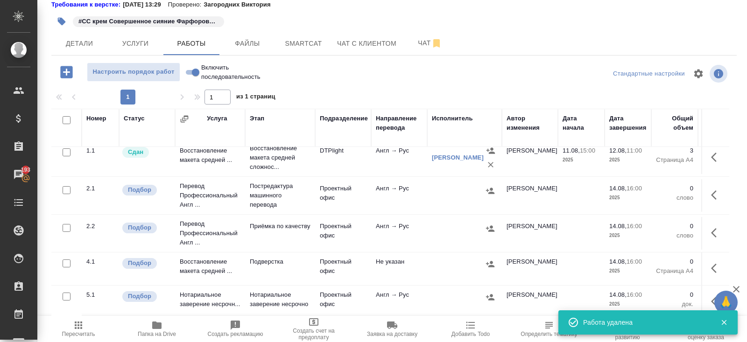
scroll to position [16, 0]
click at [440, 35] on button "Чат" at bounding box center [430, 43] width 56 height 23
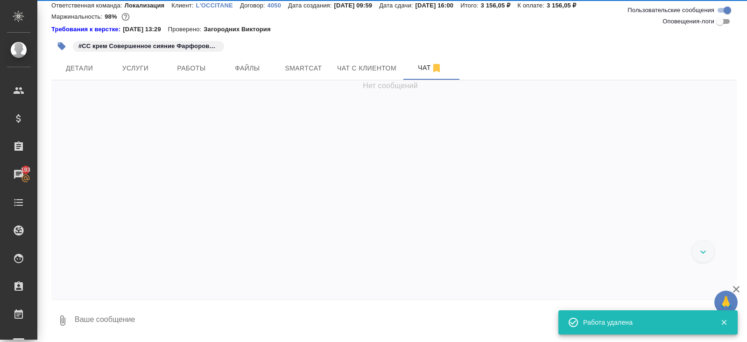
scroll to position [31, 0]
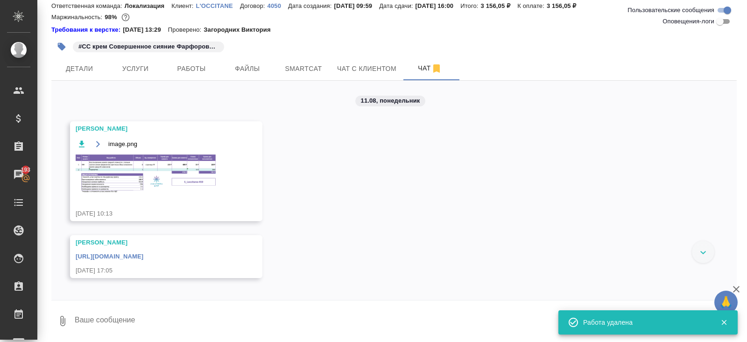
click at [158, 176] on img at bounding box center [146, 173] width 140 height 38
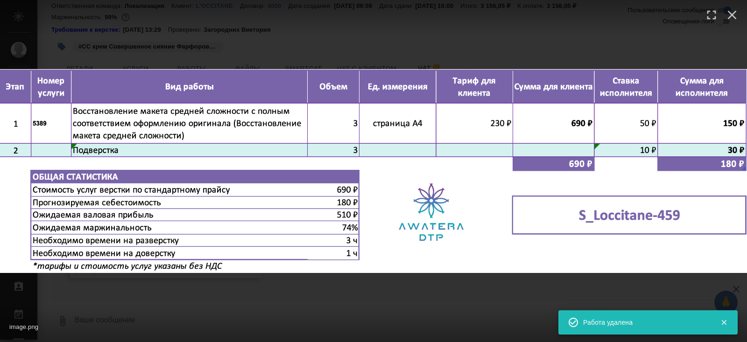
click at [185, 301] on div "image.png 1 of 1" at bounding box center [373, 171] width 747 height 342
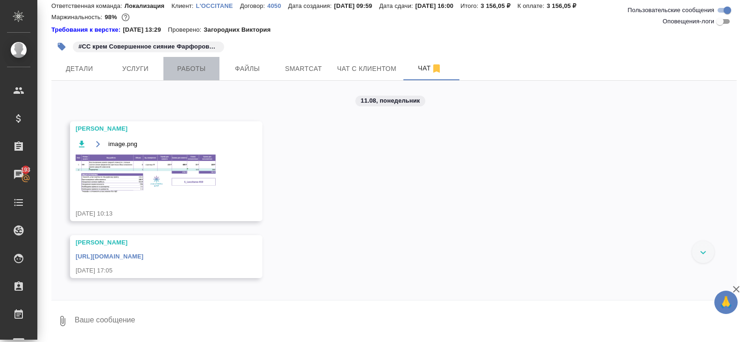
click at [189, 66] on span "Работы" at bounding box center [191, 69] width 45 height 12
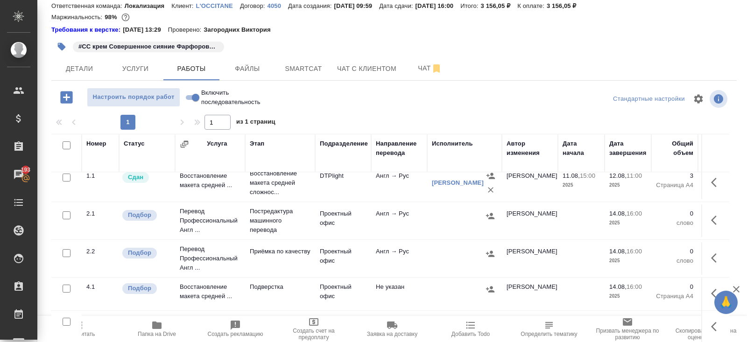
scroll to position [56, 0]
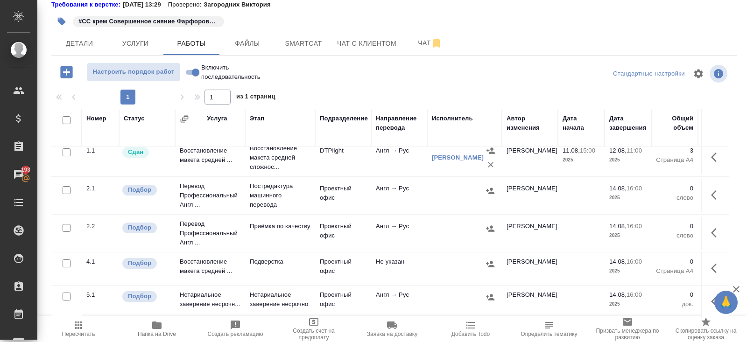
click at [717, 264] on icon "button" at bounding box center [716, 268] width 11 height 11
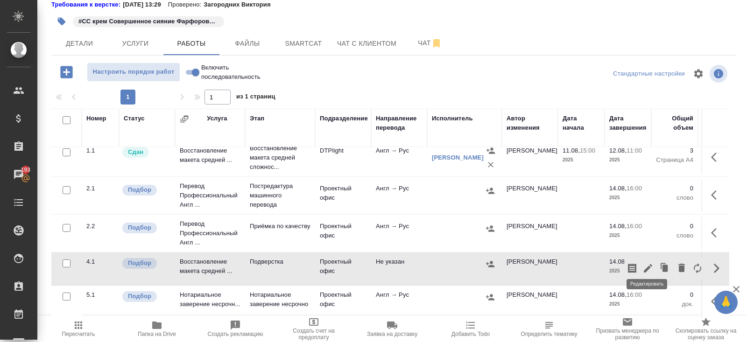
click at [653, 263] on button "button" at bounding box center [648, 268] width 16 height 22
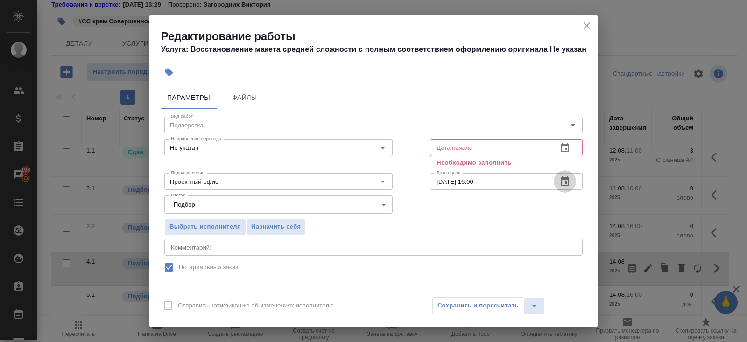
click at [564, 180] on icon "button" at bounding box center [564, 181] width 11 height 11
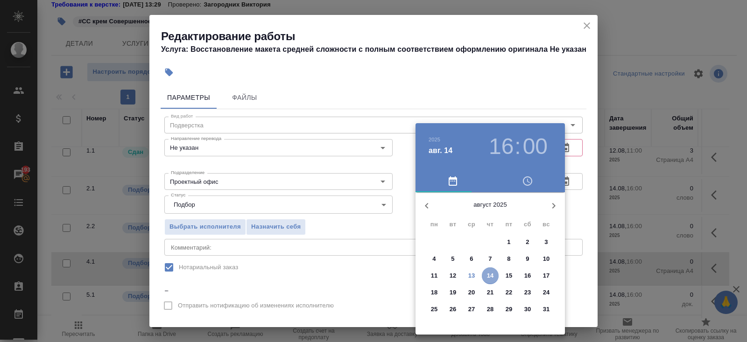
click at [489, 275] on p "14" at bounding box center [490, 275] width 7 height 9
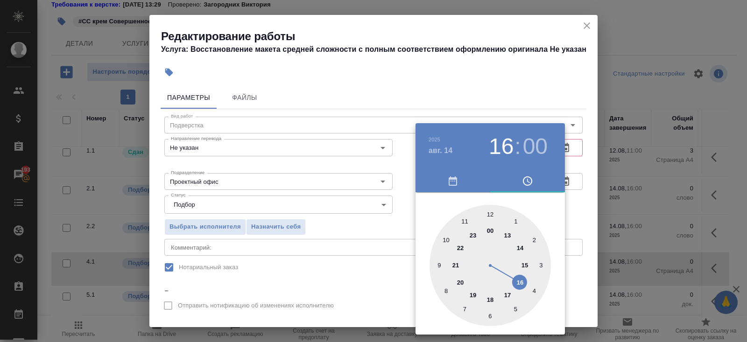
click at [489, 216] on div at bounding box center [489, 265] width 121 height 121
type input "14.08.2025 12:00"
click at [489, 216] on div at bounding box center [489, 265] width 121 height 121
click at [504, 107] on div at bounding box center [373, 171] width 747 height 342
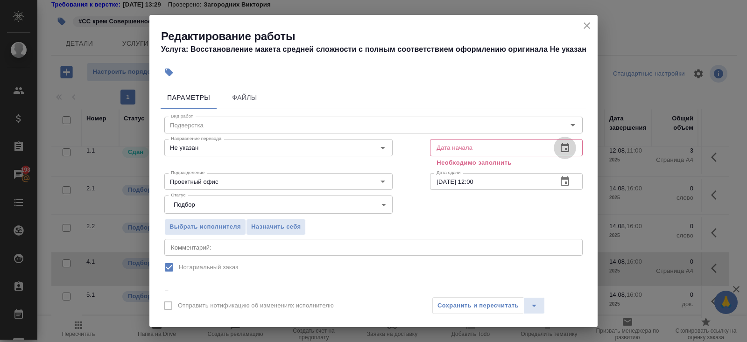
click at [568, 150] on icon "button" at bounding box center [564, 147] width 8 height 9
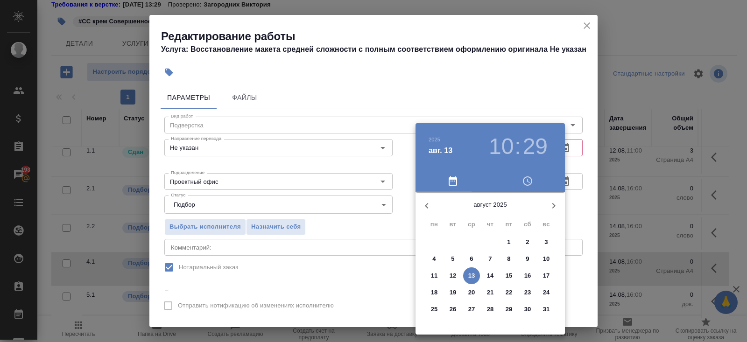
click at [490, 275] on p "14" at bounding box center [490, 275] width 7 height 9
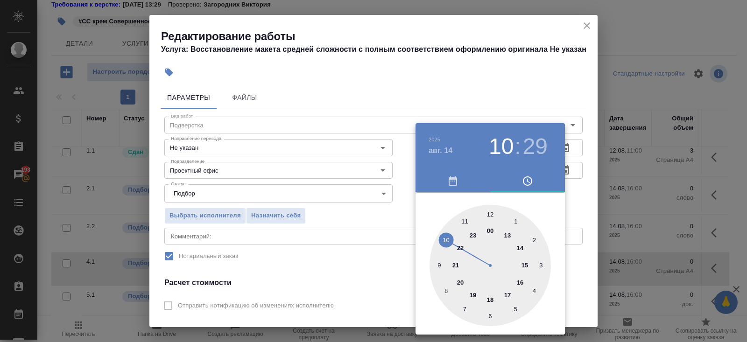
click at [462, 221] on div at bounding box center [489, 265] width 121 height 121
click at [492, 212] on div at bounding box center [489, 265] width 121 height 121
click at [489, 92] on div at bounding box center [373, 171] width 747 height 342
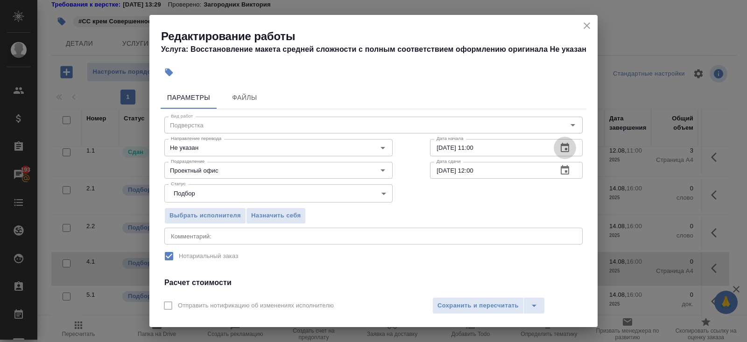
click at [559, 140] on button "button" at bounding box center [564, 148] width 22 height 22
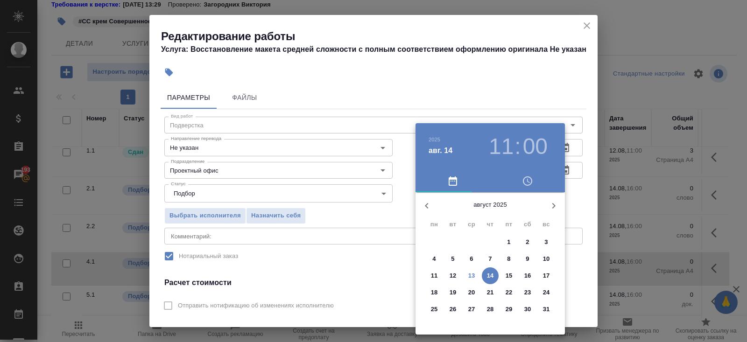
click at [471, 276] on p "13" at bounding box center [471, 275] width 7 height 9
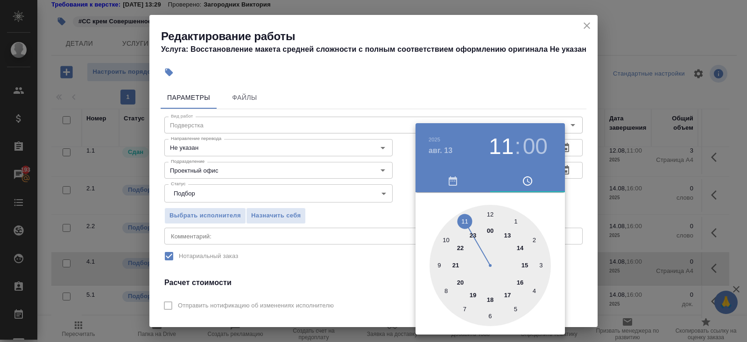
click at [519, 282] on div at bounding box center [489, 265] width 121 height 121
click at [549, 211] on div at bounding box center [489, 265] width 121 height 121
type input "13.08.2025 16:00"
click at [489, 212] on div at bounding box center [489, 265] width 121 height 121
click at [560, 207] on div "00 05 10 15 20 25 30 35 40 45 50 55" at bounding box center [489, 265] width 149 height 121
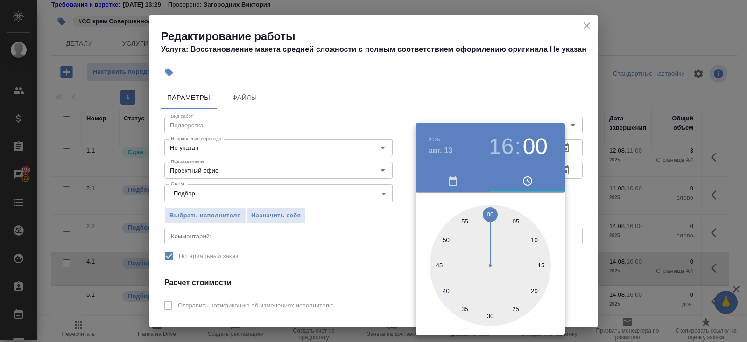
click at [585, 170] on div at bounding box center [373, 171] width 747 height 342
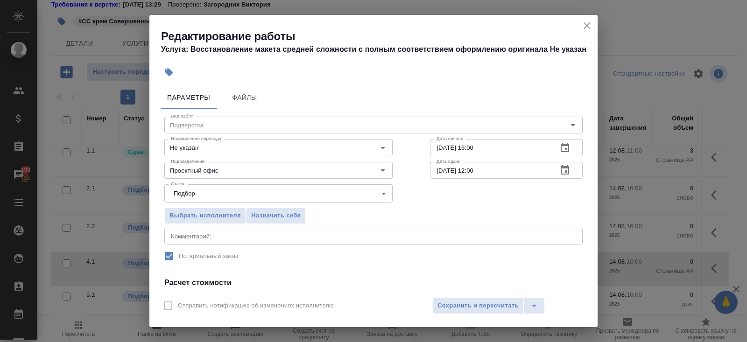
click at [564, 169] on icon "button" at bounding box center [564, 170] width 11 height 11
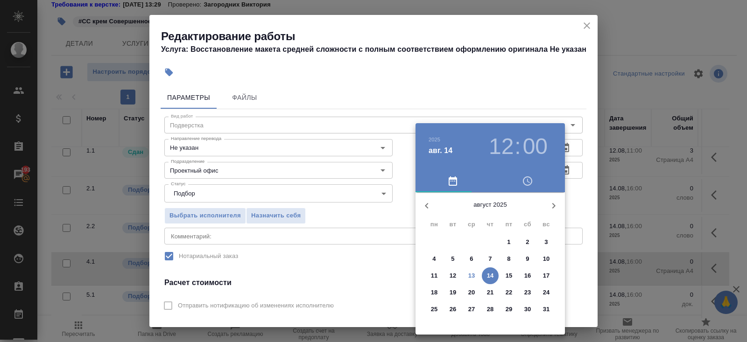
click at [469, 276] on p "13" at bounding box center [471, 275] width 7 height 9
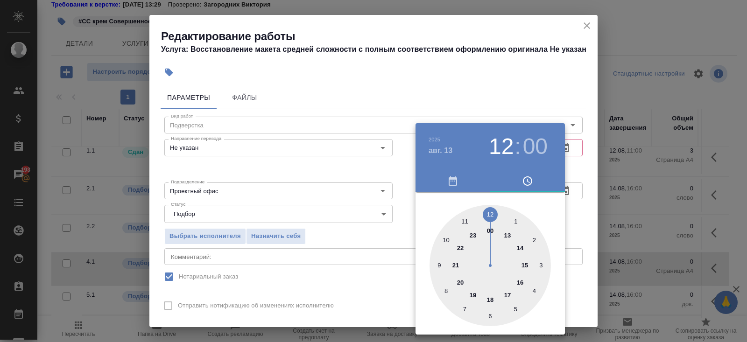
click at [506, 295] on div at bounding box center [489, 265] width 121 height 121
type input "13.08.2025 17:00"
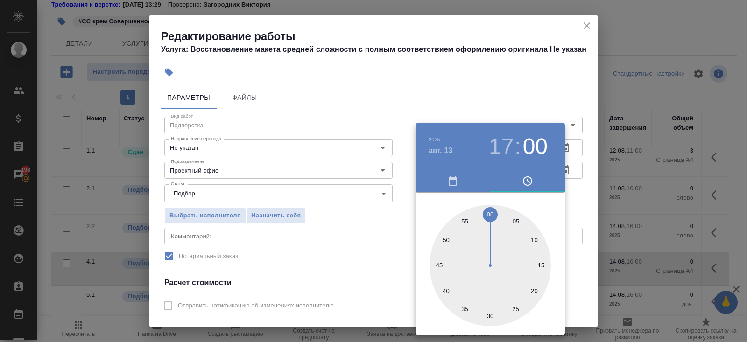
click at [312, 243] on div at bounding box center [373, 171] width 747 height 342
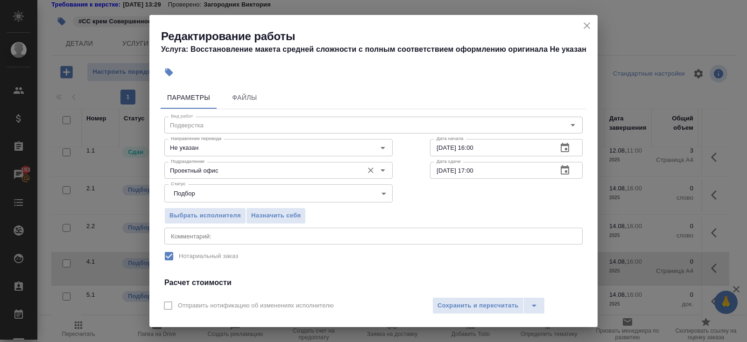
click at [215, 167] on input "Проектный офис" at bounding box center [262, 170] width 191 height 11
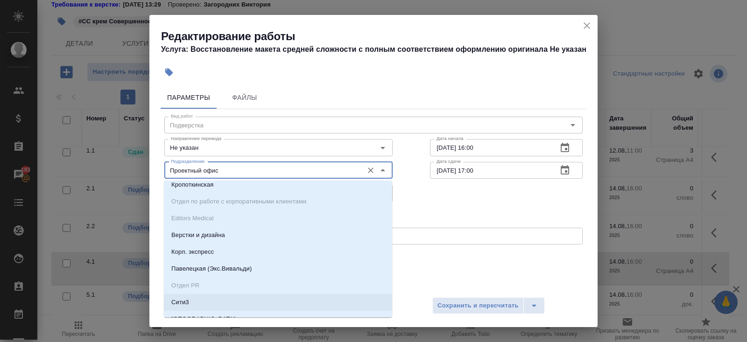
scroll to position [844, 0]
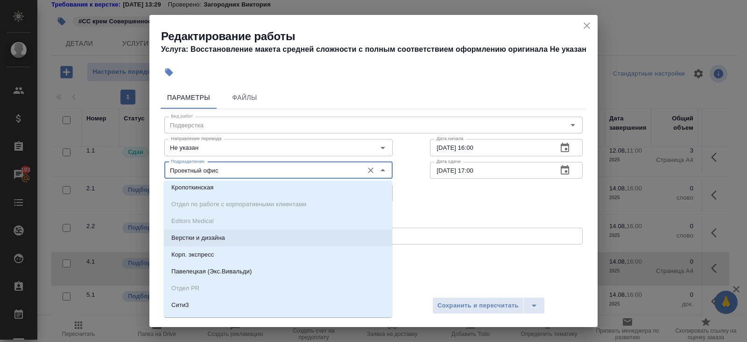
click at [208, 237] on p "Верстки и дизайна" at bounding box center [198, 237] width 54 height 9
type input "Верстки и дизайна"
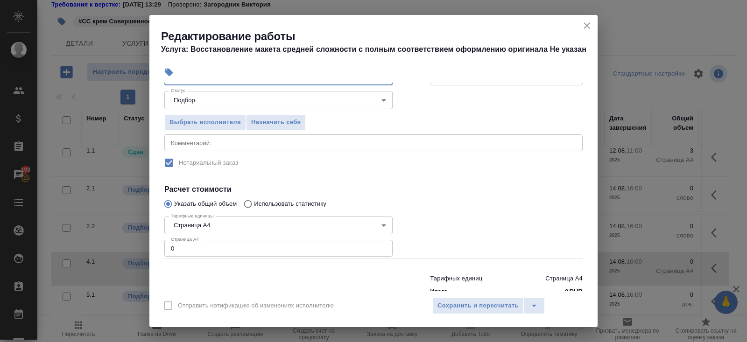
scroll to position [92, 0]
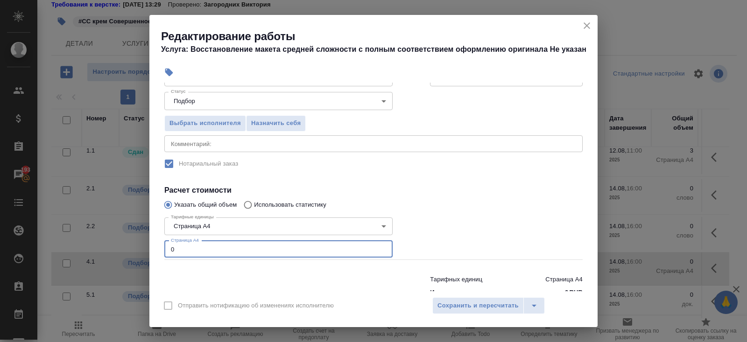
drag, startPoint x: 197, startPoint y: 250, endPoint x: 112, endPoint y: 244, distance: 86.1
click at [112, 244] on div "Редактирование работы Услуга: Восстановление макета средней сложности с полным …" at bounding box center [373, 171] width 747 height 342
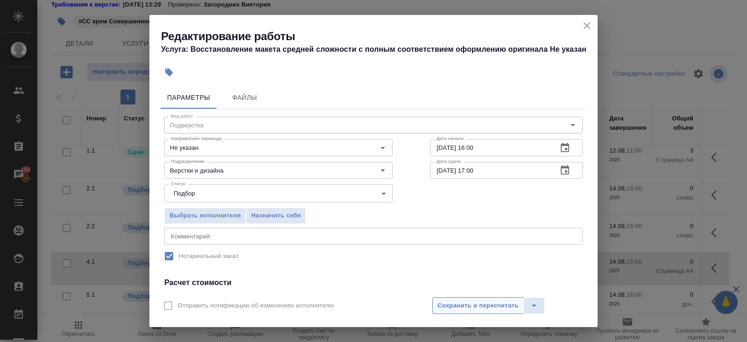
type input "3"
click at [453, 298] on button "Сохранить и пересчитать" at bounding box center [477, 305] width 91 height 17
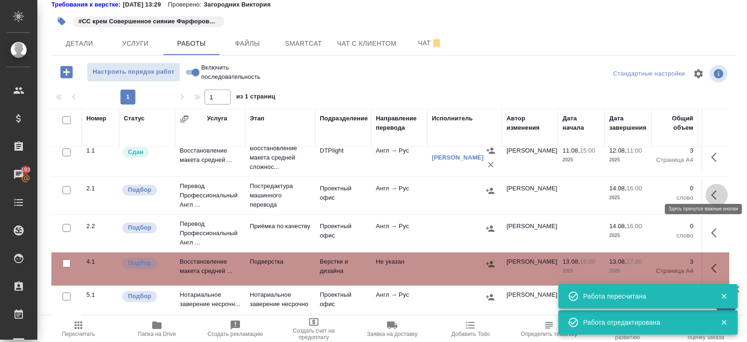
click at [714, 189] on icon "button" at bounding box center [716, 194] width 11 height 11
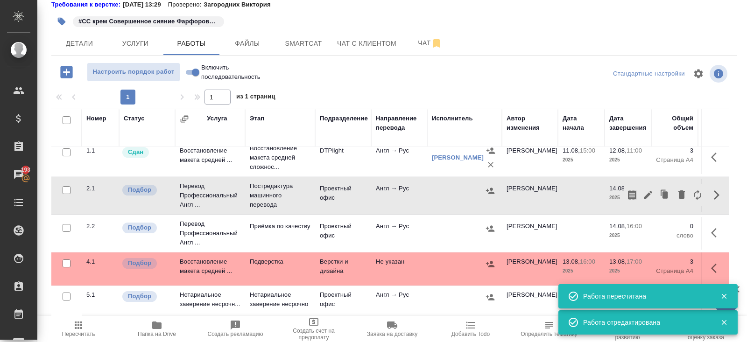
click at [648, 189] on icon "button" at bounding box center [647, 194] width 11 height 11
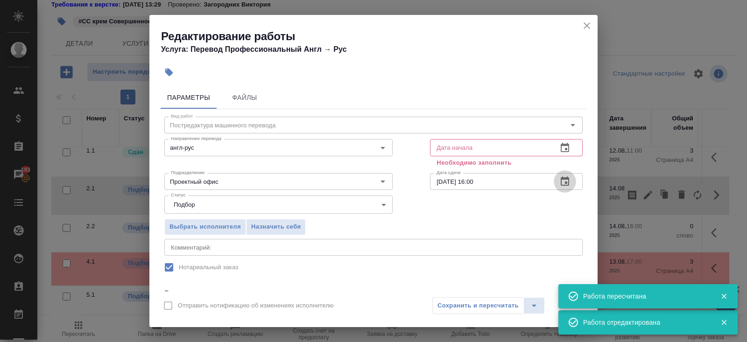
click at [563, 181] on icon "button" at bounding box center [564, 181] width 11 height 11
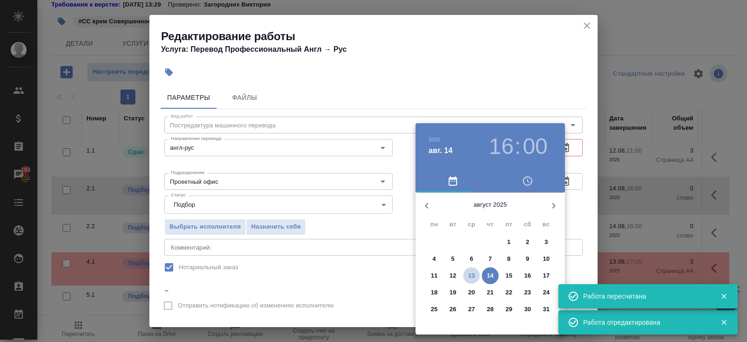
click at [468, 279] on span "13" at bounding box center [471, 275] width 17 height 9
type input "[DATE] 16:00"
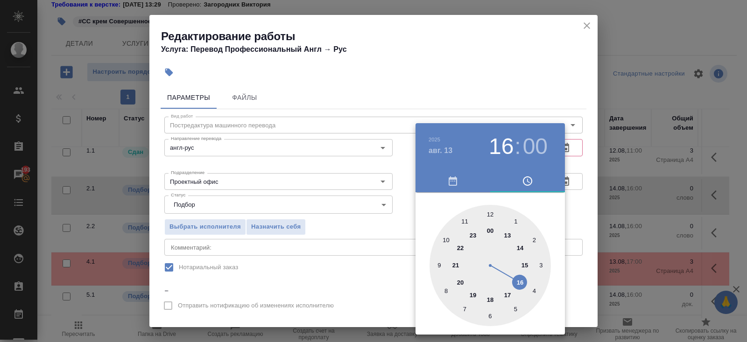
click at [573, 151] on div at bounding box center [373, 171] width 747 height 342
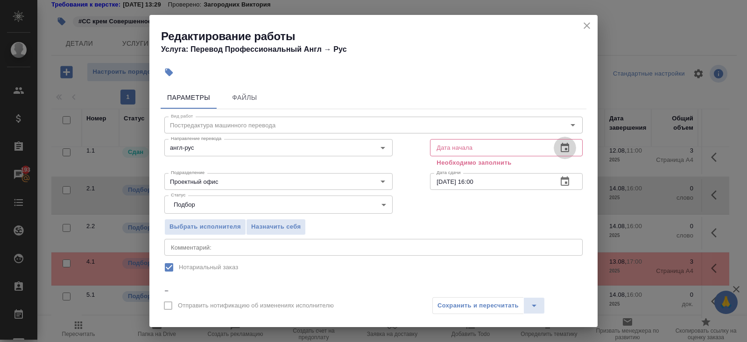
click at [565, 149] on icon "button" at bounding box center [564, 147] width 8 height 9
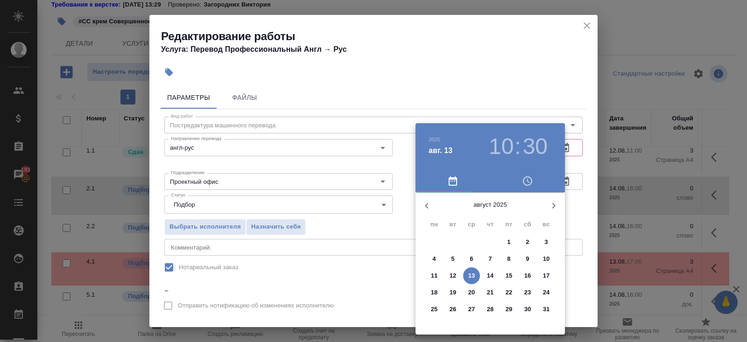
click at [473, 275] on p "13" at bounding box center [471, 275] width 7 height 9
type input "13.08.2025 10:30"
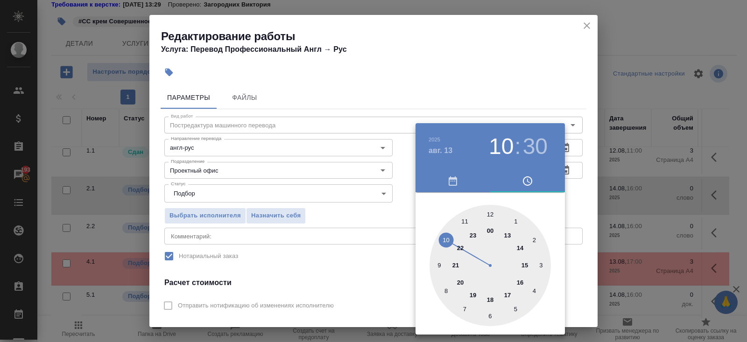
click at [300, 166] on div at bounding box center [373, 171] width 747 height 342
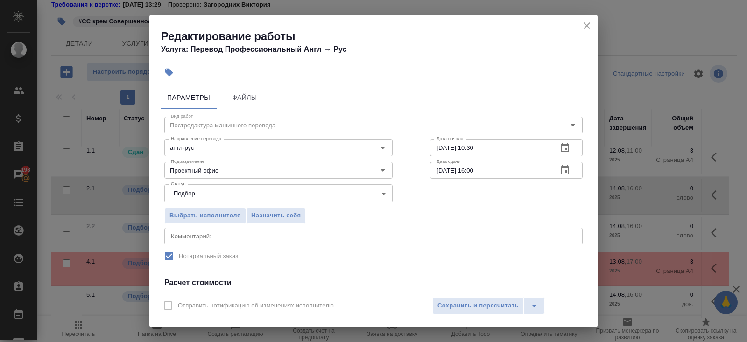
scroll to position [117, 0]
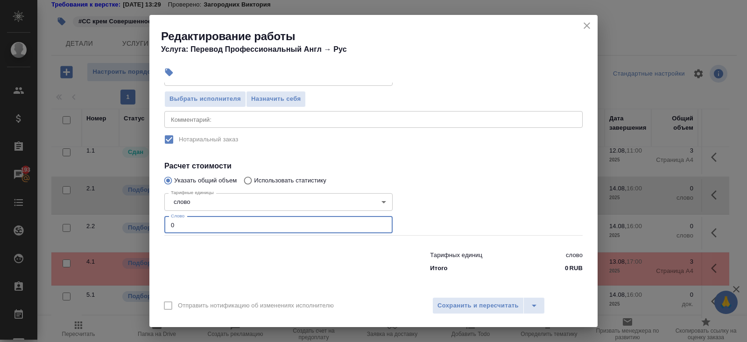
drag, startPoint x: 199, startPoint y: 227, endPoint x: 111, endPoint y: 206, distance: 90.6
click at [111, 206] on div "Редактирование работы Услуга: Перевод Профессиональный Англ → Рус Параметры Фай…" at bounding box center [373, 171] width 747 height 342
type input "112"
type input "112.7"
click at [476, 296] on div "Отправить нотификацию об изменениях исполнителю Сохранить и пересчитать" at bounding box center [373, 309] width 448 height 36
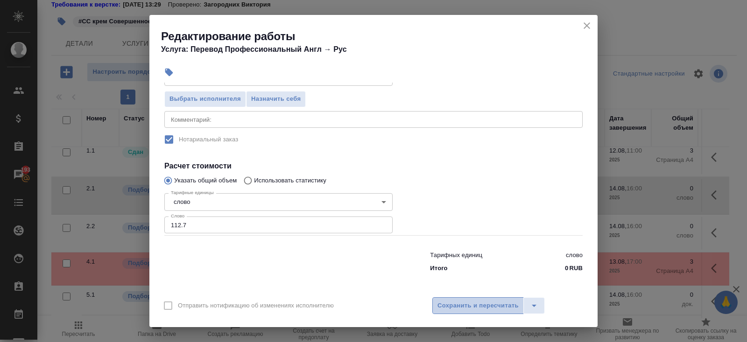
click at [477, 304] on span "Сохранить и пересчитать" at bounding box center [477, 305] width 81 height 11
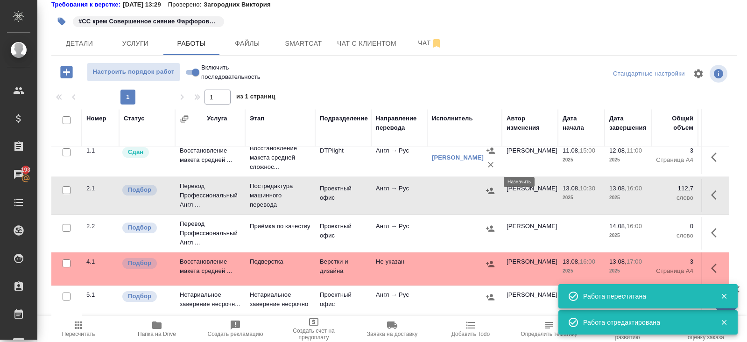
click at [487, 186] on icon "button" at bounding box center [489, 190] width 9 height 9
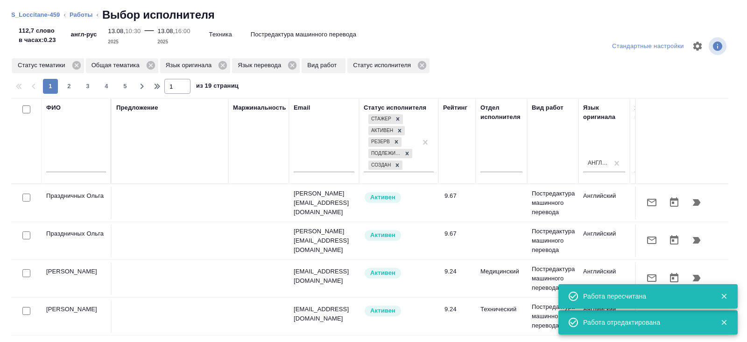
scroll to position [0, 638]
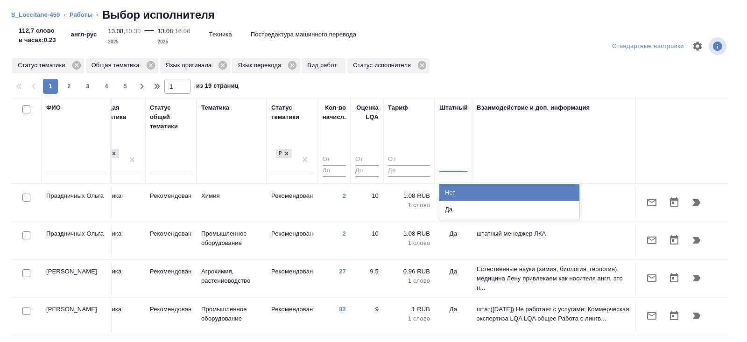
click at [462, 167] on div at bounding box center [453, 163] width 28 height 14
click at [462, 187] on div "Нет" at bounding box center [509, 192] width 140 height 17
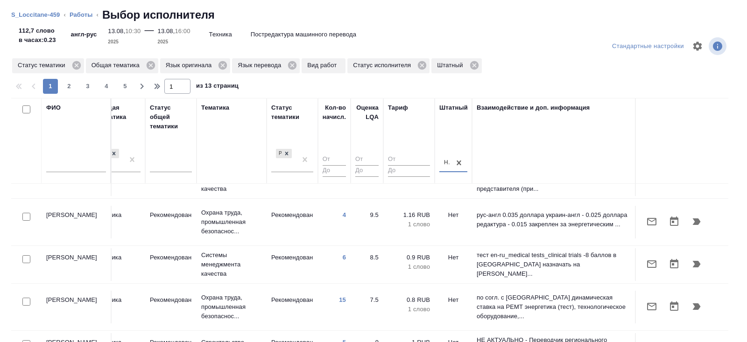
scroll to position [286, 638]
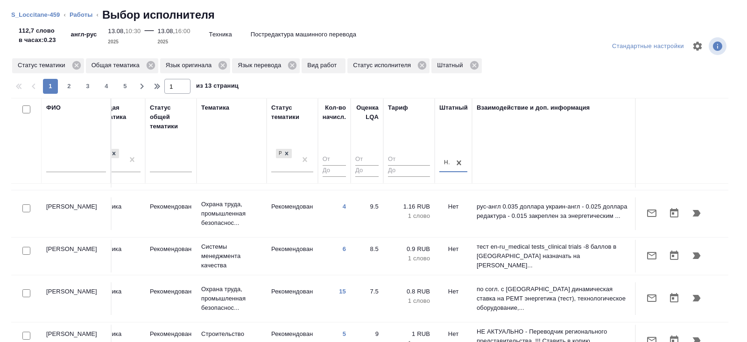
click at [26, 247] on input "checkbox" at bounding box center [26, 251] width 8 height 8
checkbox input "true"
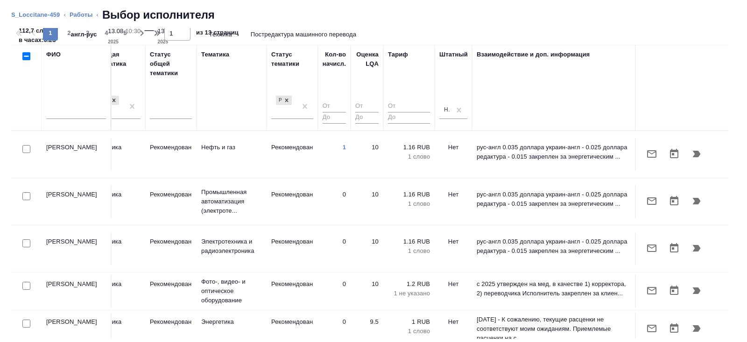
scroll to position [0, 0]
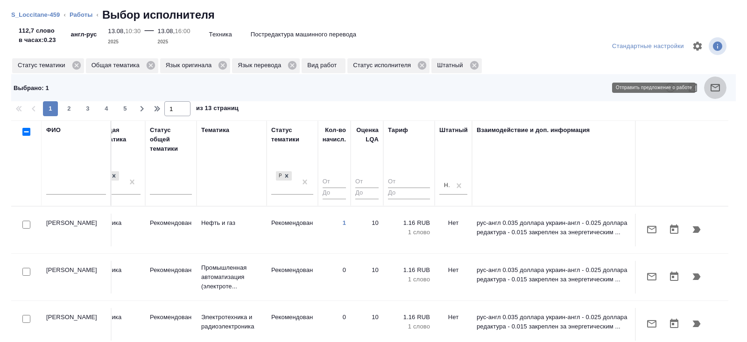
click at [714, 98] on button "button" at bounding box center [715, 88] width 22 height 22
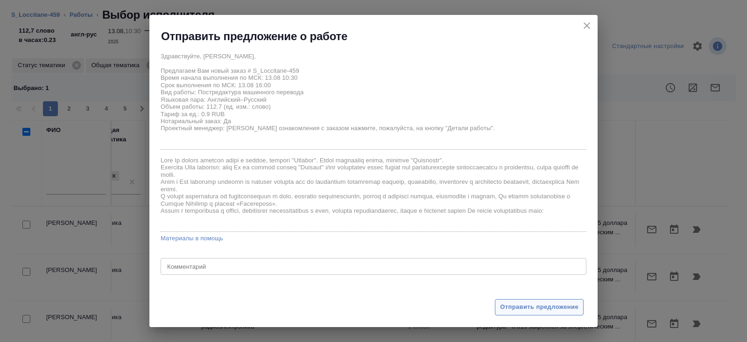
click at [525, 310] on span "Отправить предложение" at bounding box center [539, 307] width 78 height 11
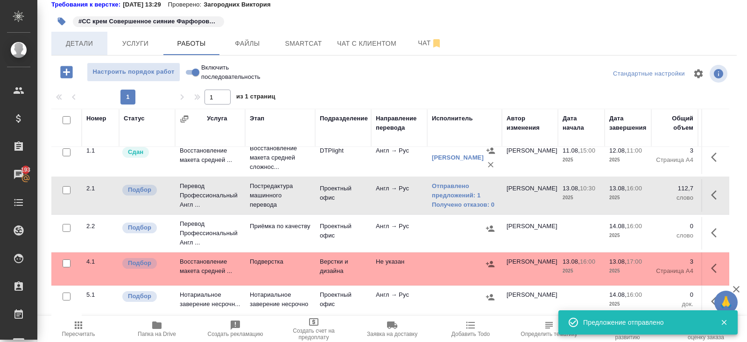
click at [81, 47] on span "Детали" at bounding box center [79, 44] width 45 height 12
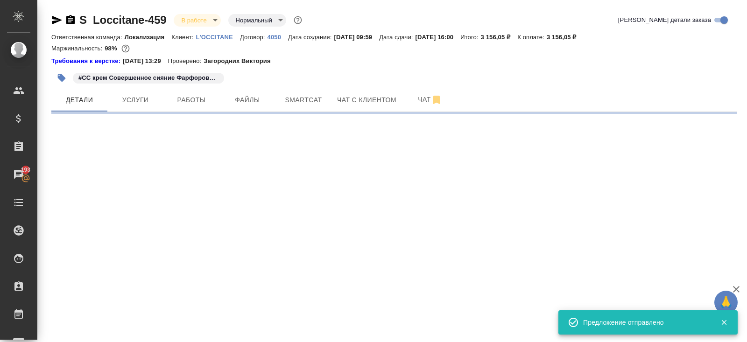
select select "RU"
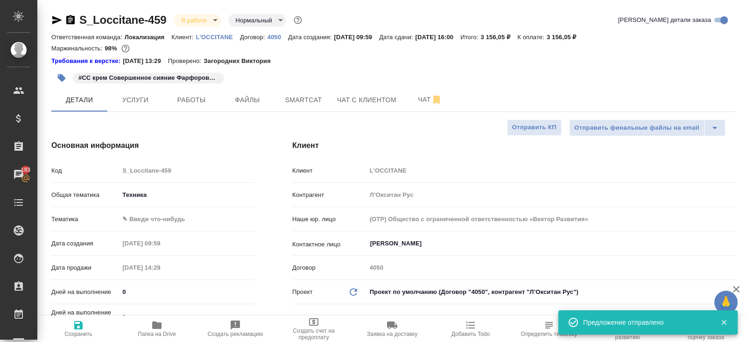
type textarea "x"
click at [154, 227] on div "Тематика ✎ Введи что-нибудь" at bounding box center [152, 223] width 203 height 24
click at [154, 226] on div "Тематика ✎ Введи что-нибудь" at bounding box center [152, 223] width 203 height 24
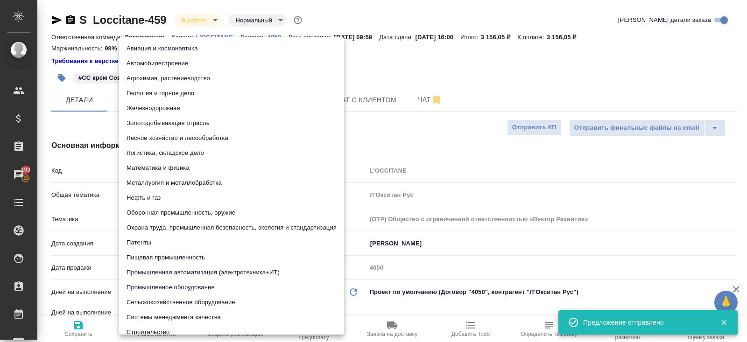
click at [154, 220] on body "🙏 .cls-1 fill:#fff; AWATERA Belyakova Yulia Клиенты Спецификации Заказы 193 Чат…" at bounding box center [373, 171] width 747 height 342
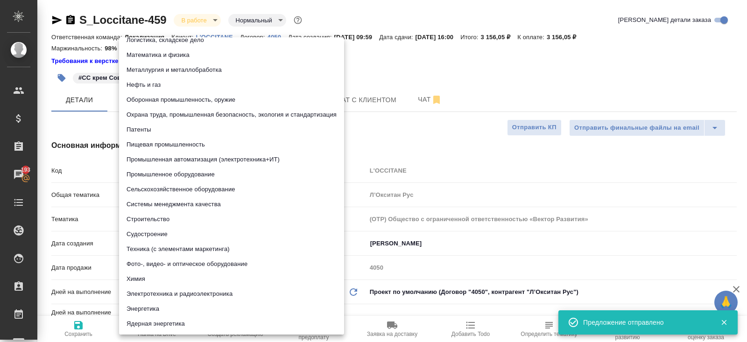
scroll to position [112, 0]
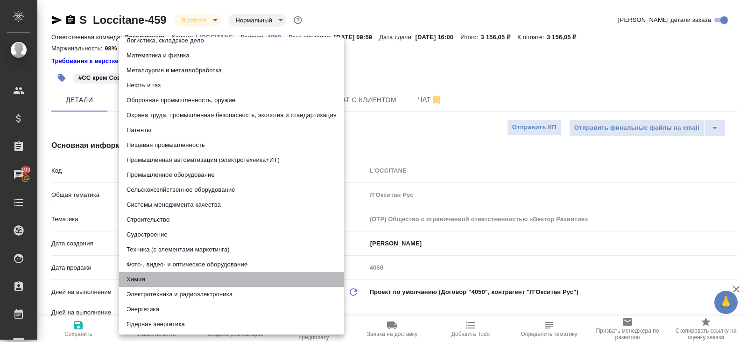
click at [153, 272] on li "Химия" at bounding box center [231, 279] width 225 height 15
type input "5a8b8b956a9677013d343d8b"
type textarea "x"
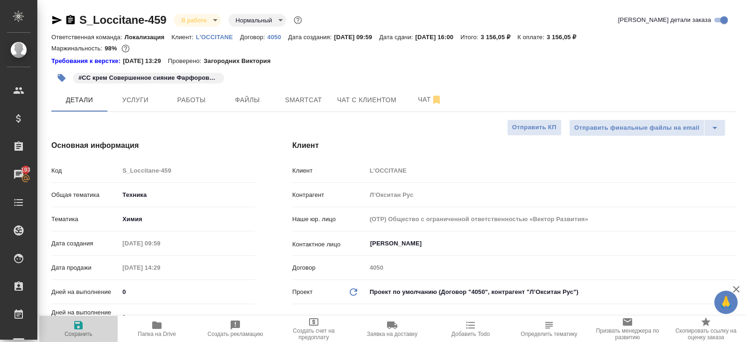
click at [84, 327] on icon "button" at bounding box center [78, 325] width 11 height 11
type textarea "x"
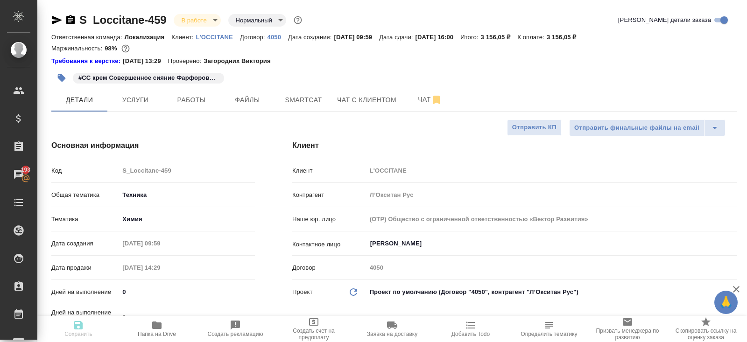
type textarea "x"
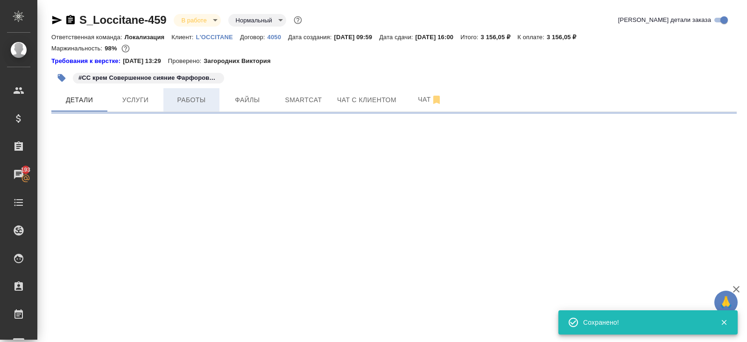
click at [198, 99] on span "Работы" at bounding box center [191, 100] width 45 height 12
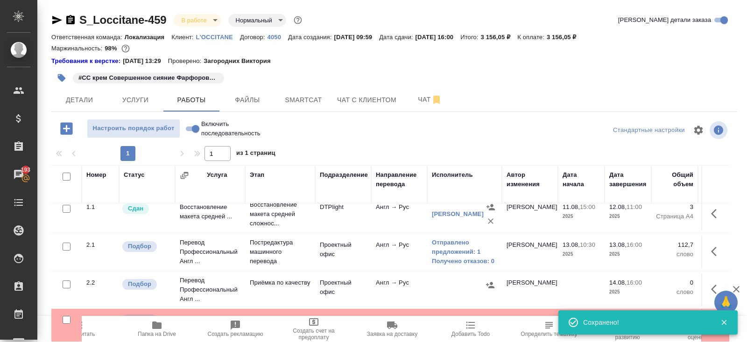
scroll to position [56, 0]
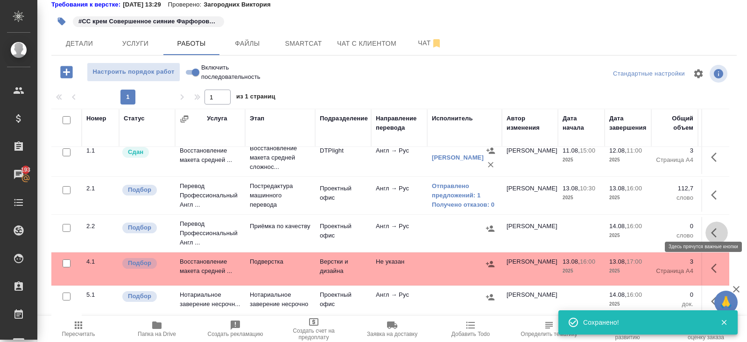
click at [716, 227] on icon "button" at bounding box center [716, 232] width 11 height 11
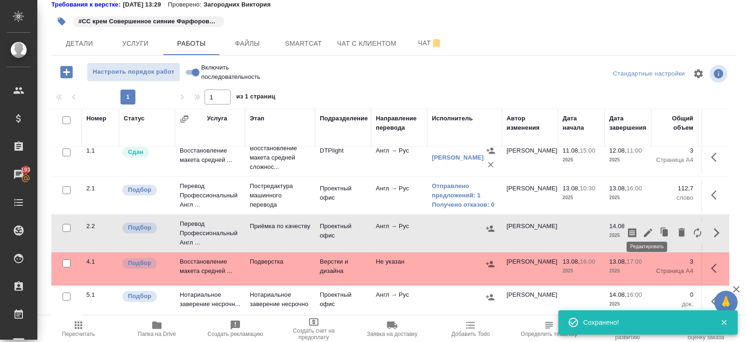
click at [649, 229] on icon "button" at bounding box center [647, 233] width 8 height 8
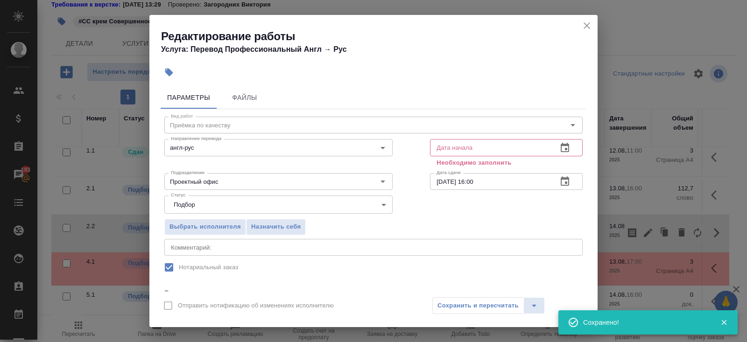
click at [564, 143] on icon "button" at bounding box center [564, 147] width 11 height 11
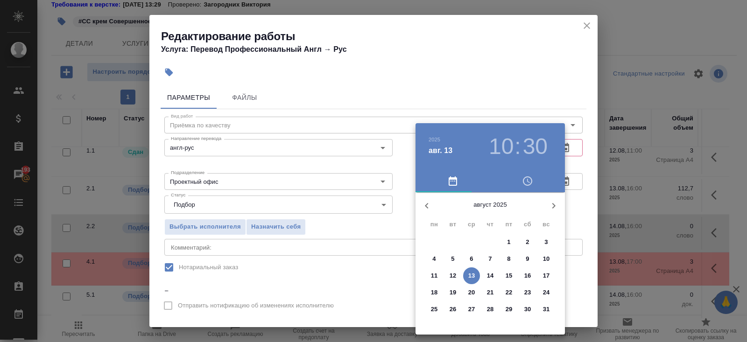
click at [469, 277] on p "13" at bounding box center [471, 275] width 7 height 9
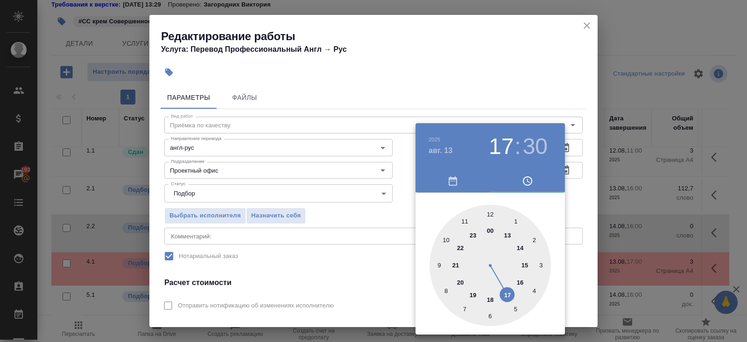
click at [510, 293] on div at bounding box center [489, 265] width 121 height 121
click at [491, 214] on div at bounding box center [489, 265] width 121 height 121
type input "[DATE] 17:00"
click at [509, 121] on div at bounding box center [373, 171] width 747 height 342
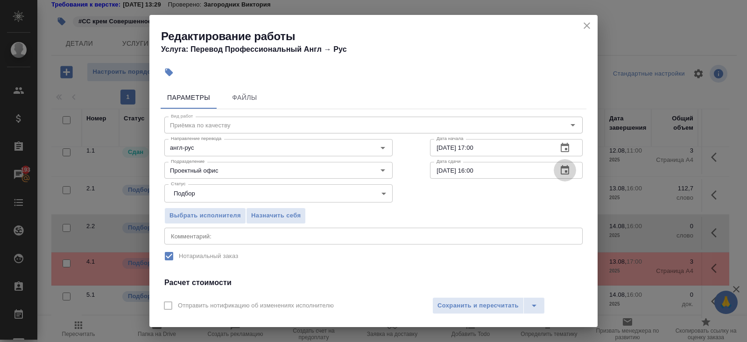
click at [566, 172] on icon "button" at bounding box center [564, 169] width 8 height 9
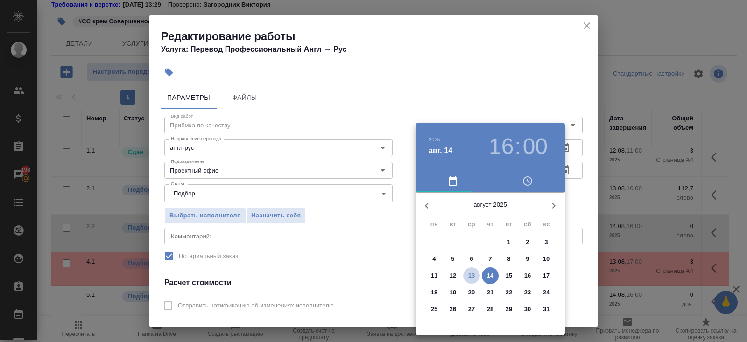
click at [474, 274] on p "13" at bounding box center [471, 275] width 7 height 9
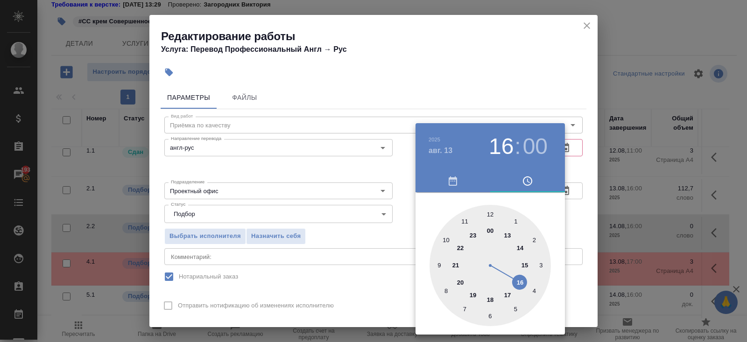
click at [473, 294] on div at bounding box center [489, 265] width 121 height 121
type input "[DATE] 19:00"
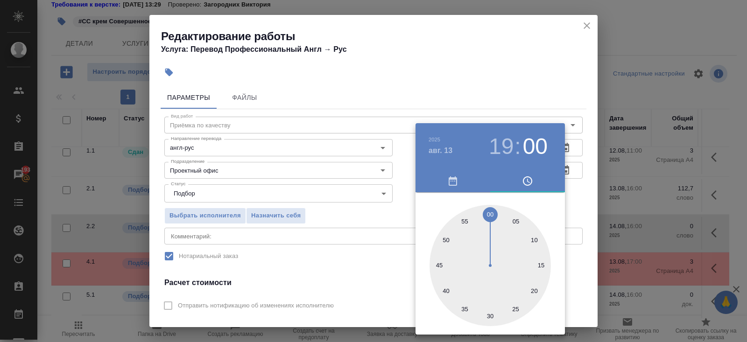
click at [294, 233] on div at bounding box center [373, 171] width 747 height 342
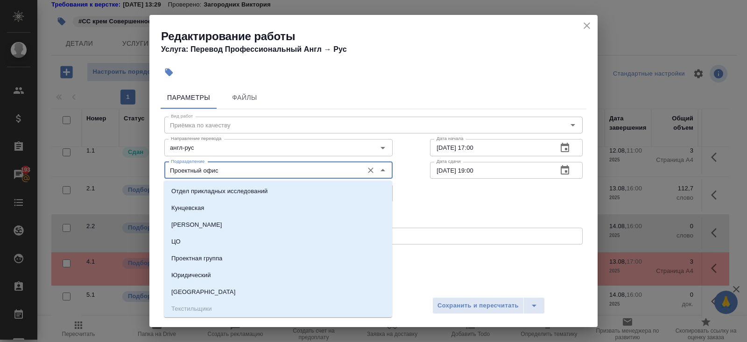
click at [227, 166] on input "Проектный офис" at bounding box center [262, 170] width 191 height 11
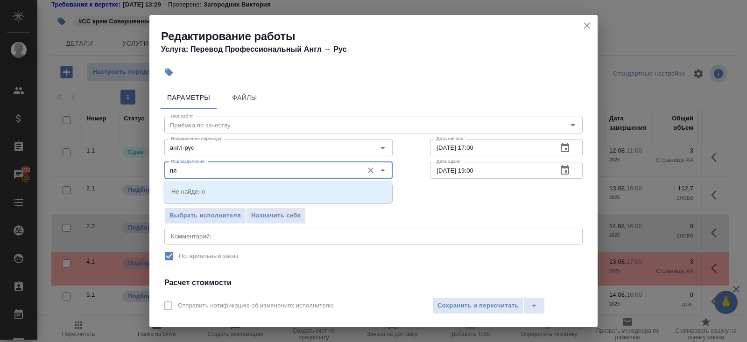
type input "п"
click at [208, 198] on li "Прямая загрузка (шаблонные документы)" at bounding box center [278, 191] width 228 height 17
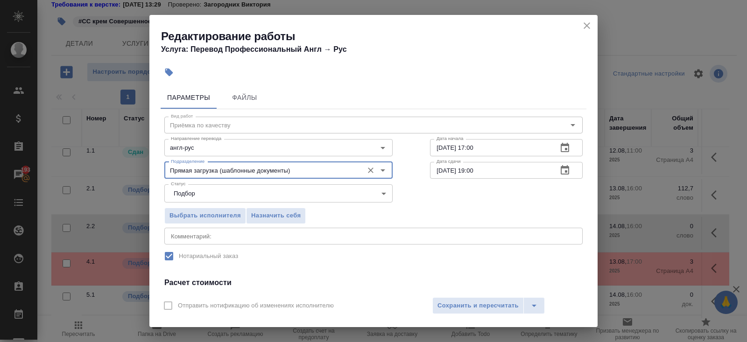
scroll to position [117, 0]
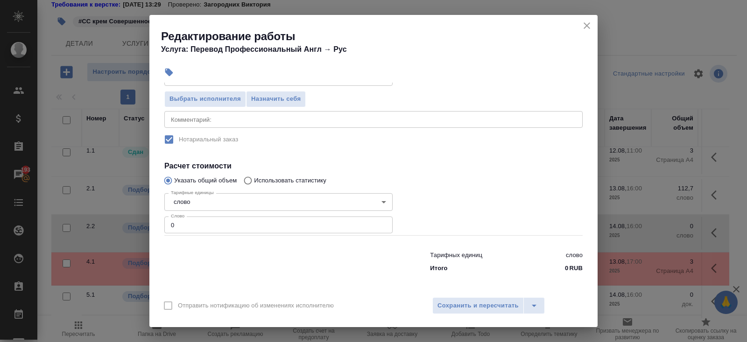
type input "Прямая загрузка (шаблонные документы)"
drag, startPoint x: 204, startPoint y: 227, endPoint x: 117, endPoint y: 222, distance: 87.9
click at [117, 222] on div "Редактирование работы Услуга: Перевод Профессиональный Англ → Рус Параметры Фай…" at bounding box center [373, 171] width 747 height 342
type input "250"
click at [204, 117] on textarea at bounding box center [373, 119] width 405 height 7
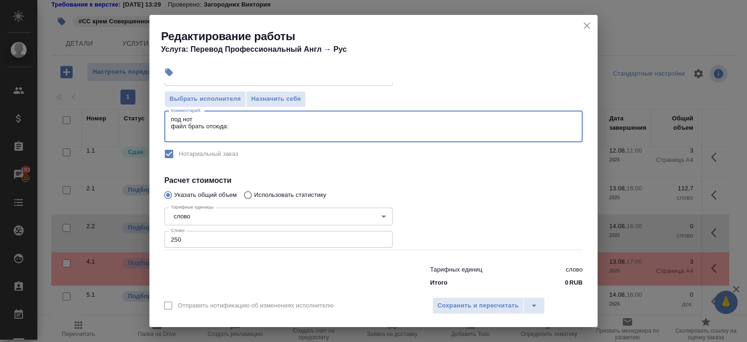
paste textarea "Наименование продукта СС крем Совершенное сияние Фарфоровая кожа"
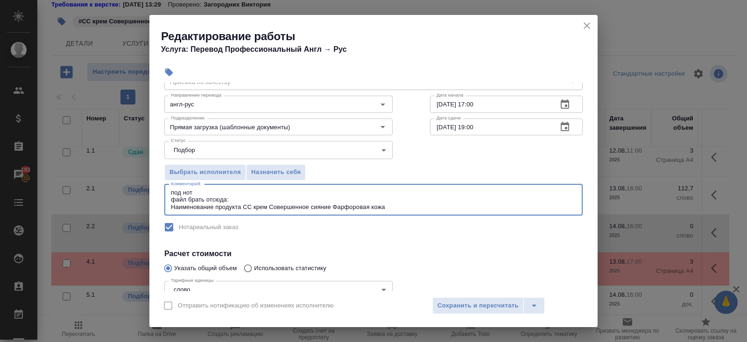
scroll to position [0, 0]
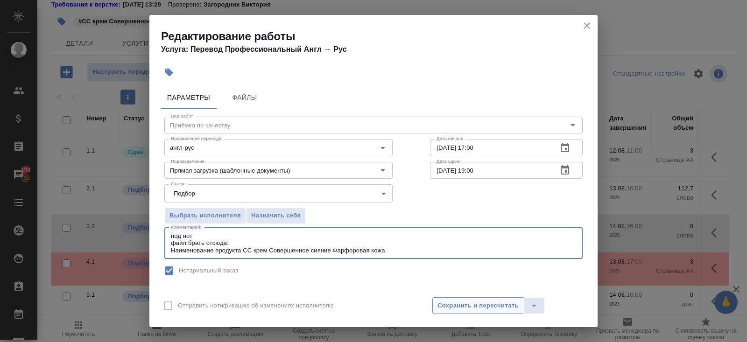
type textarea "под нот файл брать отсюда: Наименование продукта СС крем Совершенное сияние Фар…"
click at [459, 305] on span "Сохранить и пересчитать" at bounding box center [477, 305] width 81 height 11
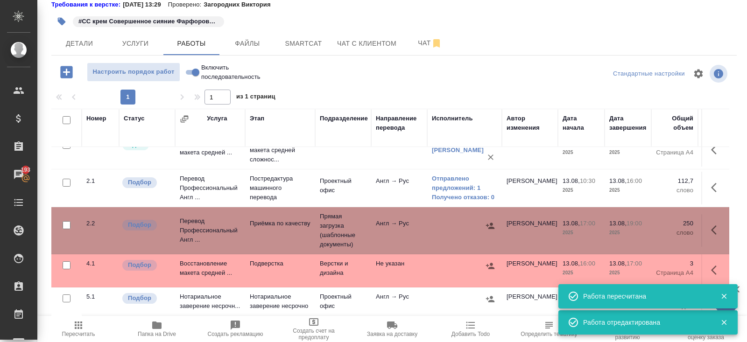
click at [85, 328] on span "Пересчитать" at bounding box center [78, 329] width 67 height 18
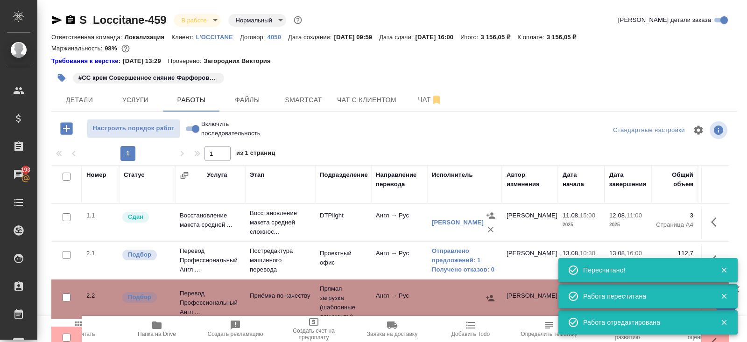
click at [88, 329] on span "Пересчитать" at bounding box center [78, 329] width 67 height 18
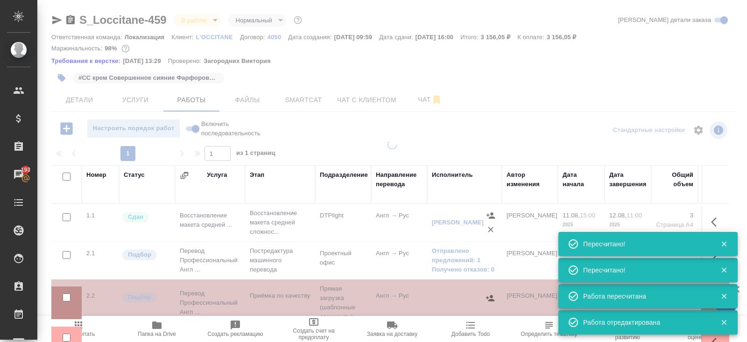
scroll to position [56, 0]
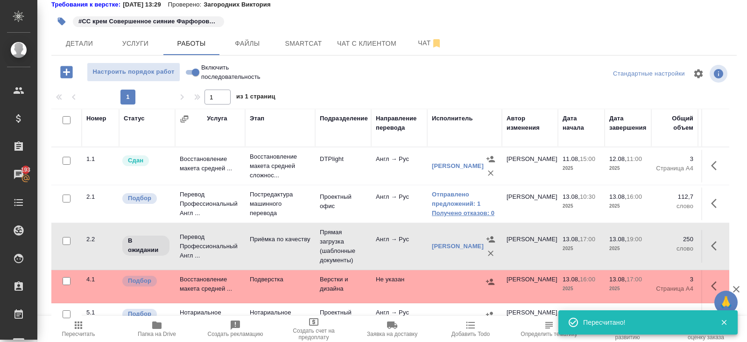
click at [443, 209] on link "Получено отказов: 0" at bounding box center [464, 213] width 65 height 9
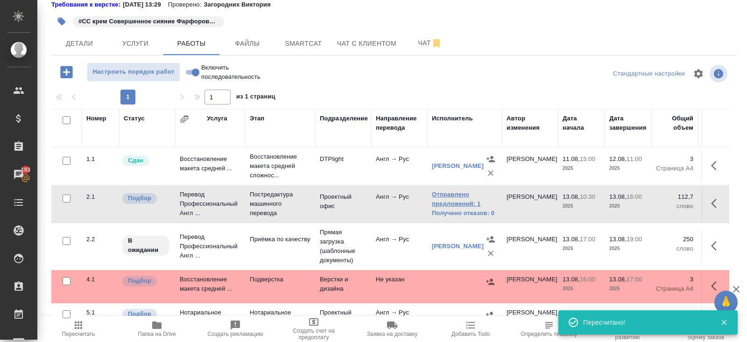
click at [455, 204] on link "Отправлено предложений: 1" at bounding box center [464, 199] width 65 height 19
click at [84, 331] on span "Пересчитать" at bounding box center [78, 334] width 33 height 7
click at [78, 321] on icon "button" at bounding box center [78, 324] width 7 height 7
click at [296, 34] on button "Smartcat" at bounding box center [303, 43] width 56 height 23
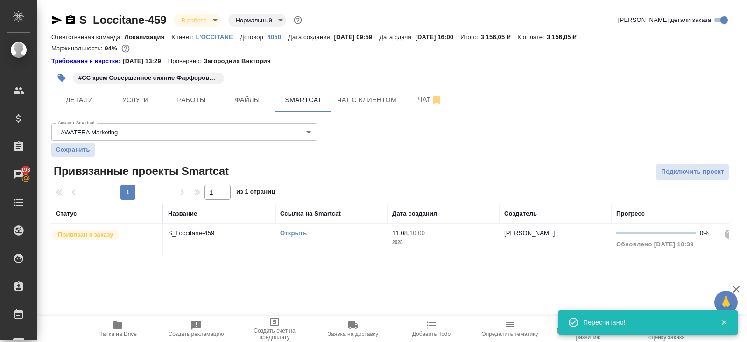
click at [286, 230] on link "Открыть" at bounding box center [293, 233] width 27 height 7
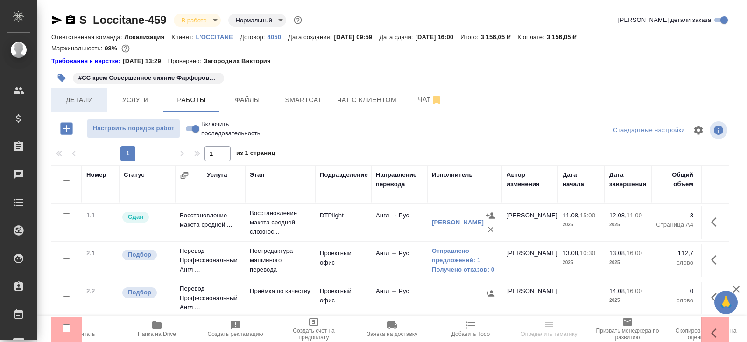
click at [92, 101] on span "Детали" at bounding box center [79, 100] width 45 height 12
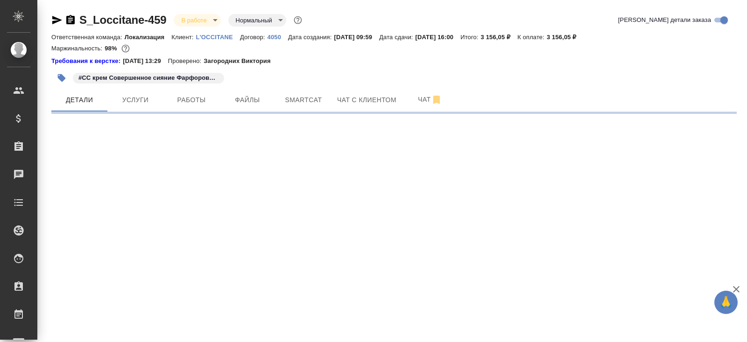
select select "RU"
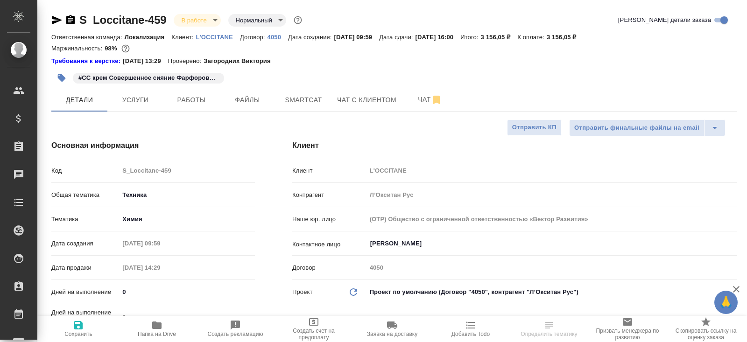
type textarea "x"
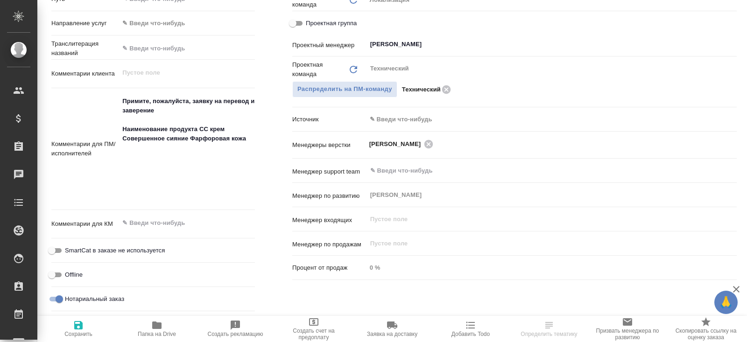
scroll to position [481, 0]
type textarea "x"
type textarea "Примите, пожалуйста, заявку на перевод и заверение аНаименование продукта СС кр…"
type textarea "x"
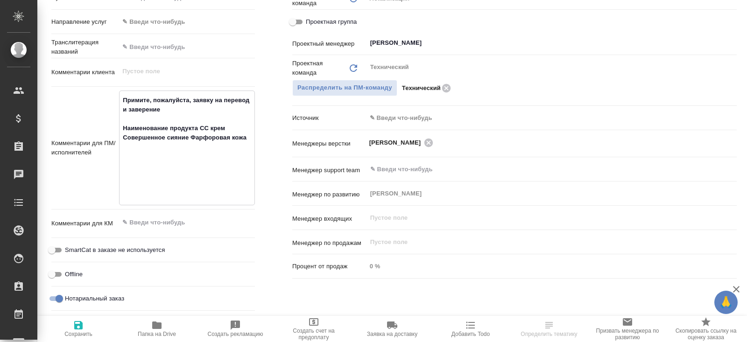
type textarea "x"
drag, startPoint x: 121, startPoint y: 184, endPoint x: 147, endPoint y: 187, distance: 25.4
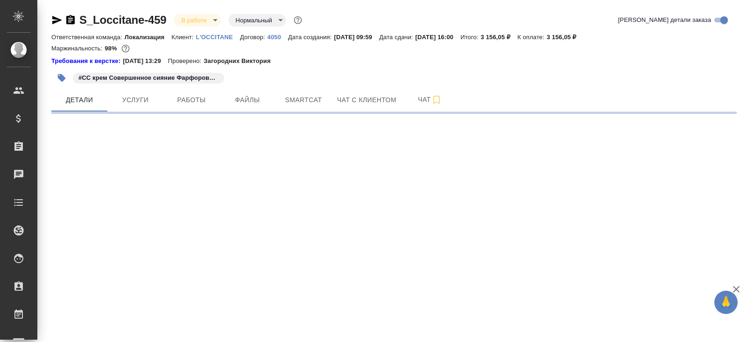
select select "RU"
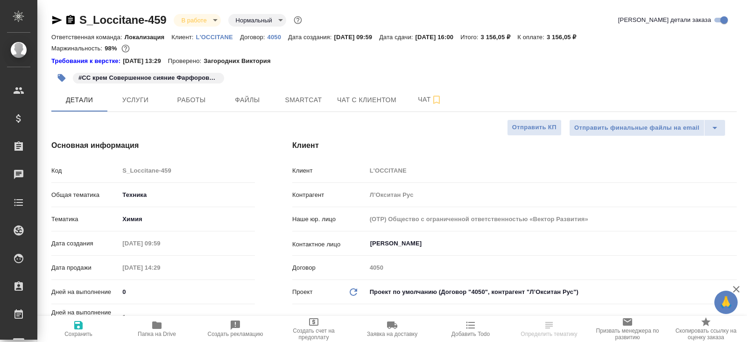
type textarea "x"
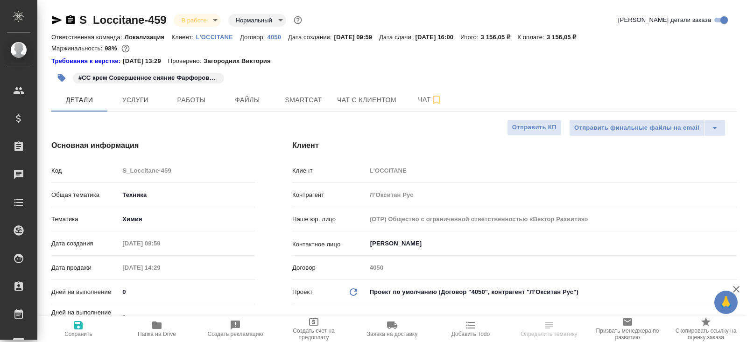
type textarea "x"
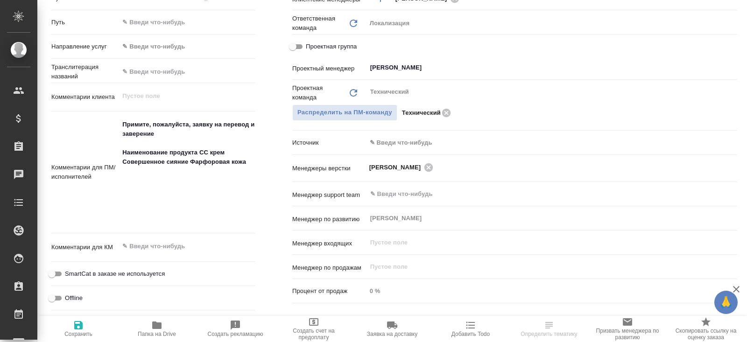
scroll to position [492, 0]
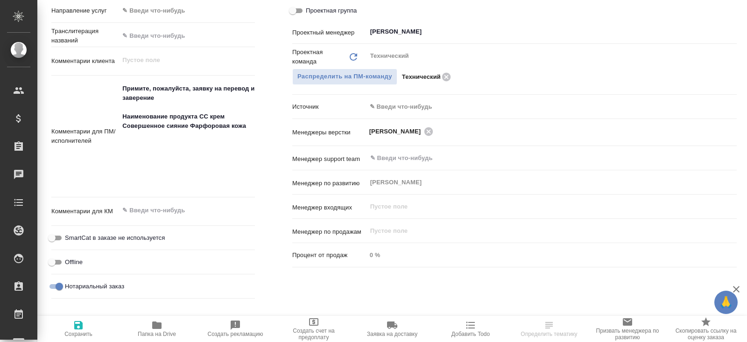
type textarea "x"
drag, startPoint x: 123, startPoint y: 169, endPoint x: 255, endPoint y: 181, distance: 132.6
click at [256, 182] on div "Дополнительно Путь на drive /Clients/LOccitane/Orders/S_Loccitane-459 Путь Напр…" at bounding box center [153, 117] width 241 height 409
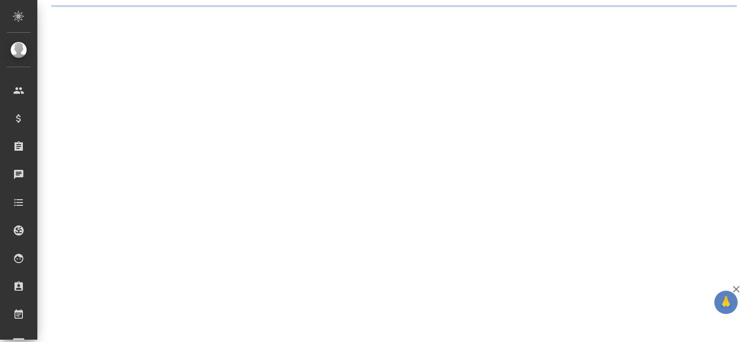
select select "RU"
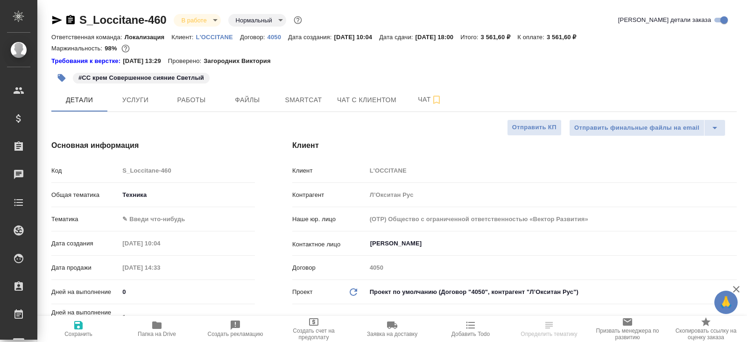
type textarea "x"
click at [407, 98] on button "Чат" at bounding box center [430, 99] width 56 height 23
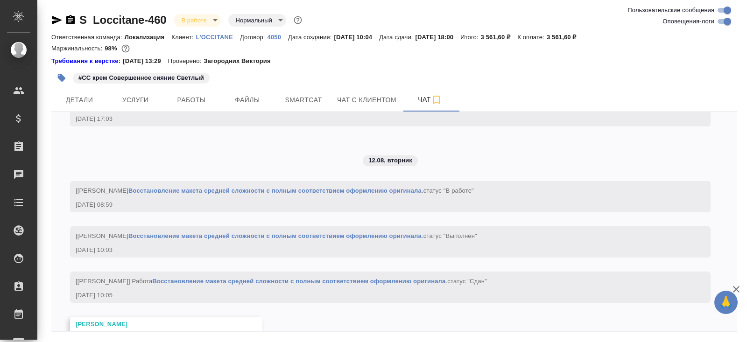
scroll to position [1998, 0]
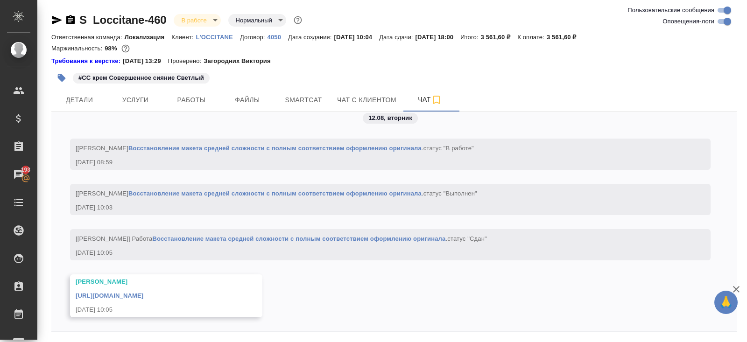
click at [143, 297] on link "[URL][DOMAIN_NAME]" at bounding box center [110, 295] width 68 height 7
click at [306, 98] on span "Smartcat" at bounding box center [303, 100] width 45 height 12
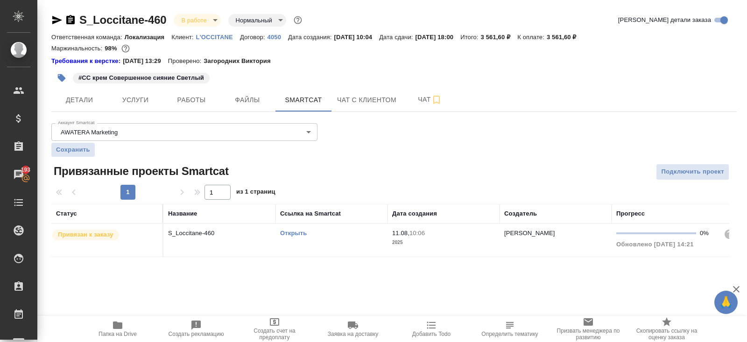
click at [293, 233] on link "Открыть" at bounding box center [293, 233] width 27 height 7
click at [206, 92] on button "Работы" at bounding box center [191, 99] width 56 height 23
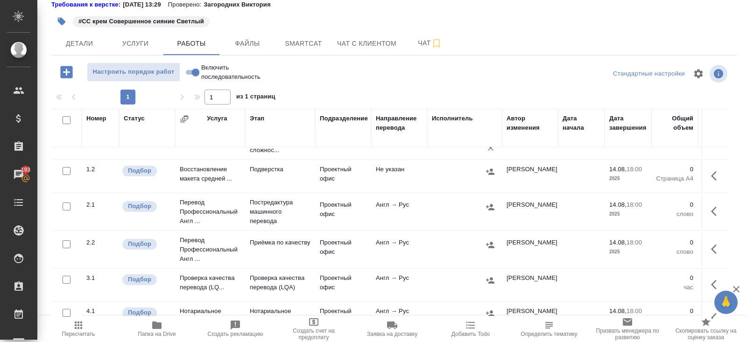
scroll to position [28, 0]
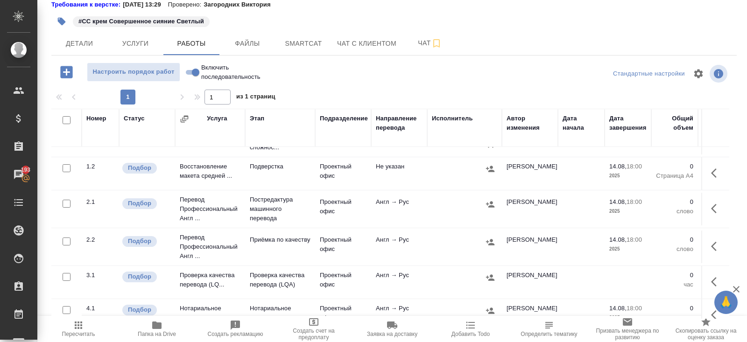
click at [711, 175] on icon "button" at bounding box center [714, 172] width 6 height 9
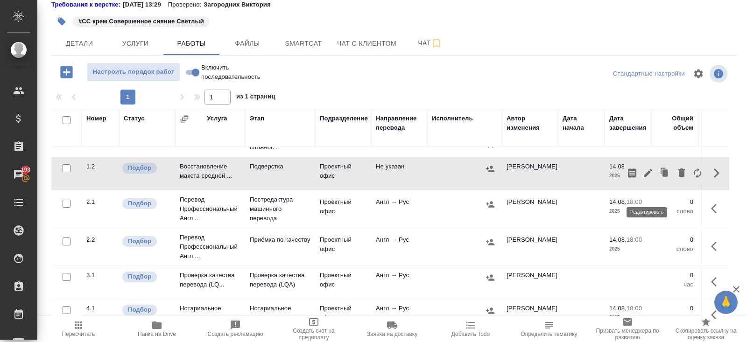
scroll to position [0, 0]
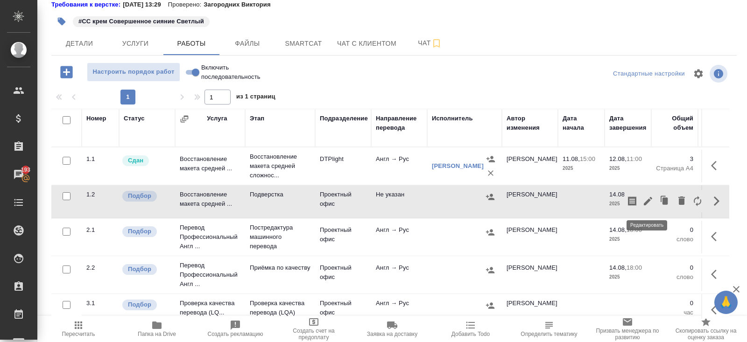
click at [646, 198] on icon "button" at bounding box center [647, 200] width 11 height 11
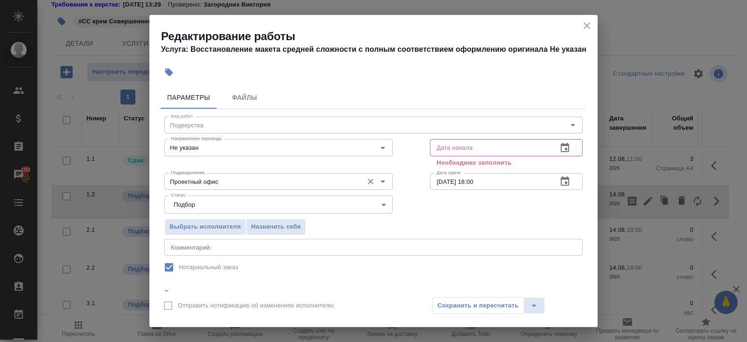
click at [191, 175] on div "Проектный офис Подразделение" at bounding box center [278, 181] width 228 height 17
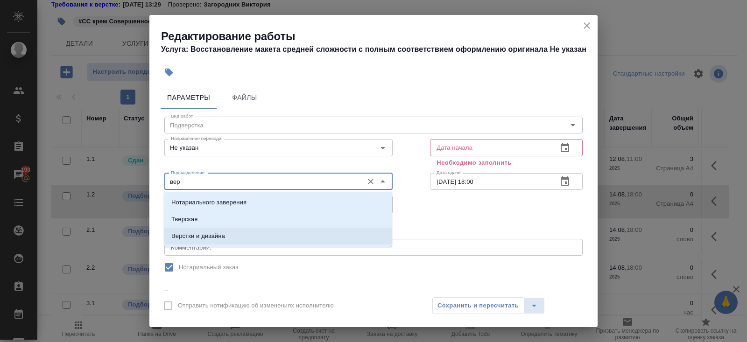
click at [188, 239] on p "Верстки и дизайна" at bounding box center [198, 235] width 54 height 9
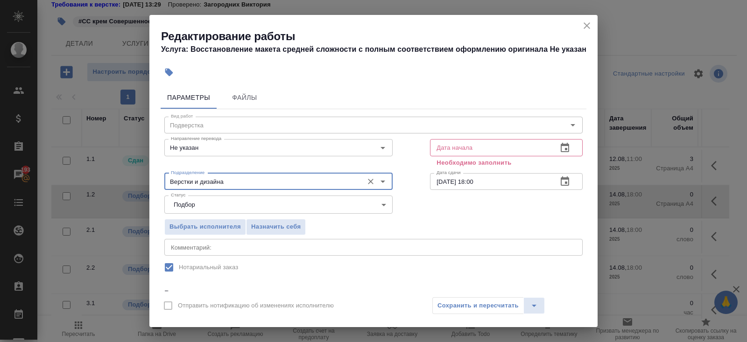
scroll to position [127, 0]
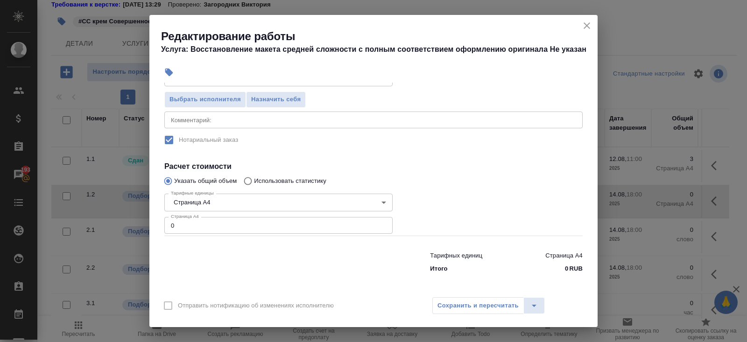
type input "Верстки и дизайна"
click at [184, 215] on div "Тарифные единицы Страница А4 5f036ec4e16dec2d6b59c8ff Тарифные единицы Страница…" at bounding box center [278, 213] width 228 height 46
click at [186, 217] on input "0" at bounding box center [278, 225] width 228 height 17
click at [192, 231] on input "0" at bounding box center [278, 225] width 228 height 17
type input "3"
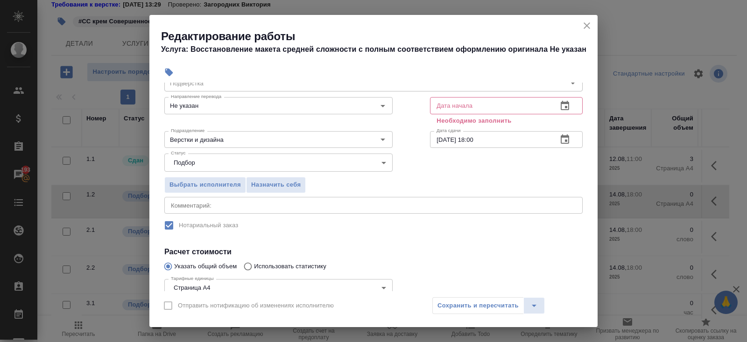
scroll to position [0, 0]
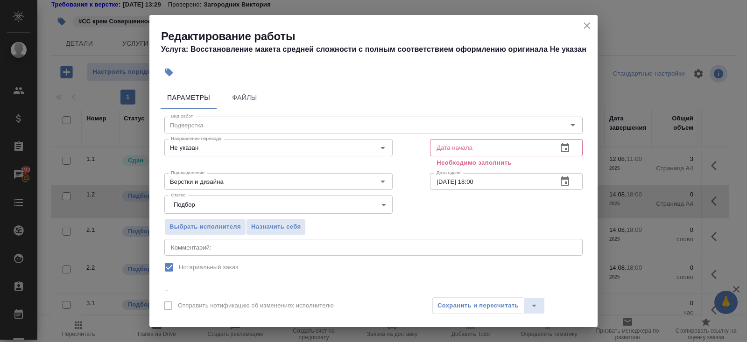
click at [562, 147] on icon "button" at bounding box center [564, 147] width 11 height 11
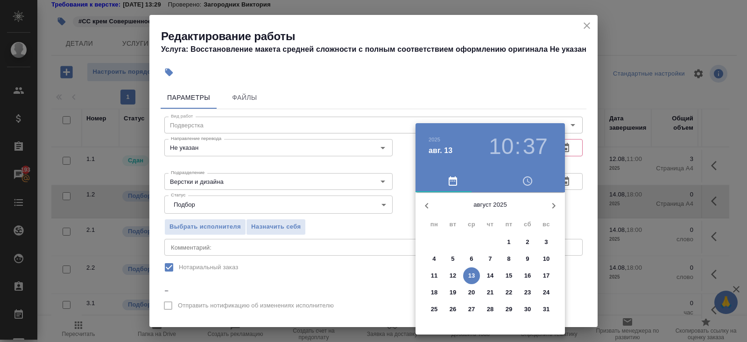
click at [470, 277] on p "13" at bounding box center [471, 275] width 7 height 9
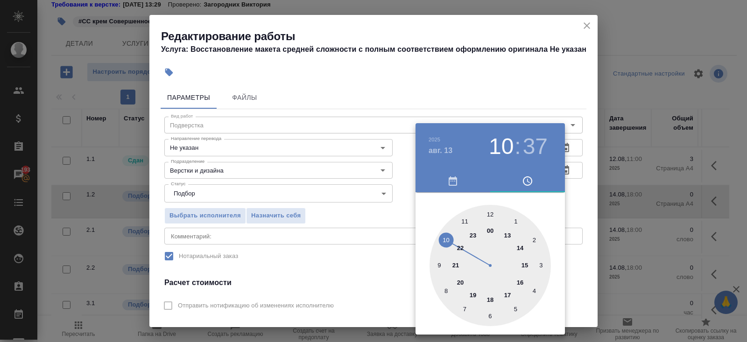
click at [518, 281] on div at bounding box center [489, 265] width 121 height 121
type input "[DATE] 16:00"
click at [489, 210] on div at bounding box center [489, 265] width 121 height 121
click at [538, 89] on div at bounding box center [373, 171] width 747 height 342
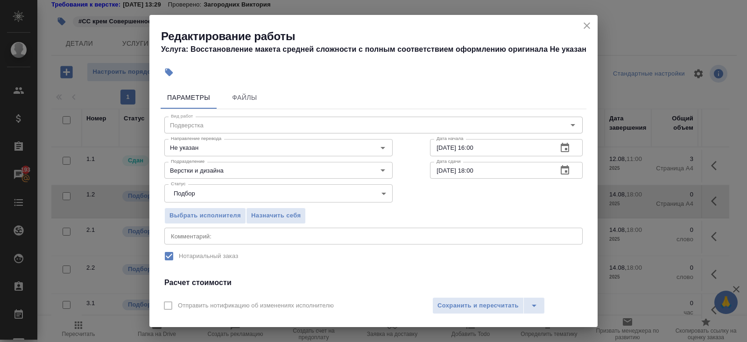
click at [563, 168] on icon "button" at bounding box center [564, 169] width 8 height 9
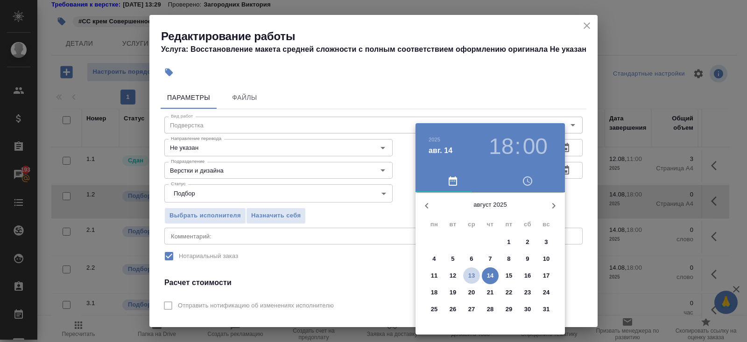
click at [470, 277] on p "13" at bounding box center [471, 275] width 7 height 9
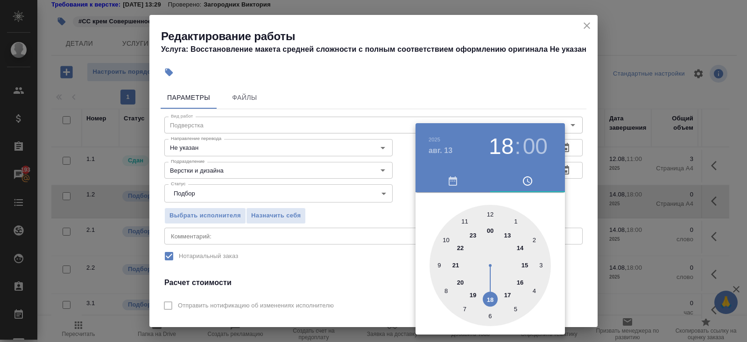
type input "[DATE] 17:00"
click at [505, 290] on div at bounding box center [489, 265] width 121 height 121
click at [382, 255] on div at bounding box center [373, 171] width 747 height 342
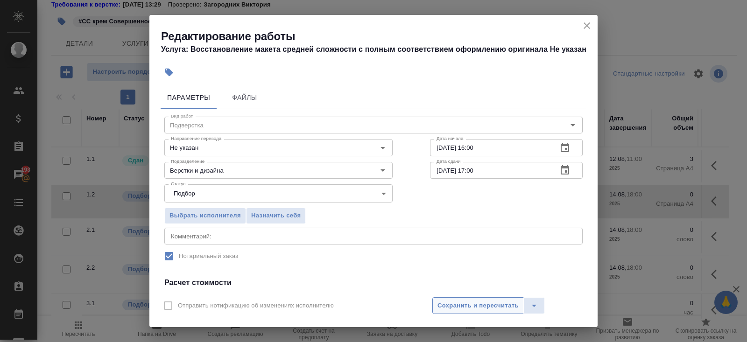
click at [461, 305] on span "Сохранить и пересчитать" at bounding box center [477, 305] width 81 height 11
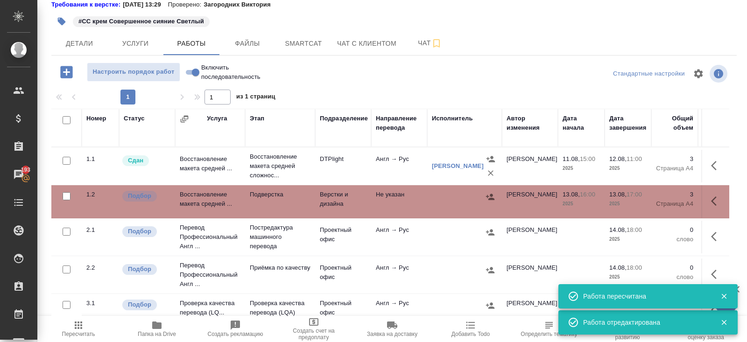
scroll to position [49, 0]
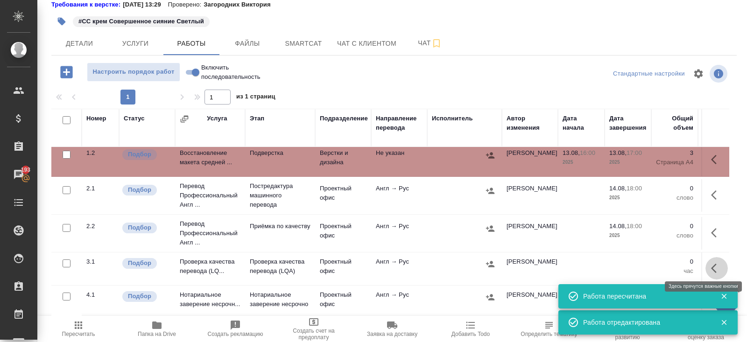
click at [714, 264] on icon "button" at bounding box center [716, 268] width 11 height 11
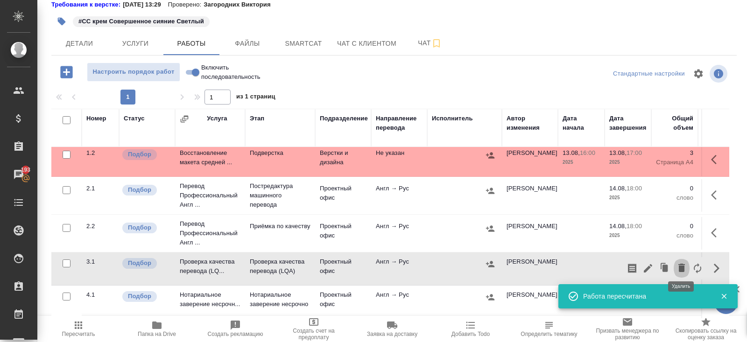
click at [677, 263] on icon "button" at bounding box center [681, 267] width 11 height 11
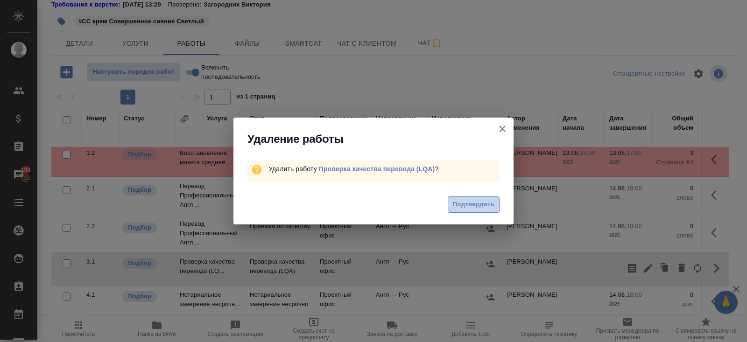
click at [491, 202] on span "Подтвердить" at bounding box center [474, 204] width 42 height 11
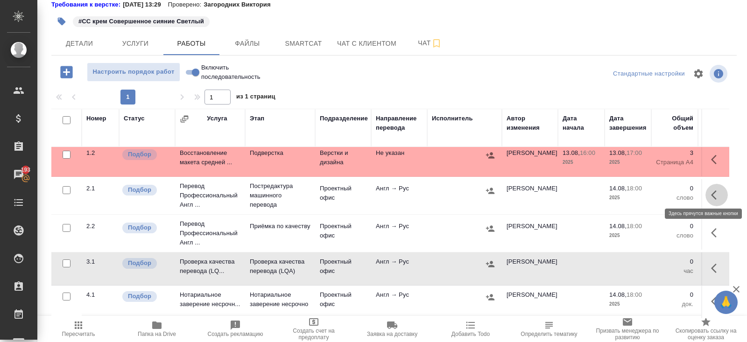
click at [718, 189] on icon "button" at bounding box center [716, 194] width 11 height 11
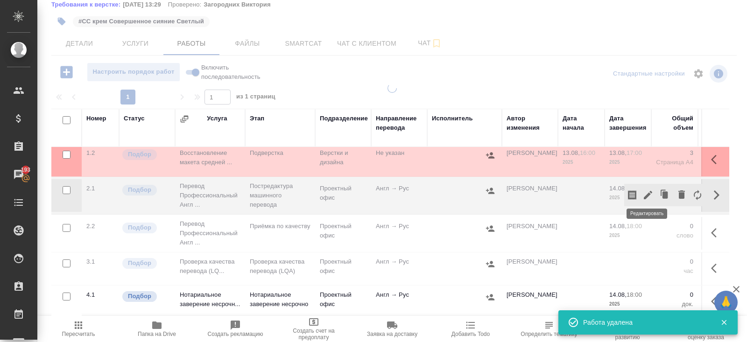
click at [650, 141] on td "13.08, 17:00 2025" at bounding box center [627, 124] width 47 height 33
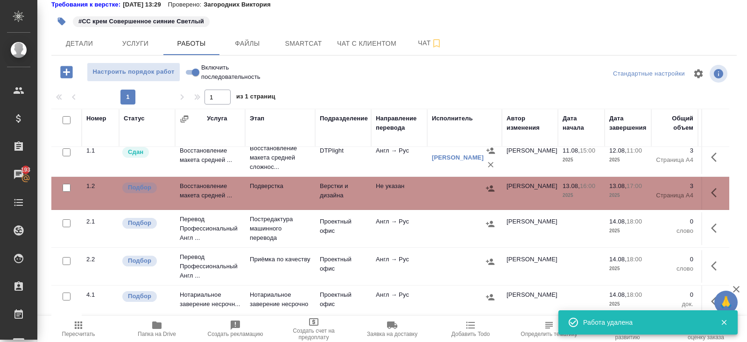
click at [712, 227] on icon "button" at bounding box center [716, 228] width 11 height 11
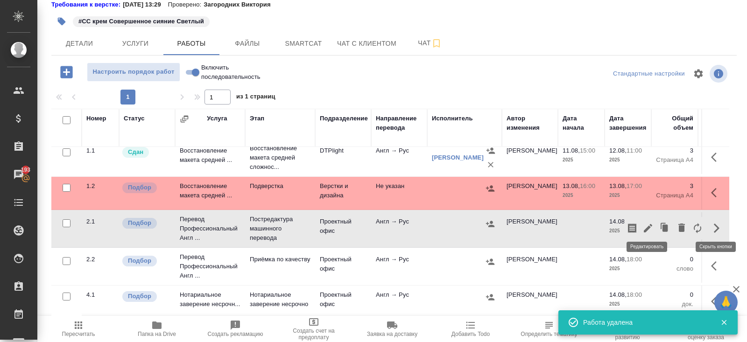
click at [643, 223] on icon "button" at bounding box center [647, 228] width 11 height 11
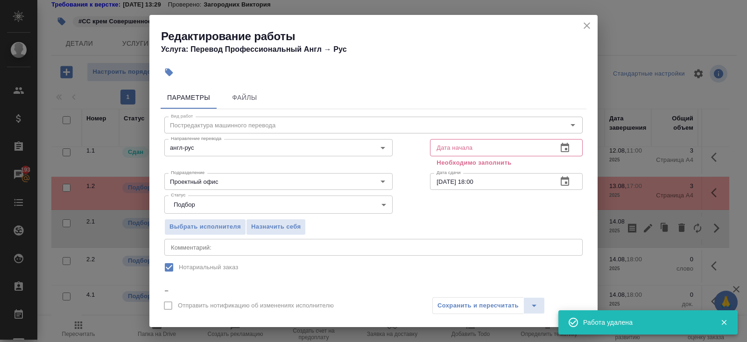
click at [565, 176] on icon "button" at bounding box center [564, 181] width 11 height 11
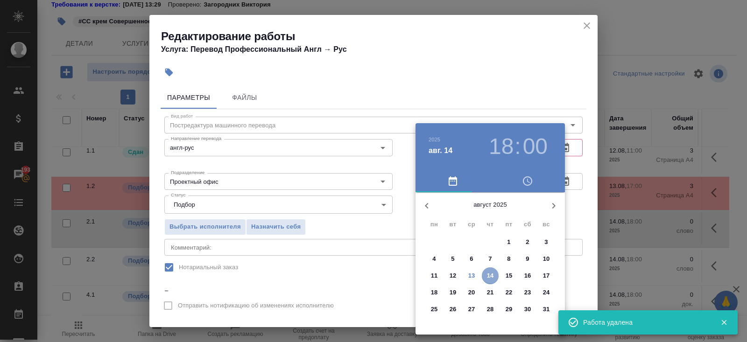
click at [489, 273] on p "14" at bounding box center [490, 275] width 7 height 9
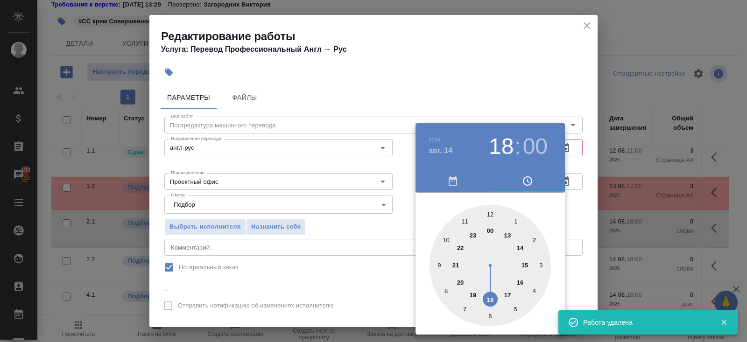
type input "[DATE] 16:00"
click at [521, 279] on div at bounding box center [489, 265] width 121 height 121
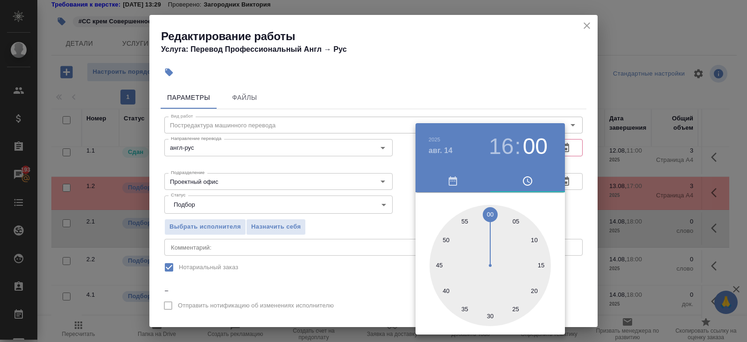
click at [580, 190] on div at bounding box center [373, 171] width 747 height 342
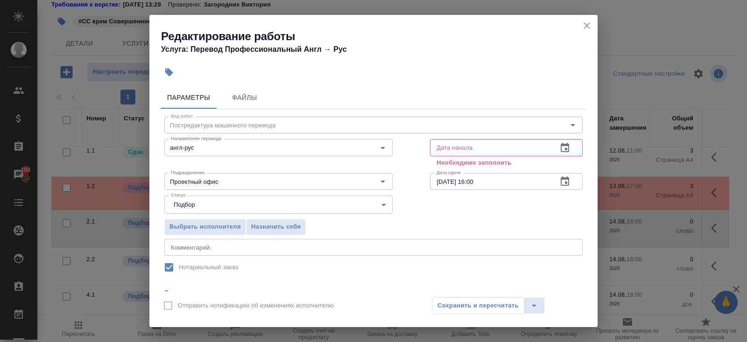
click at [566, 148] on icon "button" at bounding box center [564, 147] width 8 height 9
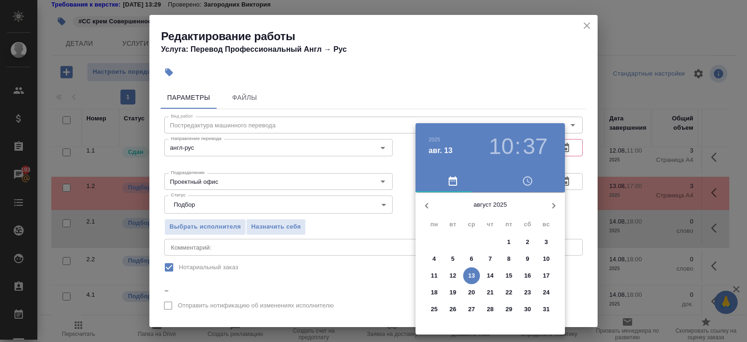
click at [470, 277] on p "13" at bounding box center [471, 275] width 7 height 9
type input "[DATE] 10:37"
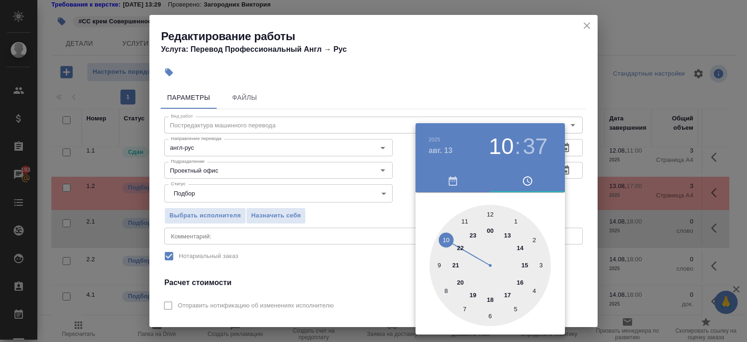
click at [326, 229] on div at bounding box center [373, 171] width 747 height 342
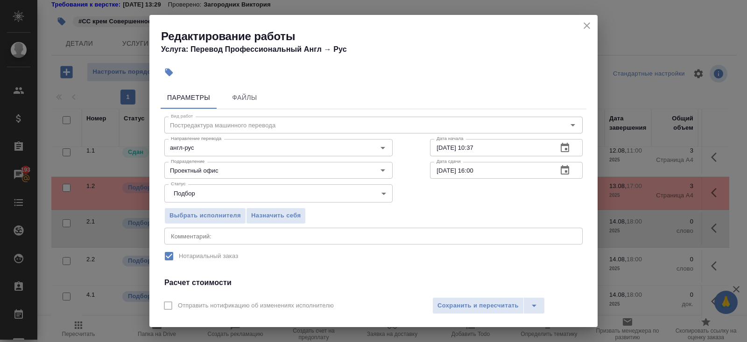
scroll to position [117, 0]
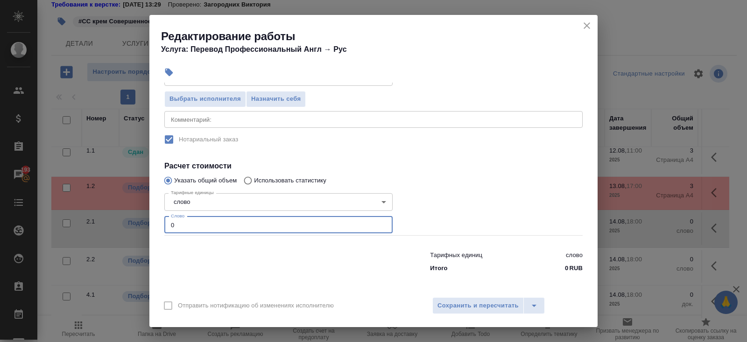
drag, startPoint x: 199, startPoint y: 227, endPoint x: 141, endPoint y: 215, distance: 59.7
click at [145, 217] on div "Редактирование работы Услуга: Перевод Профессиональный Англ → [PERSON_NAME] Фай…" at bounding box center [373, 171] width 747 height 342
type input "111"
type input "111.1"
click at [434, 304] on button "Сохранить и пересчитать" at bounding box center [477, 305] width 91 height 17
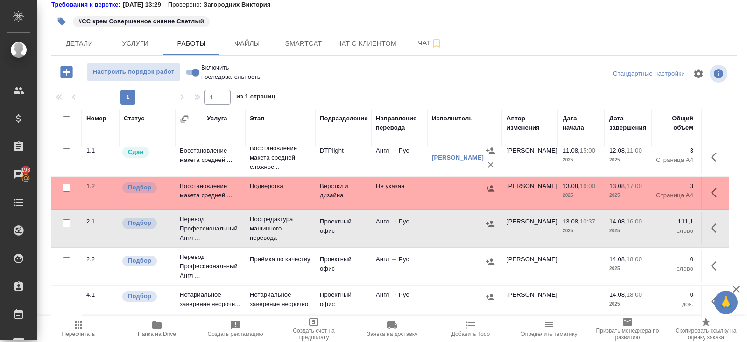
click at [712, 261] on icon "button" at bounding box center [716, 265] width 11 height 11
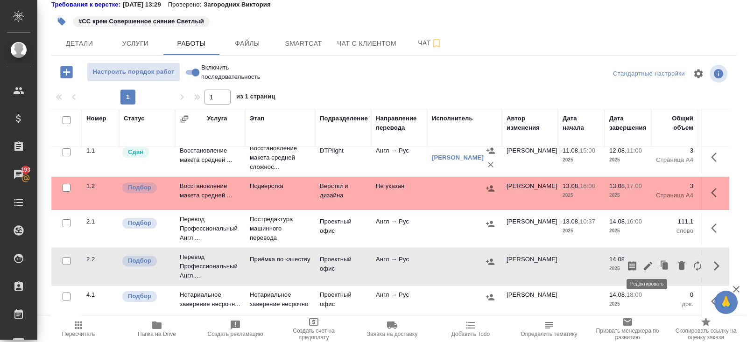
click at [648, 262] on icon "button" at bounding box center [647, 266] width 8 height 8
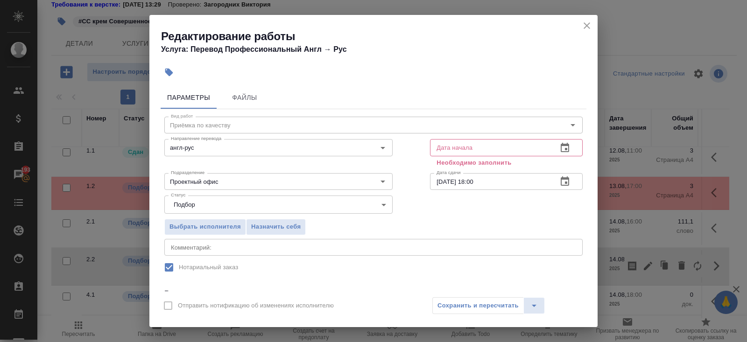
click at [561, 152] on icon "button" at bounding box center [564, 147] width 8 height 9
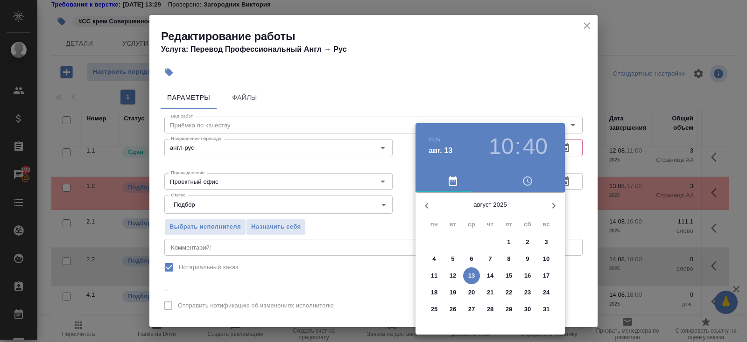
click at [469, 277] on p "13" at bounding box center [471, 275] width 7 height 9
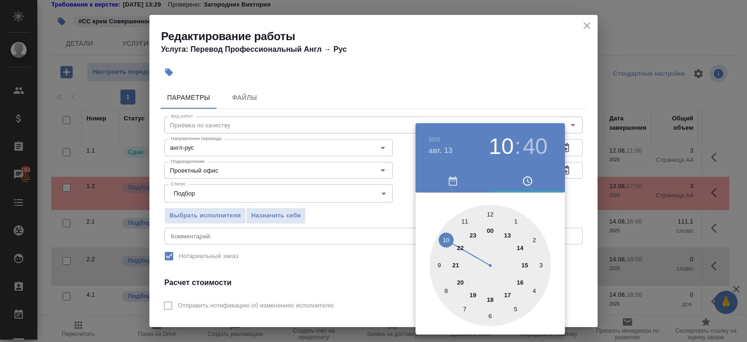
click at [509, 292] on div at bounding box center [489, 265] width 121 height 121
type input "[DATE] 17:00"
click at [488, 213] on div at bounding box center [489, 265] width 121 height 121
click at [568, 179] on div at bounding box center [373, 171] width 747 height 342
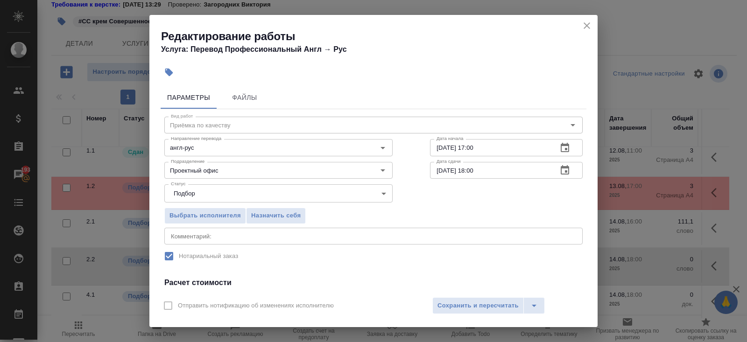
click at [555, 169] on button "button" at bounding box center [564, 170] width 22 height 22
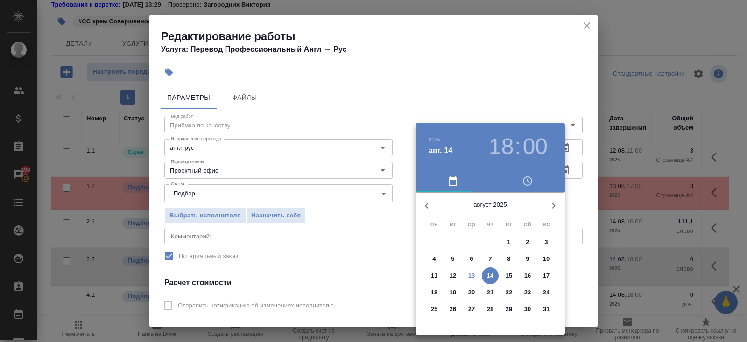
click at [475, 272] on p "13" at bounding box center [471, 275] width 7 height 9
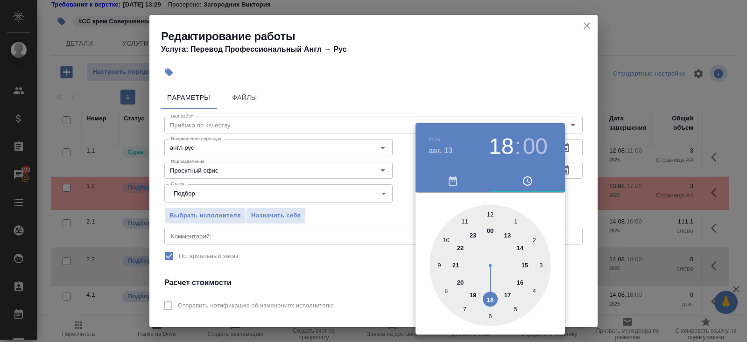
type input "13.08.2025 19:00"
click at [473, 294] on div at bounding box center [489, 265] width 121 height 121
click at [299, 211] on div at bounding box center [373, 171] width 747 height 342
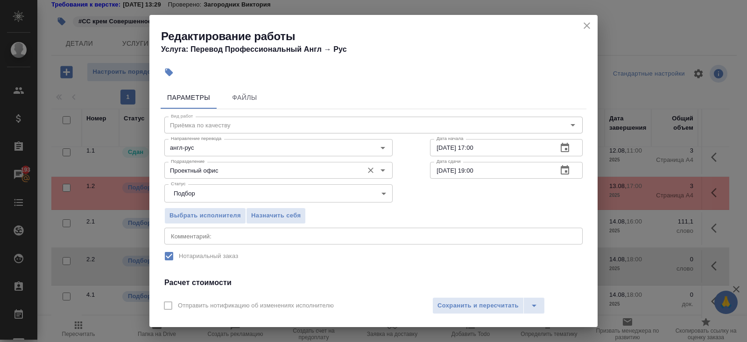
click at [213, 175] on input "Проектный офис" at bounding box center [262, 170] width 191 height 11
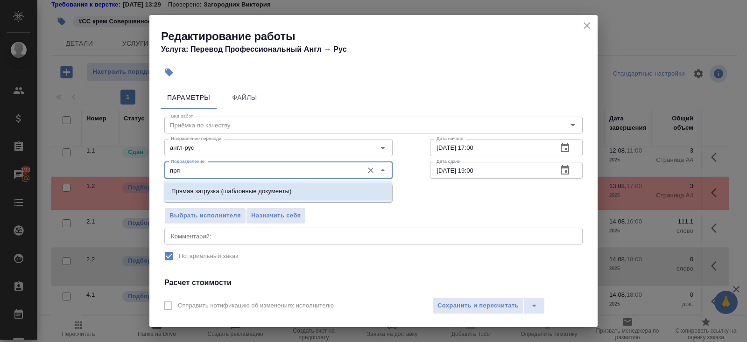
click at [201, 184] on li "Прямая загрузка (шаблонные документы)" at bounding box center [278, 191] width 228 height 17
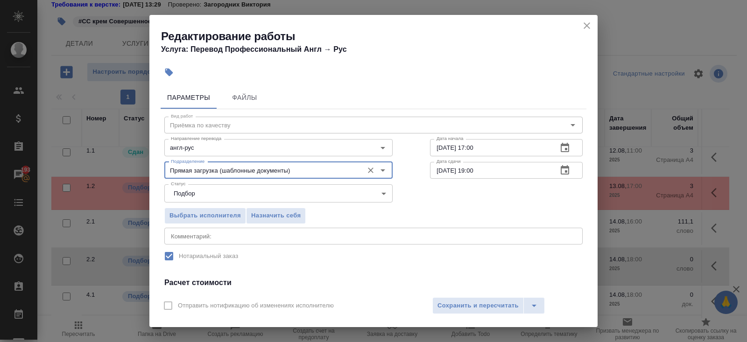
type input "Прямая загрузка (шаблонные документы)"
click at [197, 239] on div "x Комментарий:" at bounding box center [373, 236] width 418 height 17
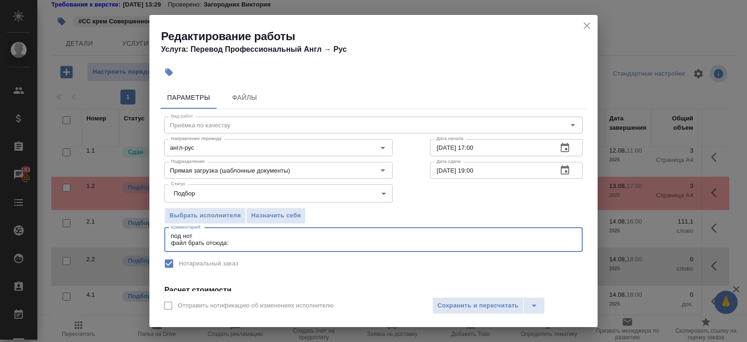
scroll to position [124, 0]
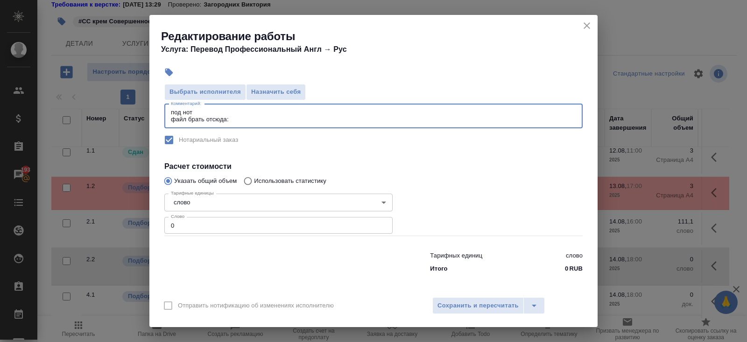
type textarea "под нот файл брать отсюда:"
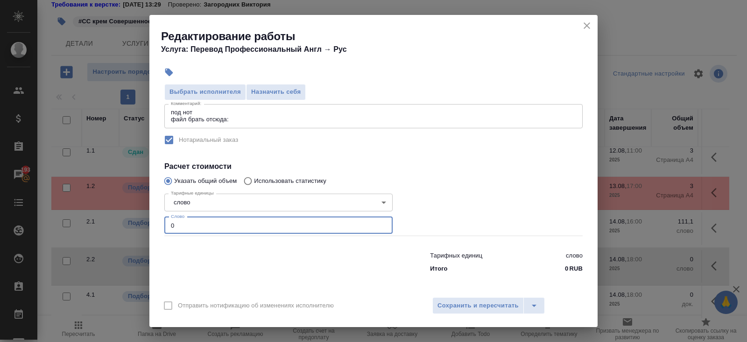
drag, startPoint x: 185, startPoint y: 226, endPoint x: 165, endPoint y: 223, distance: 19.9
click at [173, 225] on input "0" at bounding box center [278, 225] width 228 height 17
type input "250"
click at [445, 305] on span "Сохранить и пересчитать" at bounding box center [477, 305] width 81 height 11
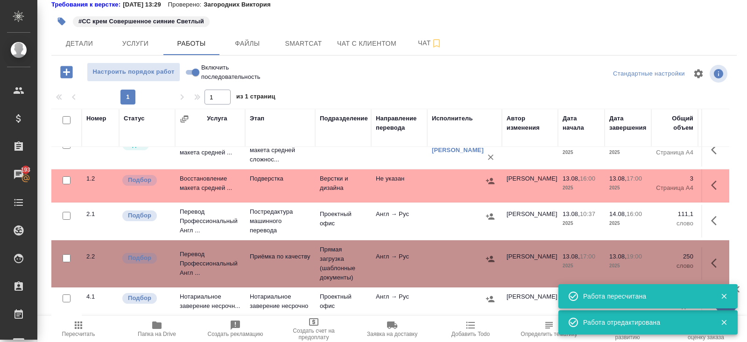
scroll to position [0, 0]
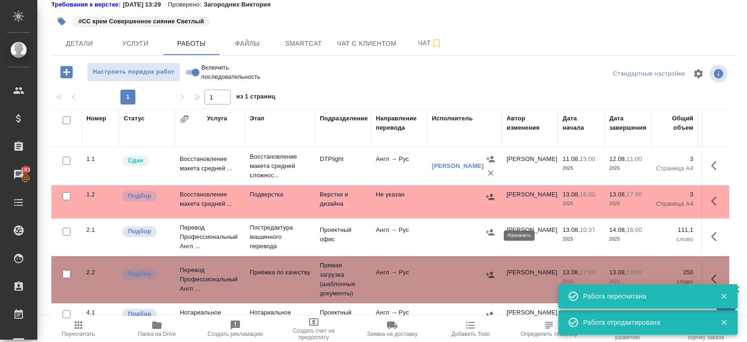
click at [492, 235] on icon "button" at bounding box center [490, 232] width 8 height 6
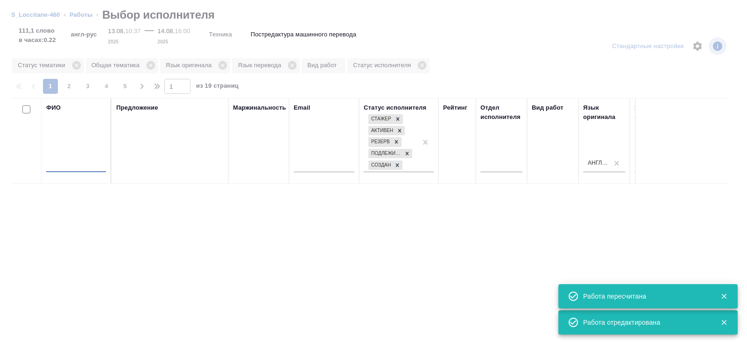
click at [78, 165] on input "text" at bounding box center [76, 167] width 60 height 12
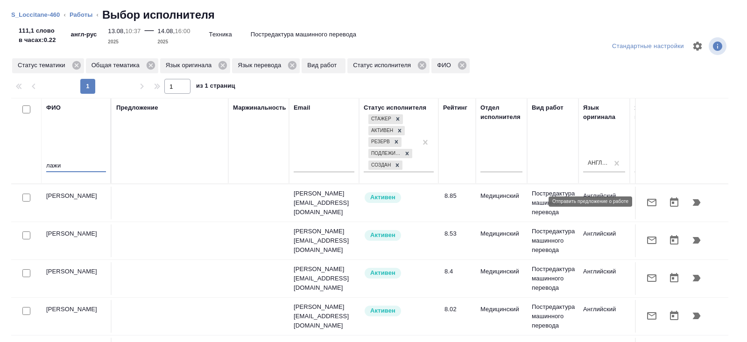
type input "лажи"
click at [656, 201] on icon "button" at bounding box center [651, 202] width 9 height 7
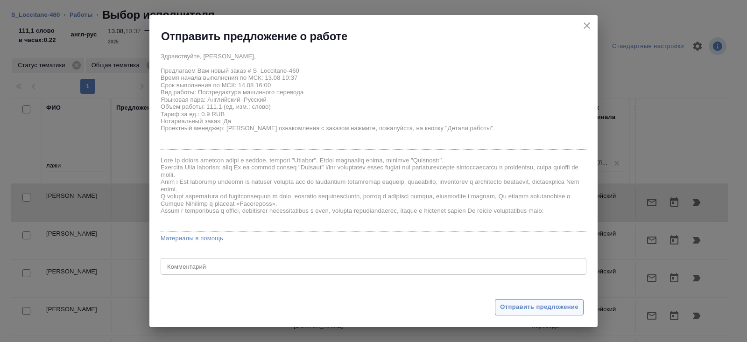
click at [511, 304] on span "Отправить предложение" at bounding box center [539, 307] width 78 height 11
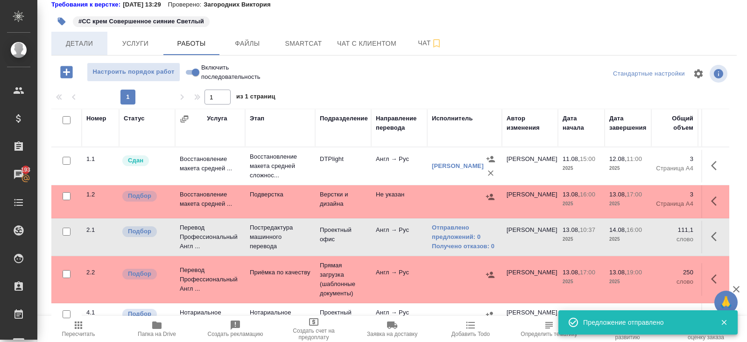
click at [77, 48] on span "Детали" at bounding box center [79, 44] width 45 height 12
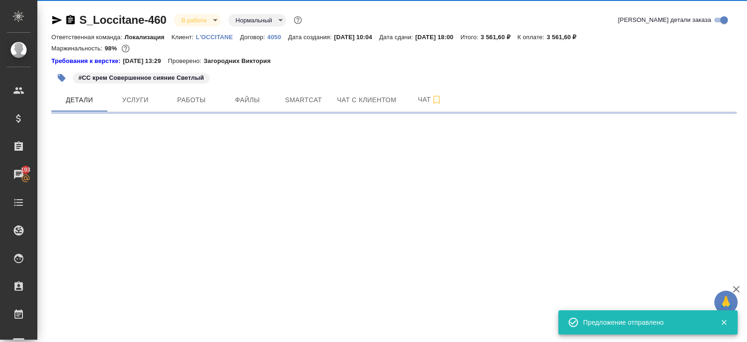
select select "RU"
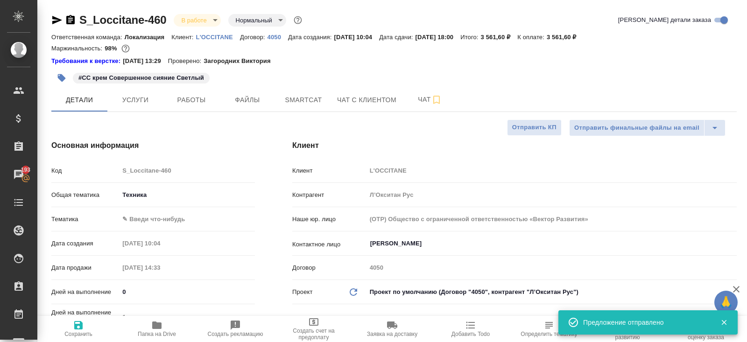
type textarea "x"
click at [154, 223] on body "🙏 .cls-1 fill:#fff; AWATERA Belyakova Yulia Клиенты Спецификации Заказы 193 Чат…" at bounding box center [373, 171] width 747 height 342
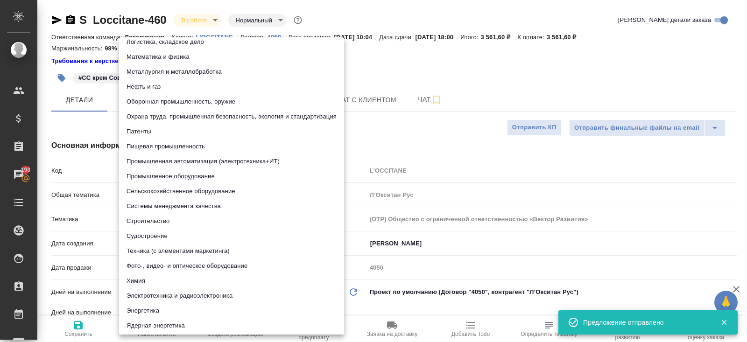
scroll to position [112, 0]
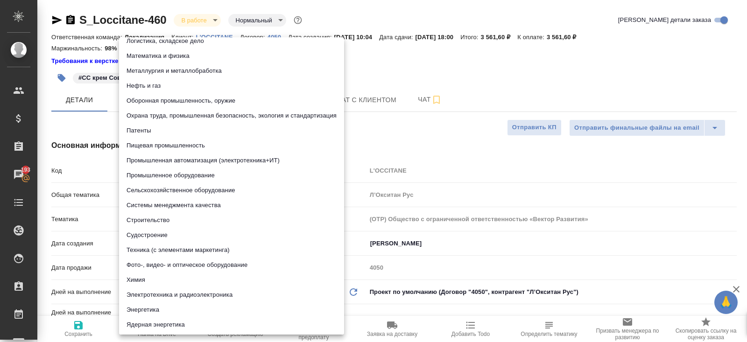
click at [142, 279] on li "Химия" at bounding box center [231, 279] width 225 height 15
type input "5a8b8b956a9677013d343d8b"
type textarea "x"
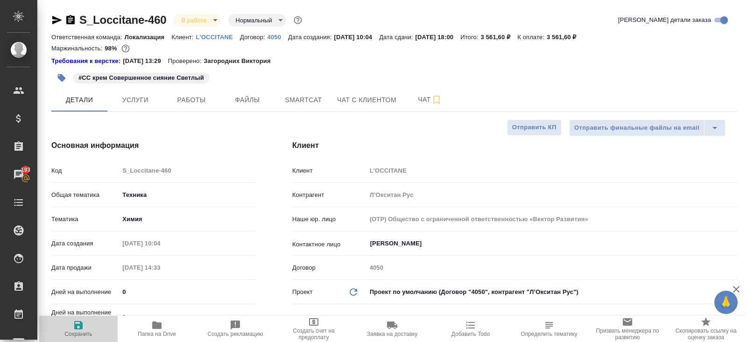
click at [75, 332] on span "Сохранить" at bounding box center [78, 334] width 28 height 7
type textarea "x"
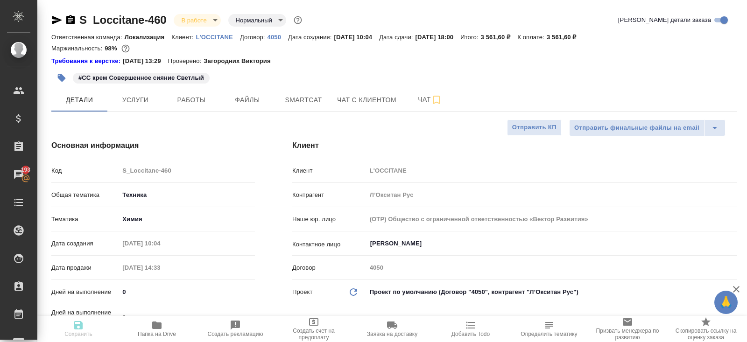
type textarea "x"
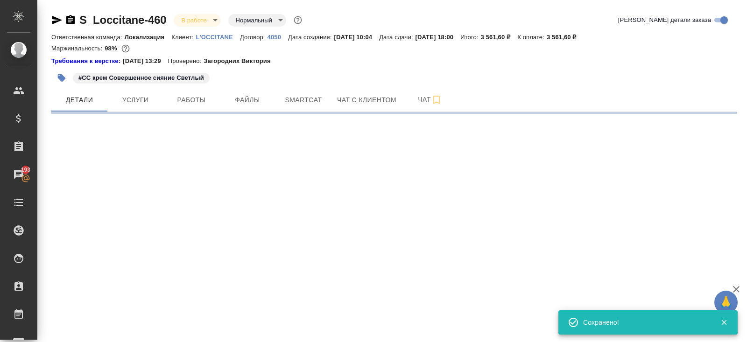
select select "RU"
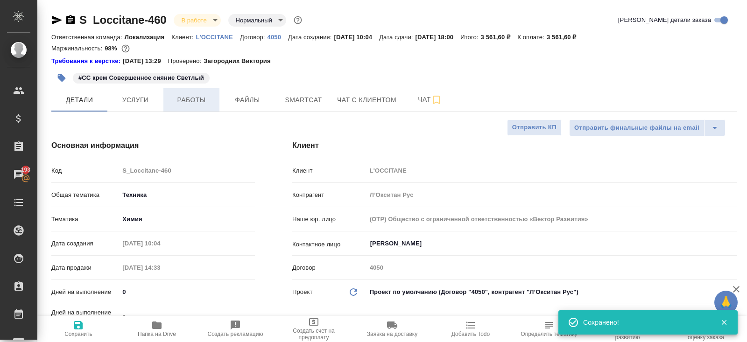
click at [194, 102] on span "Работы" at bounding box center [191, 100] width 45 height 12
type textarea "x"
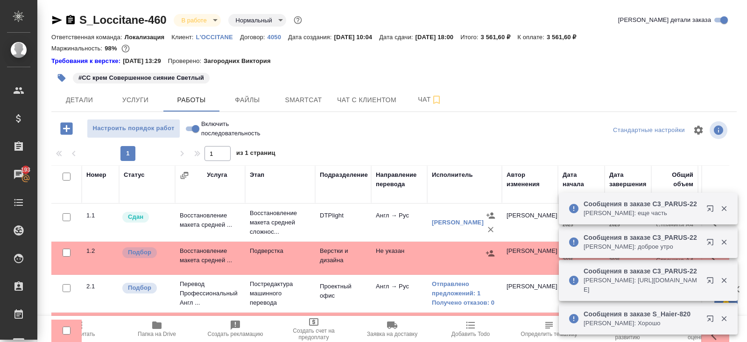
click at [709, 209] on icon "button" at bounding box center [709, 208] width 6 height 6
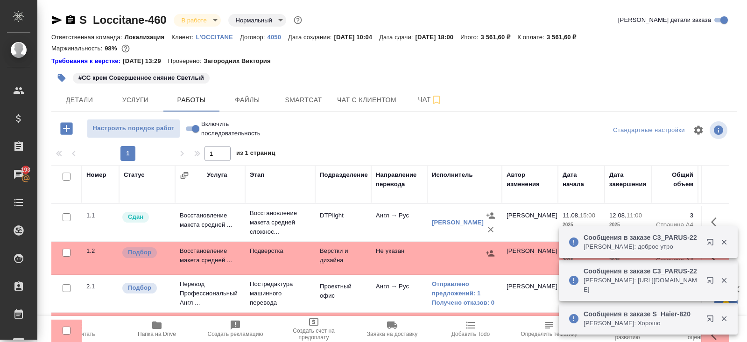
click at [709, 319] on icon "button" at bounding box center [709, 318] width 6 height 6
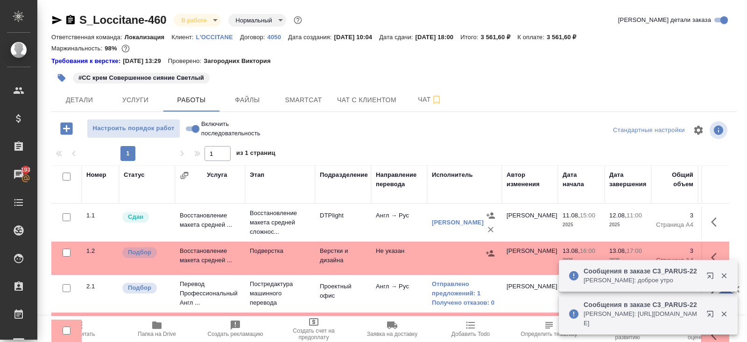
click at [86, 328] on span "Пересчитать" at bounding box center [78, 329] width 67 height 18
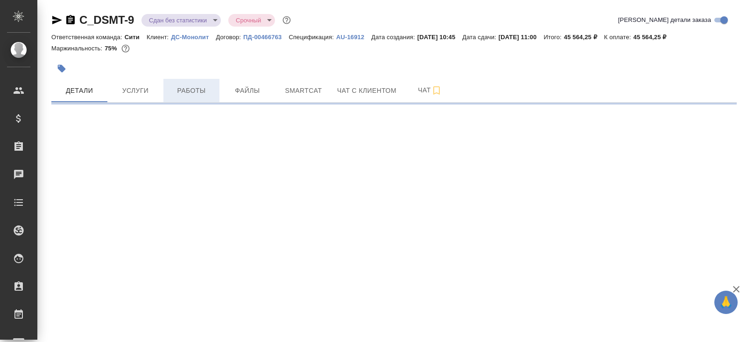
click at [198, 97] on button "Работы" at bounding box center [191, 90] width 56 height 23
select select "RU"
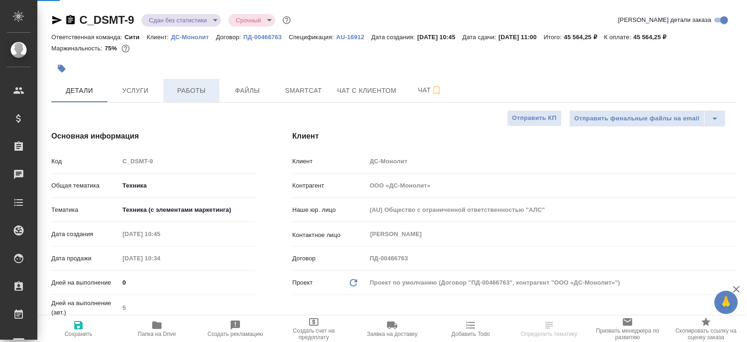
type textarea "x"
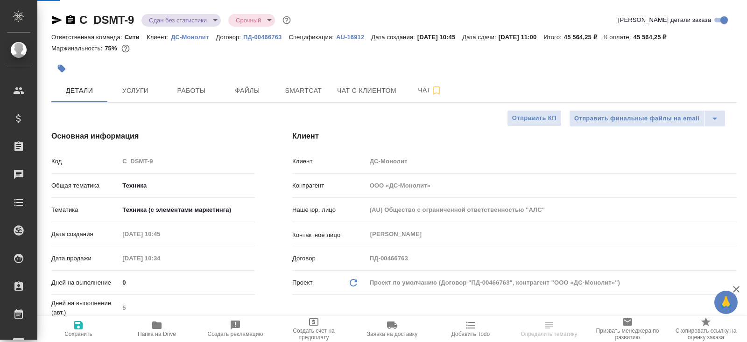
type textarea "x"
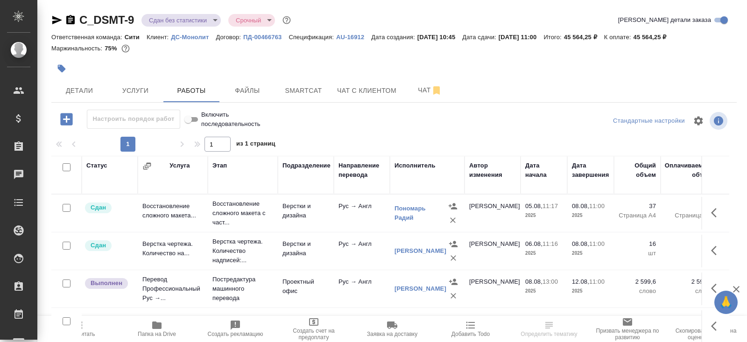
click at [75, 230] on td at bounding box center [66, 213] width 30 height 33
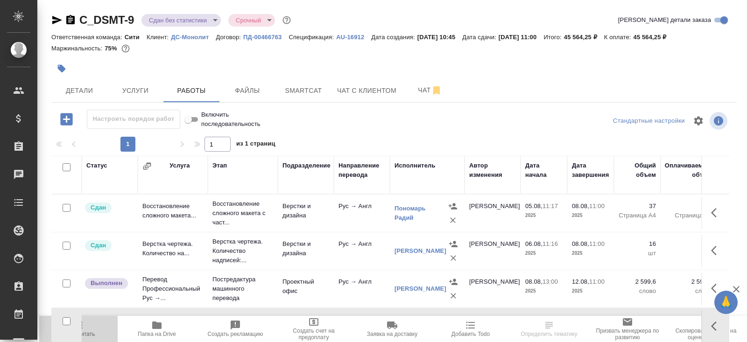
click at [91, 330] on span "Пересчитать" at bounding box center [78, 329] width 67 height 18
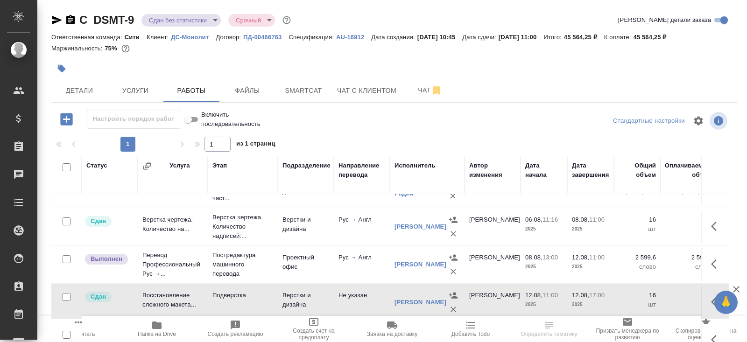
scroll to position [38, 0]
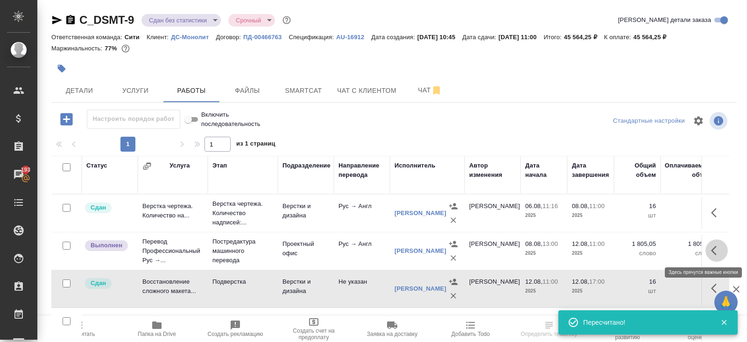
click at [709, 250] on button "button" at bounding box center [716, 250] width 22 height 22
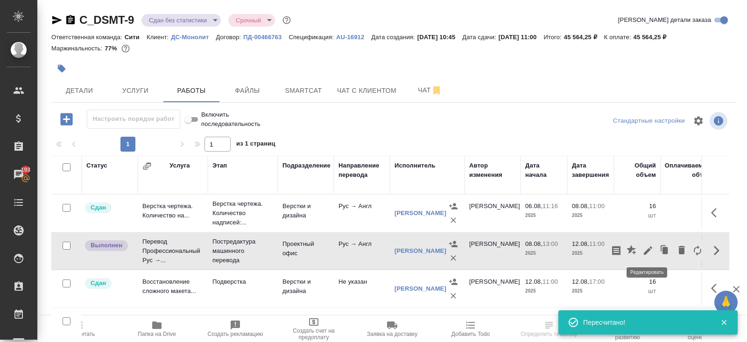
click at [644, 253] on icon "button" at bounding box center [647, 250] width 8 height 8
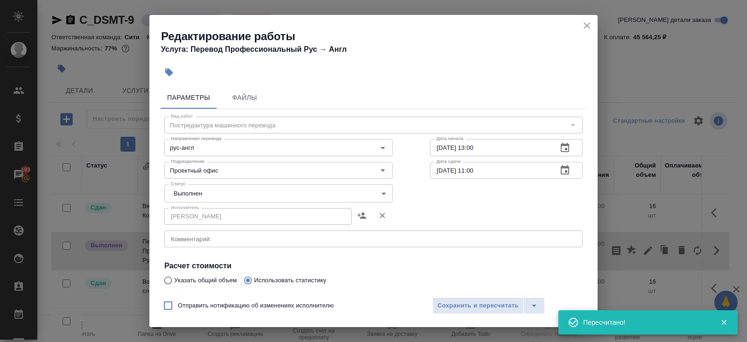
click at [191, 196] on body "🙏 .cls-1 fill:#fff; AWATERA [PERSON_NAME] Спецификации Заказы 193 Чаты Todo Про…" at bounding box center [373, 171] width 747 height 342
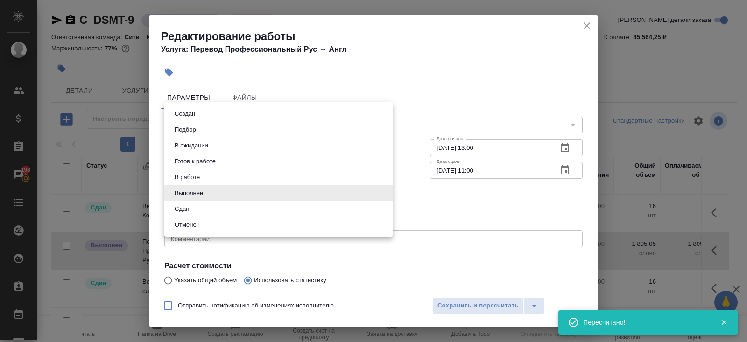
drag, startPoint x: 191, startPoint y: 206, endPoint x: 198, endPoint y: 209, distance: 7.7
click at [191, 206] on button "Сдан" at bounding box center [182, 209] width 20 height 10
type input "closed"
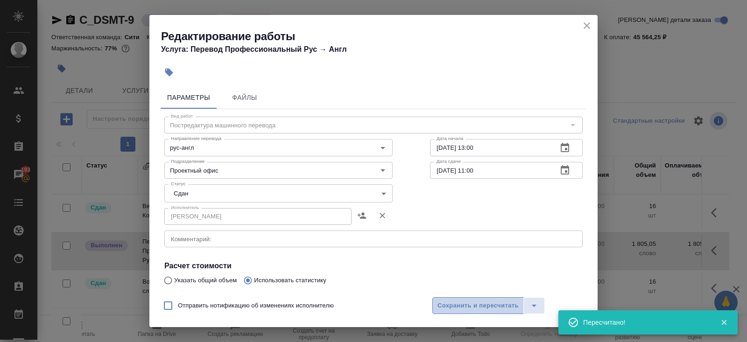
click at [453, 307] on span "Сохранить и пересчитать" at bounding box center [477, 305] width 81 height 11
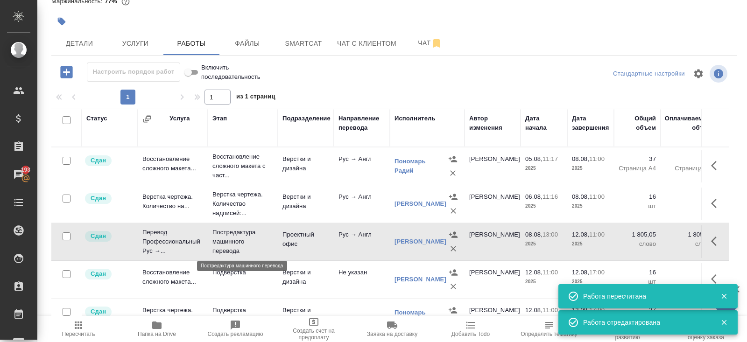
scroll to position [0, 0]
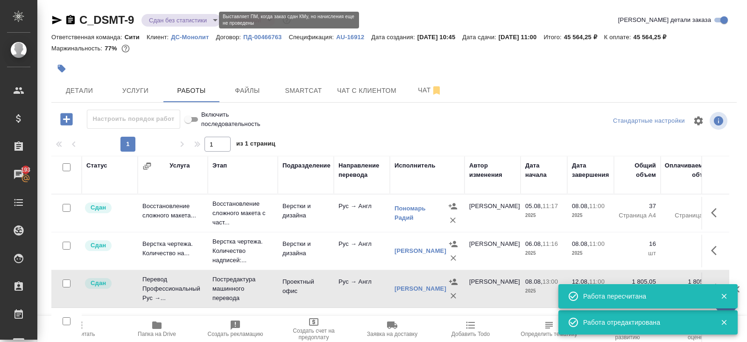
click at [182, 17] on body "🙏 .cls-1 fill:#fff; AWATERA [PERSON_NAME] Спецификации Заказы 193 Чаты Todo Про…" at bounding box center [373, 171] width 747 height 342
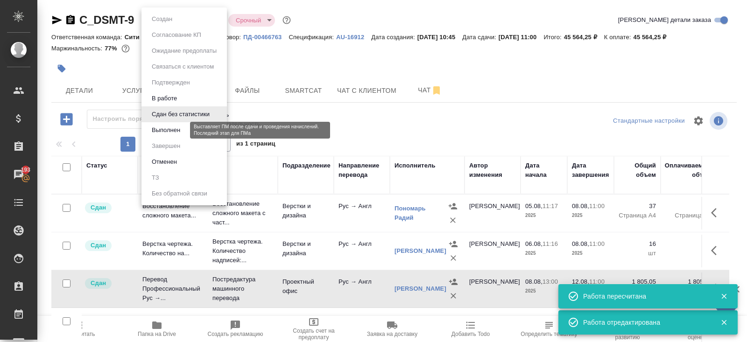
click at [174, 133] on button "Выполнен" at bounding box center [166, 130] width 34 height 10
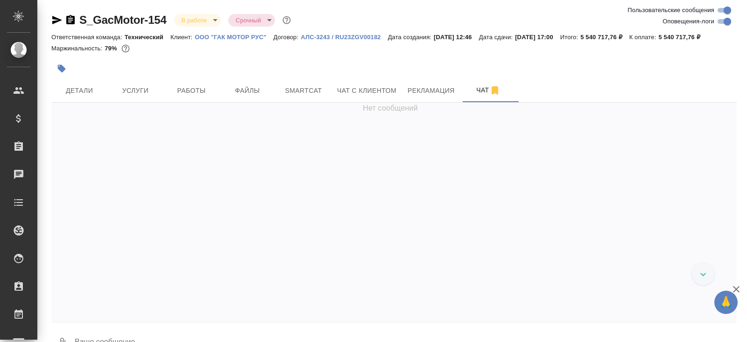
click at [717, 23] on input "Оповещения-логи" at bounding box center [727, 21] width 34 height 11
checkbox input "false"
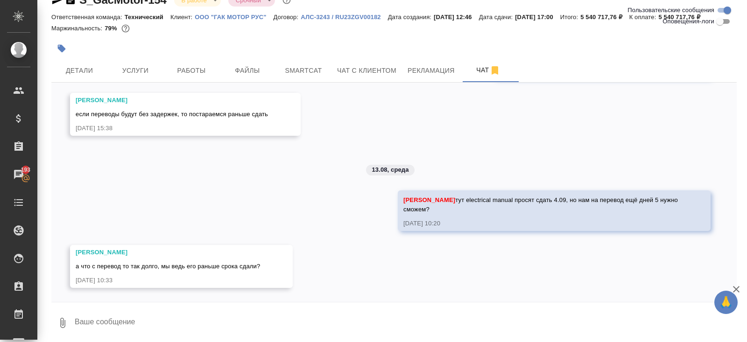
scroll to position [33, 0]
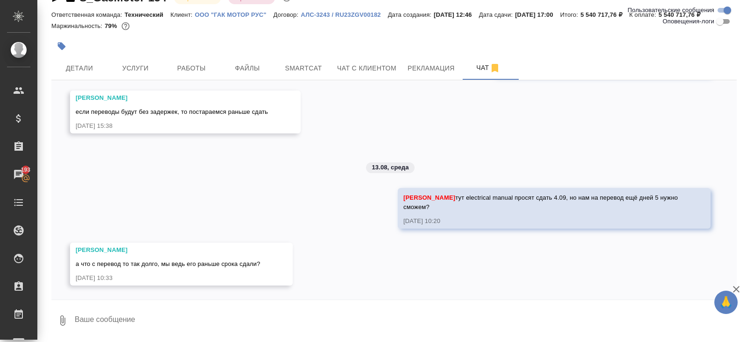
click at [167, 326] on textarea at bounding box center [405, 321] width 663 height 32
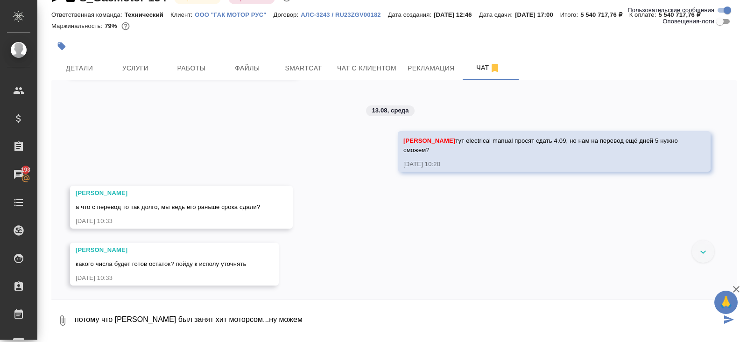
scroll to position [11225, 0]
drag, startPoint x: 328, startPoint y: 318, endPoint x: 236, endPoint y: 317, distance: 92.4
click at [236, 317] on textarea "потому что Роберт был занят хит моторсом...ну может не 5, а 3..." at bounding box center [397, 321] width 647 height 32
type textarea "потому что Роберт был занят хит моторсом...там приоритетнее было, тут срочности…"
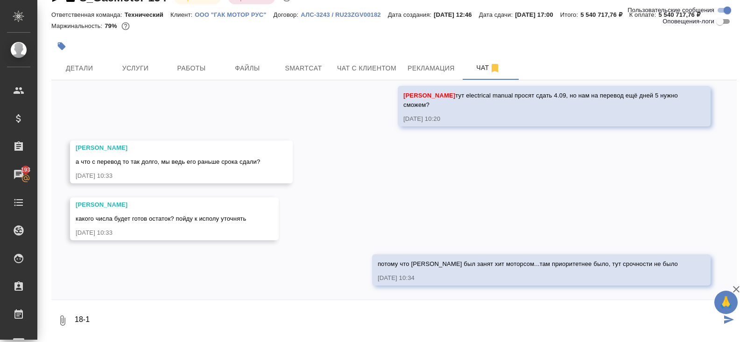
scroll to position [11270, 0]
type textarea "18-19 думаю"
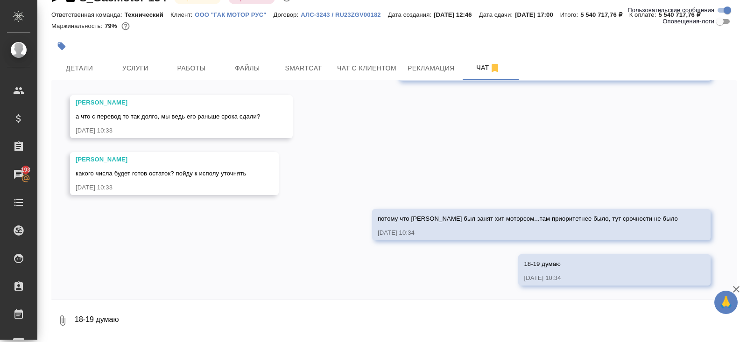
scroll to position [11316, 0]
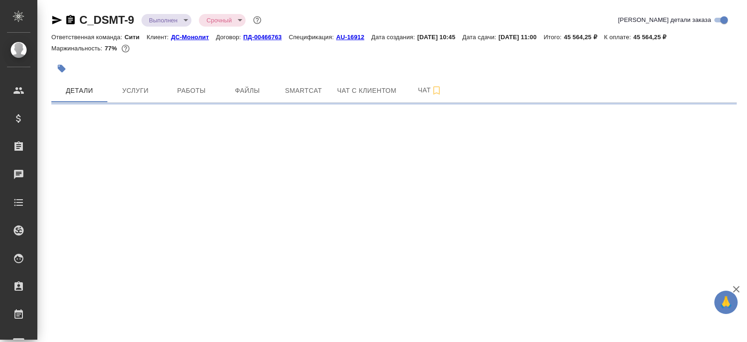
select select "RU"
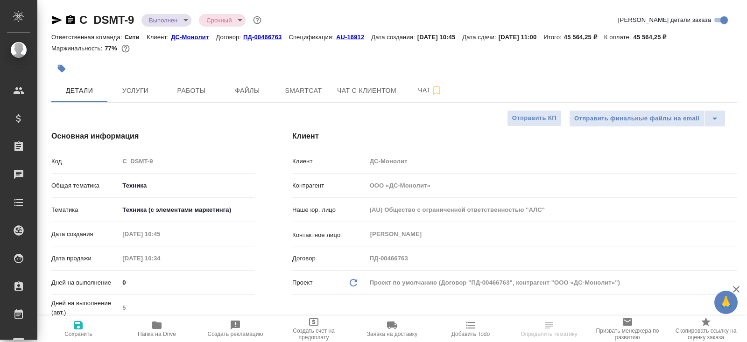
type textarea "x"
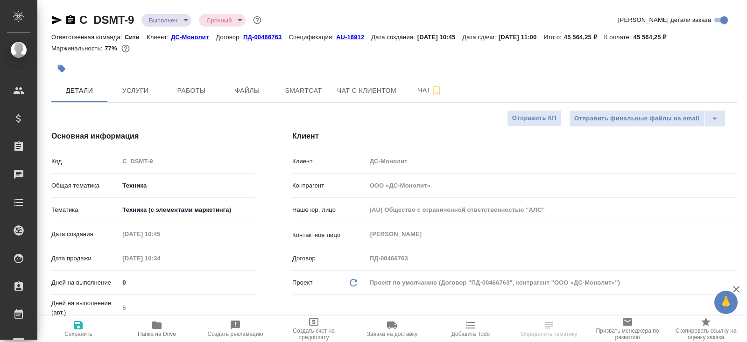
type textarea "x"
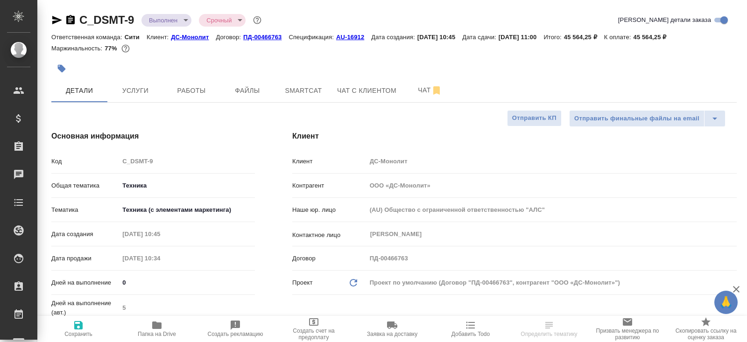
type textarea "x"
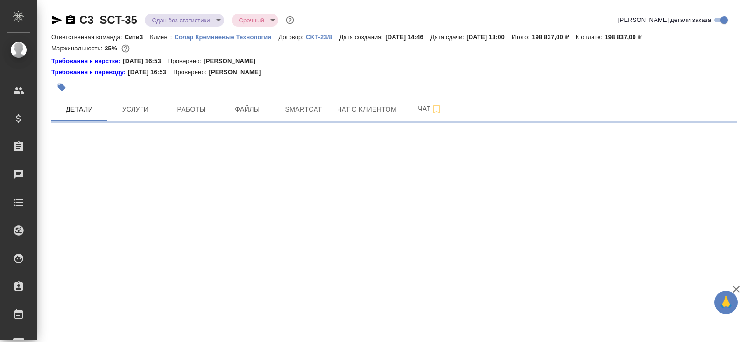
select select "RU"
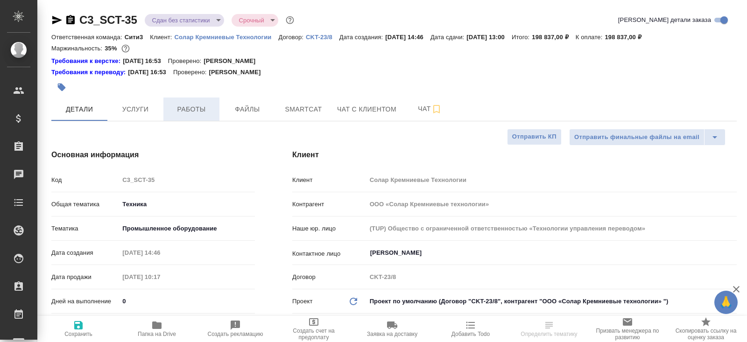
type textarea "x"
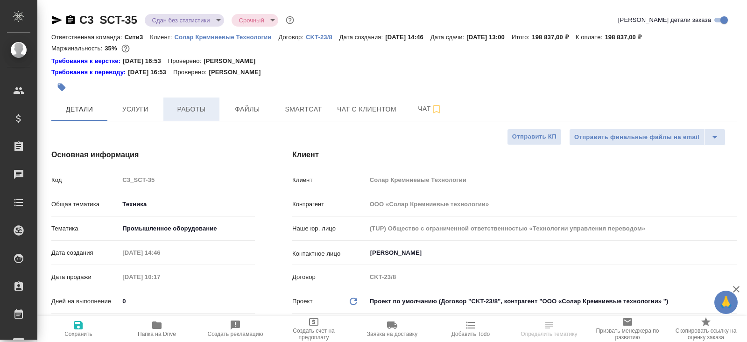
type textarea "x"
click at [184, 110] on span "Работы" at bounding box center [191, 110] width 45 height 12
type textarea "x"
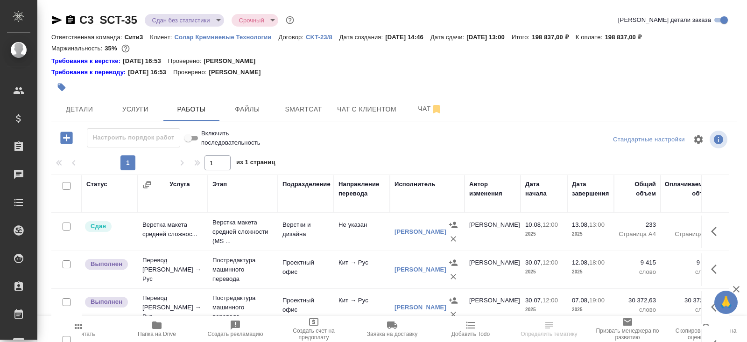
scroll to position [66, 0]
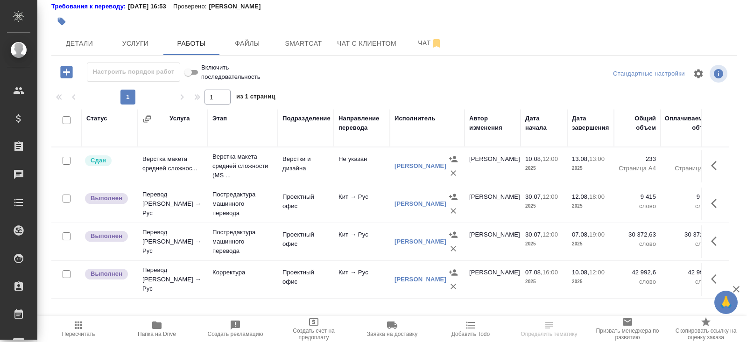
click at [84, 324] on span "Пересчитать" at bounding box center [78, 329] width 67 height 18
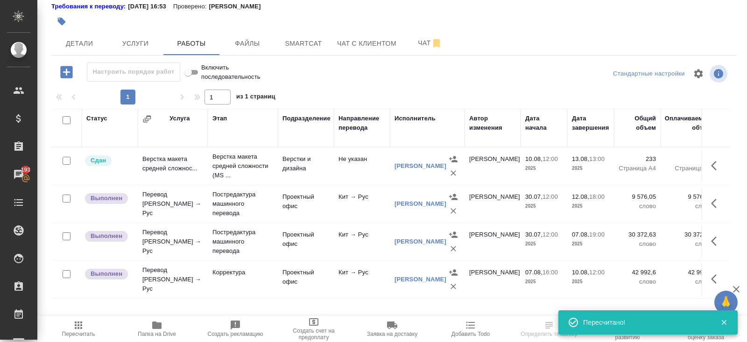
click at [718, 203] on icon "button" at bounding box center [716, 203] width 11 height 11
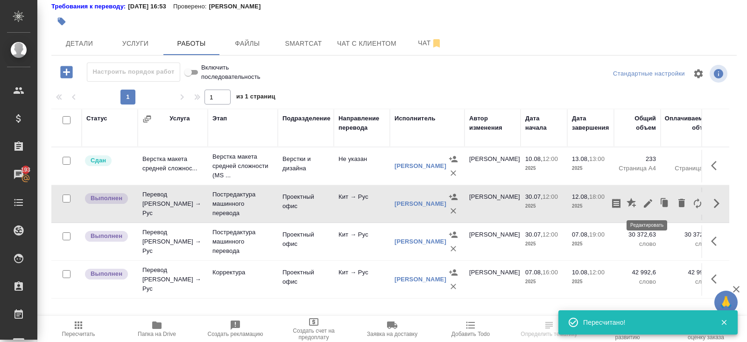
click at [648, 201] on icon "button" at bounding box center [647, 203] width 8 height 8
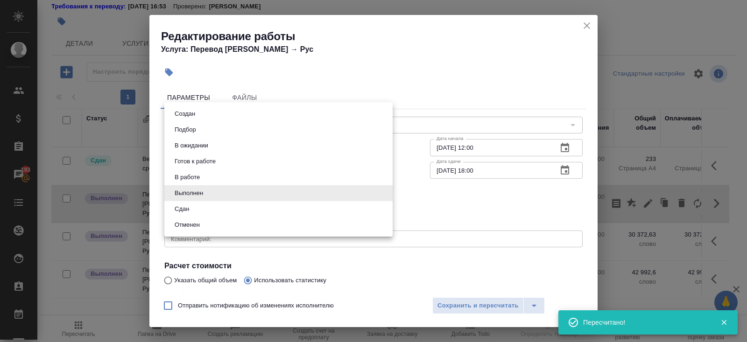
click at [194, 189] on body "🙏 .cls-1 fill:#fff; AWATERA Belyakova Yulia Клиенты Спецификации Заказы 193 Чат…" at bounding box center [373, 171] width 747 height 342
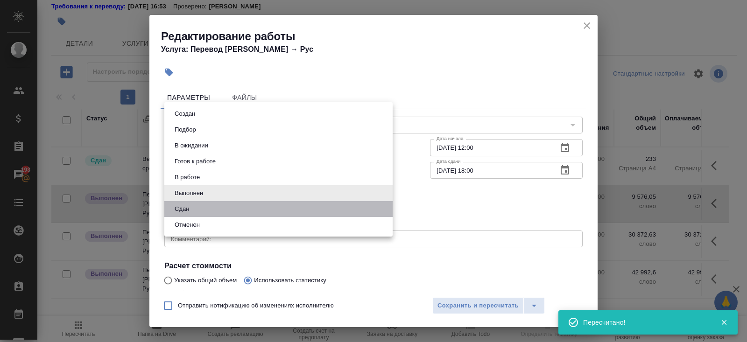
click at [193, 202] on li "Сдан" at bounding box center [278, 209] width 228 height 16
type input "closed"
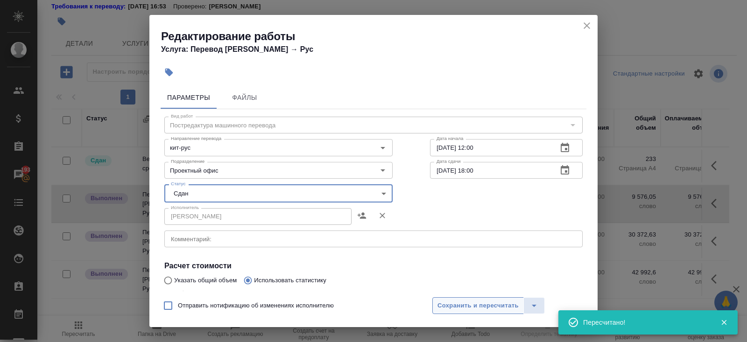
click at [453, 303] on span "Сохранить и пересчитать" at bounding box center [477, 305] width 81 height 11
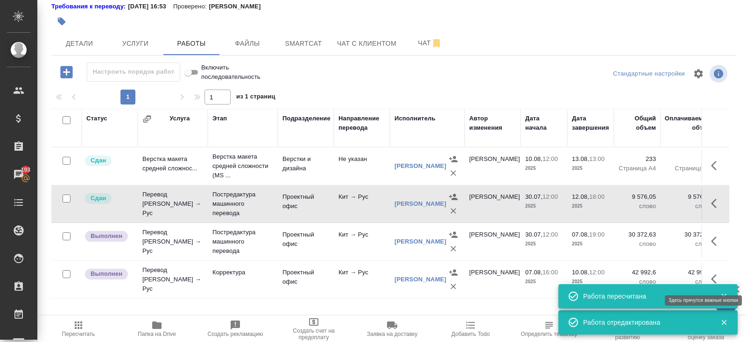
click at [715, 276] on icon "button" at bounding box center [716, 278] width 11 height 11
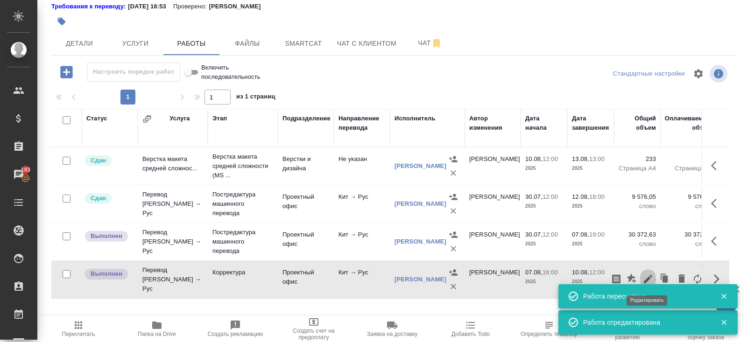
click at [644, 277] on icon "button" at bounding box center [647, 278] width 11 height 11
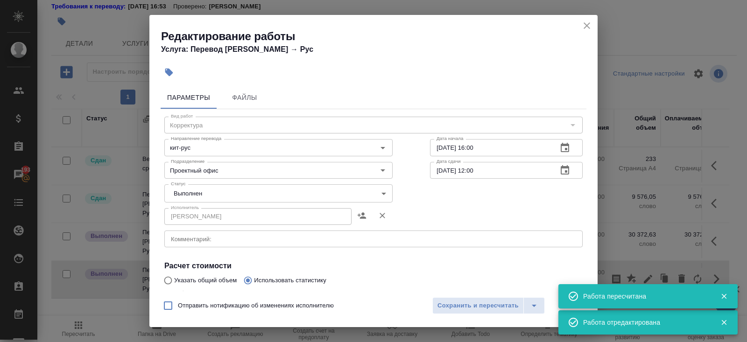
click at [231, 193] on body "🙏 .cls-1 fill:#fff; AWATERA Belyakova Yulia Клиенты Спецификации Заказы 193 Чат…" at bounding box center [373, 171] width 747 height 342
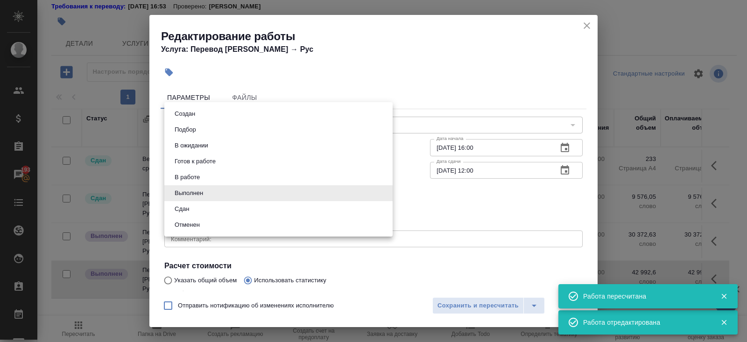
click at [231, 208] on li "Сдан" at bounding box center [278, 209] width 228 height 16
type input "closed"
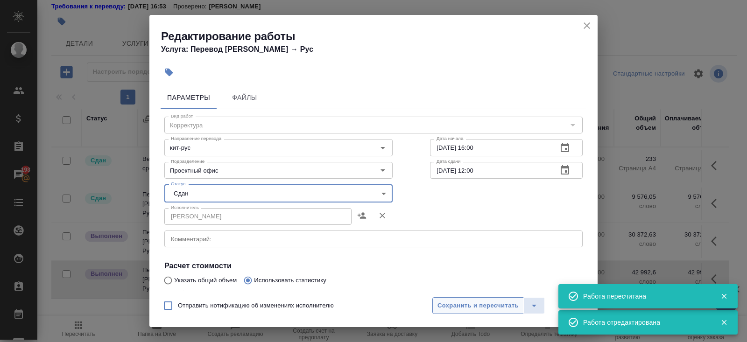
click at [447, 310] on span "Сохранить и пересчитать" at bounding box center [477, 305] width 81 height 11
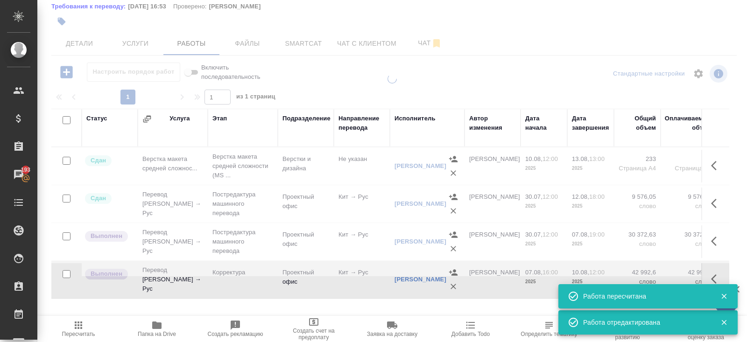
click at [157, 222] on div at bounding box center [391, 175] width 709 height 202
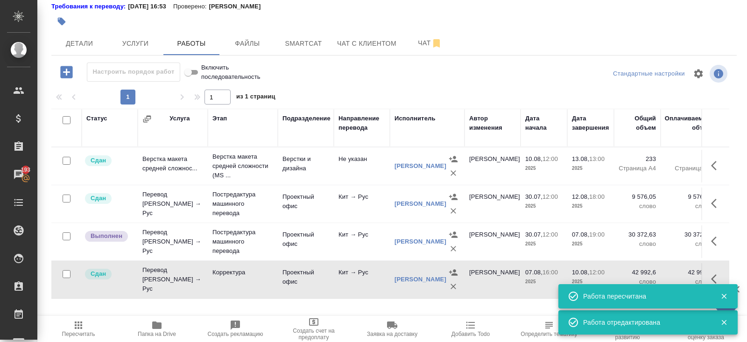
scroll to position [0, 0]
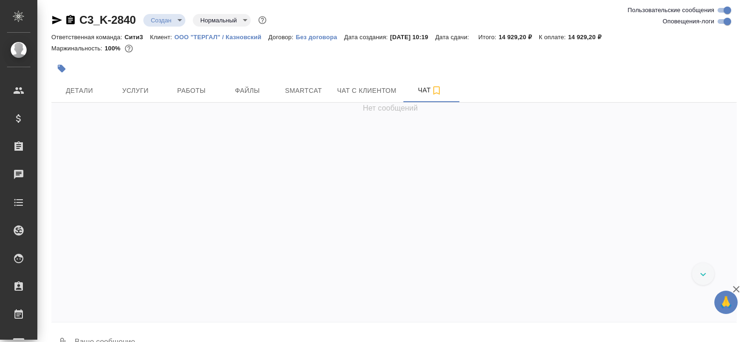
scroll to position [26, 0]
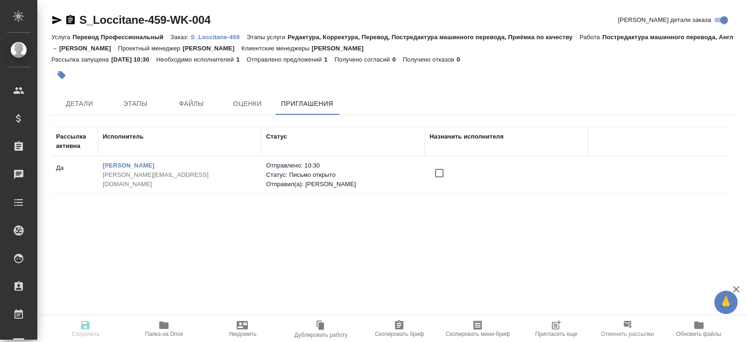
click at [558, 329] on icon "button" at bounding box center [555, 325] width 7 height 7
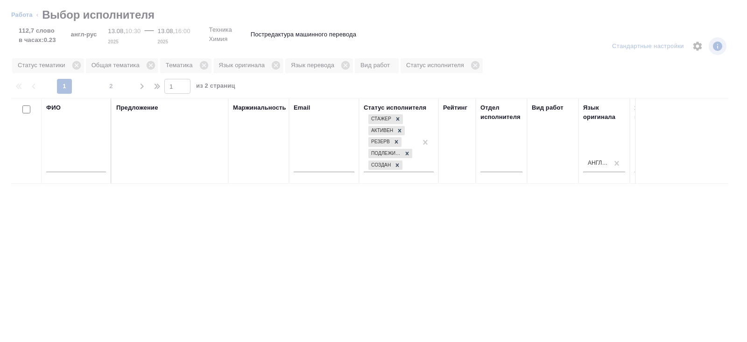
click at [97, 167] on input "text" at bounding box center [76, 167] width 60 height 12
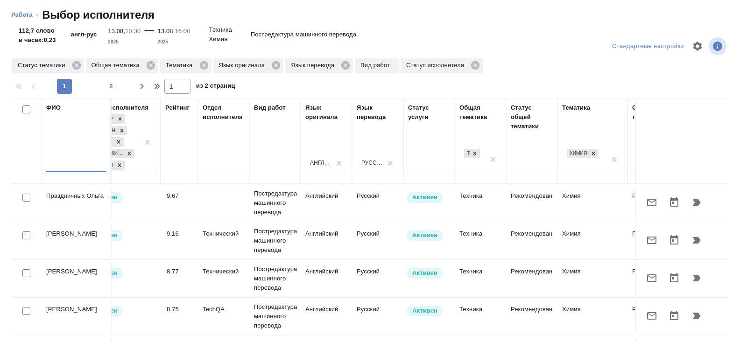
scroll to position [0, 638]
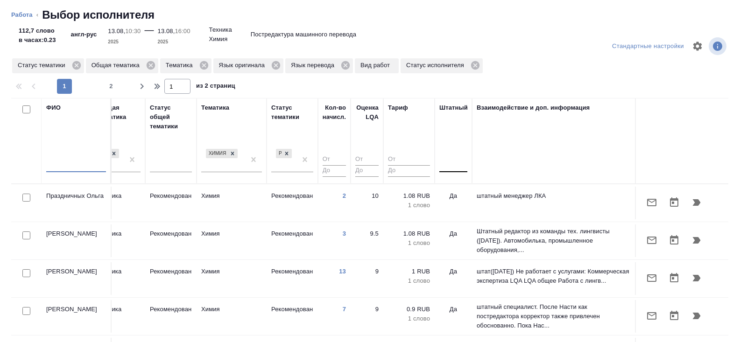
click at [445, 168] on div at bounding box center [453, 163] width 28 height 14
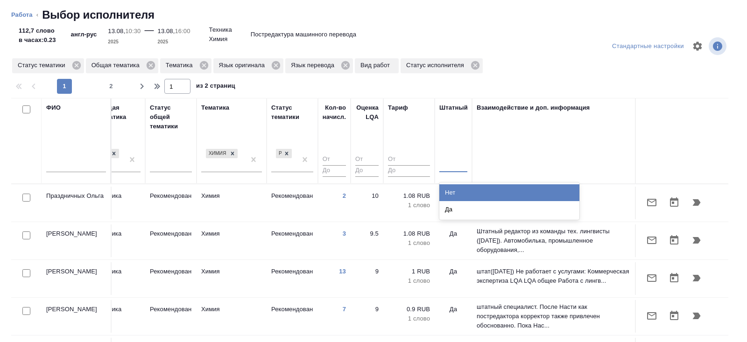
click at [448, 188] on div "Нет" at bounding box center [509, 192] width 140 height 17
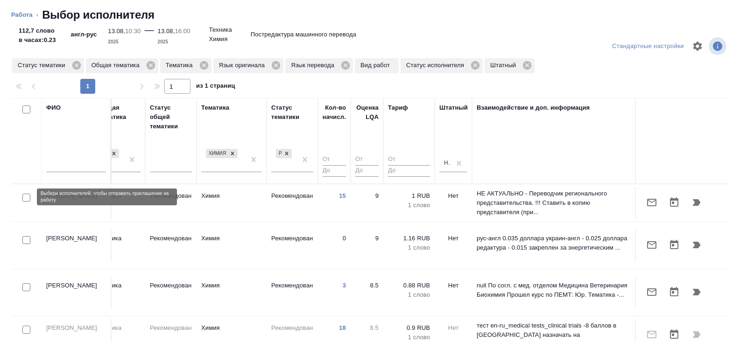
click at [26, 197] on input "checkbox" at bounding box center [26, 198] width 8 height 8
checkbox input "true"
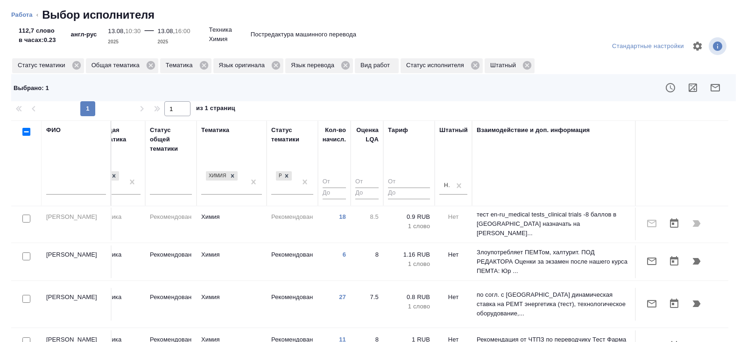
scroll to position [134, 638]
click at [27, 252] on input "checkbox" at bounding box center [26, 256] width 8 height 8
checkbox input "true"
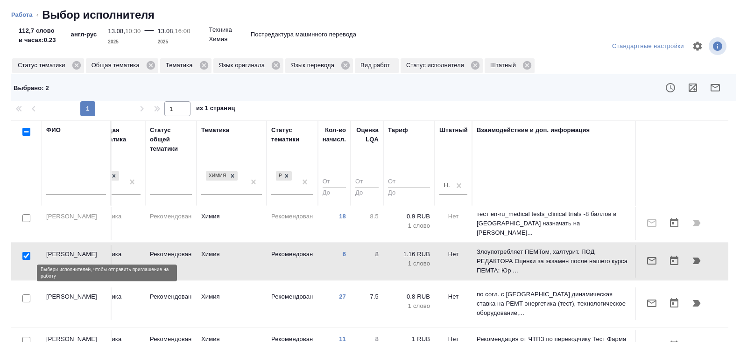
click at [28, 294] on input "checkbox" at bounding box center [26, 298] width 8 height 8
checkbox input "true"
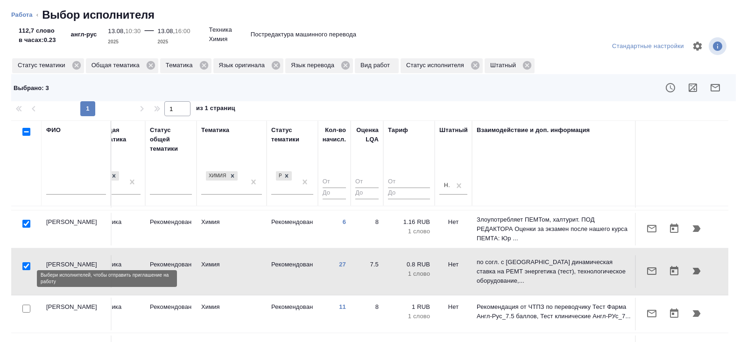
click at [26, 305] on input "checkbox" at bounding box center [26, 309] width 8 height 8
checkbox input "true"
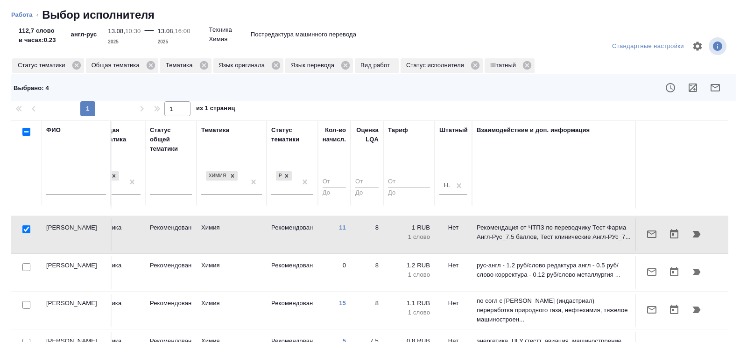
scroll to position [267, 638]
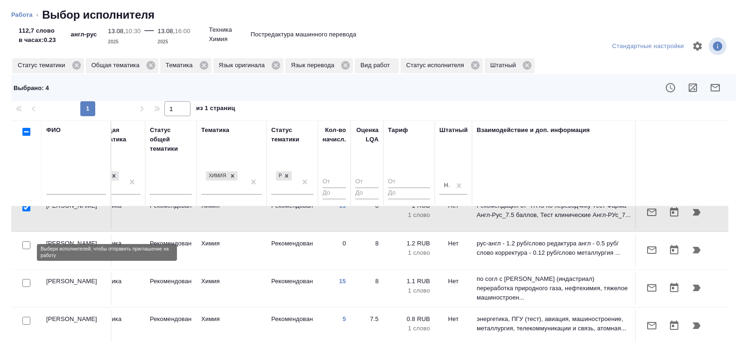
click at [26, 279] on input "checkbox" at bounding box center [26, 283] width 8 height 8
checkbox input "true"
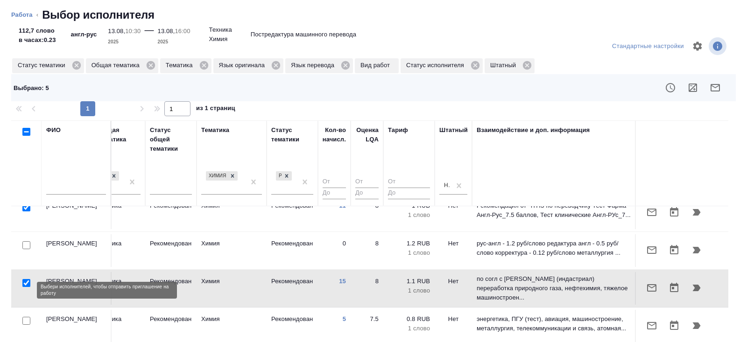
click at [26, 317] on input "checkbox" at bounding box center [26, 321] width 8 height 8
checkbox input "true"
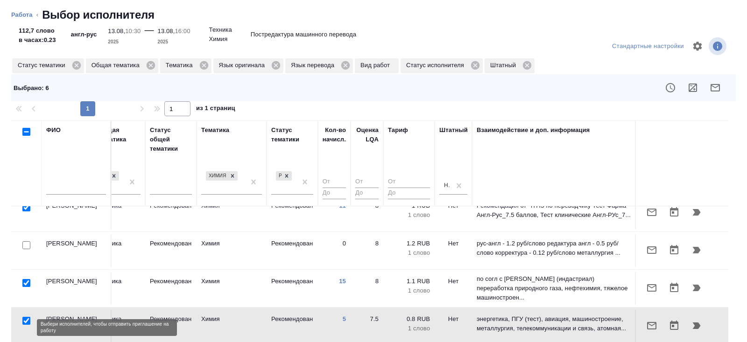
checkbox input "true"
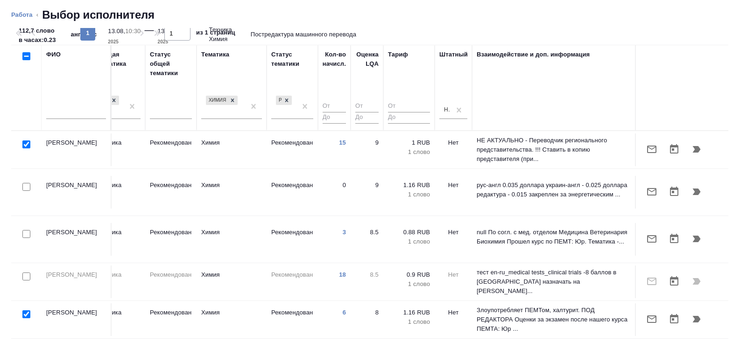
scroll to position [0, 0]
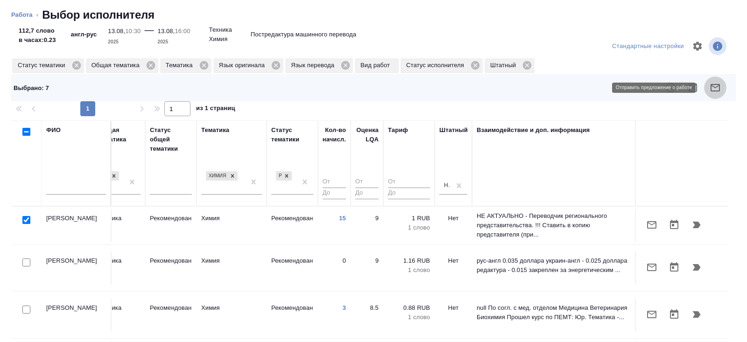
click at [718, 89] on icon "button" at bounding box center [714, 87] width 11 height 11
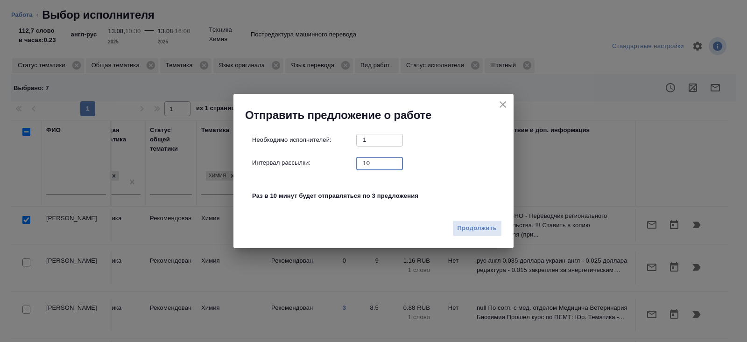
drag, startPoint x: 373, startPoint y: 167, endPoint x: 326, endPoint y: 154, distance: 48.3
click at [326, 154] on div "Необходимо исполнителей: 1 ​ Интервал рассылки: 10 ​ Раз в 10 минут будет отпра…" at bounding box center [377, 173] width 250 height 78
type input "0"
click at [470, 224] on span "Продолжить" at bounding box center [476, 228] width 39 height 11
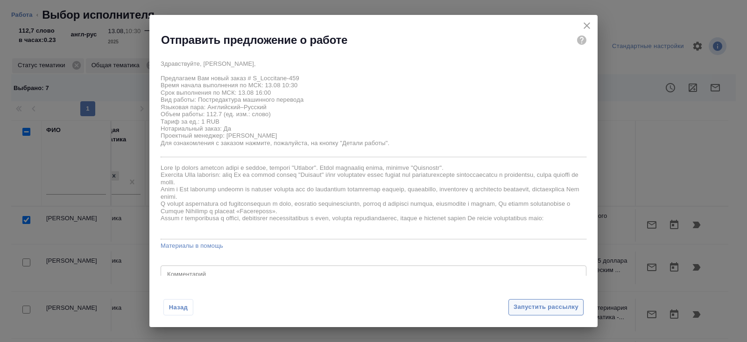
click at [517, 305] on span "Запустить рассылку" at bounding box center [545, 307] width 65 height 11
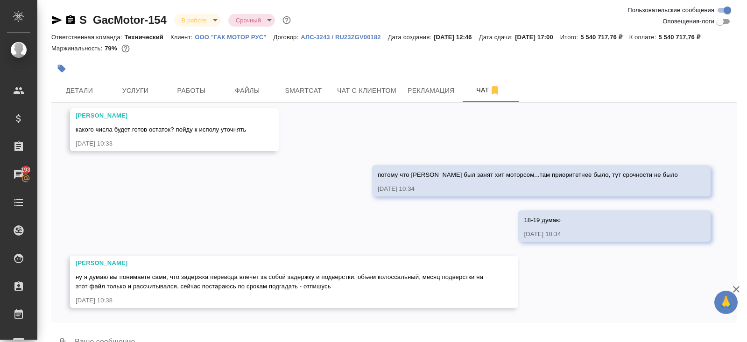
scroll to position [33, 0]
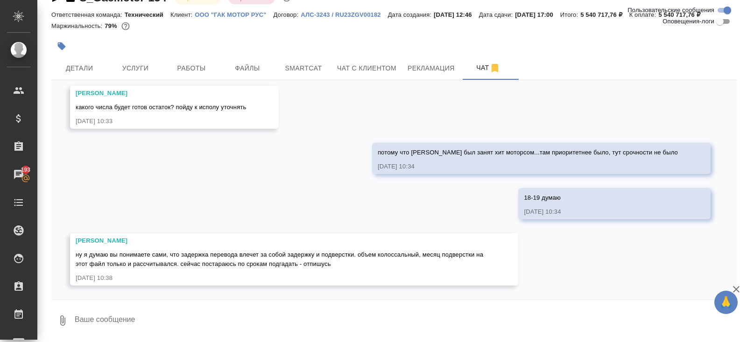
click at [113, 307] on textarea at bounding box center [405, 321] width 663 height 32
type textarea "я понимаю, да( если бы клиент заранее сказал что этот файл приоритет - такого б…"
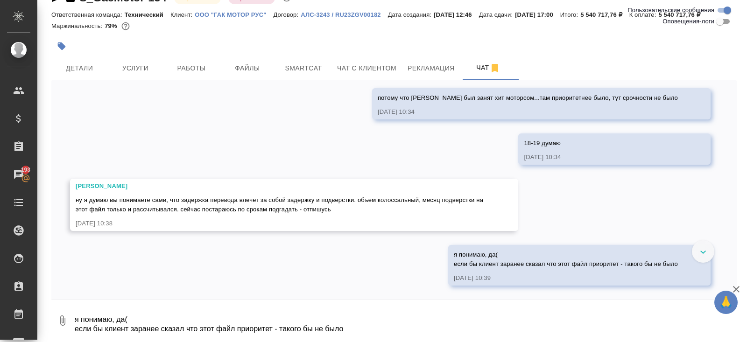
scroll to position [11436, 0]
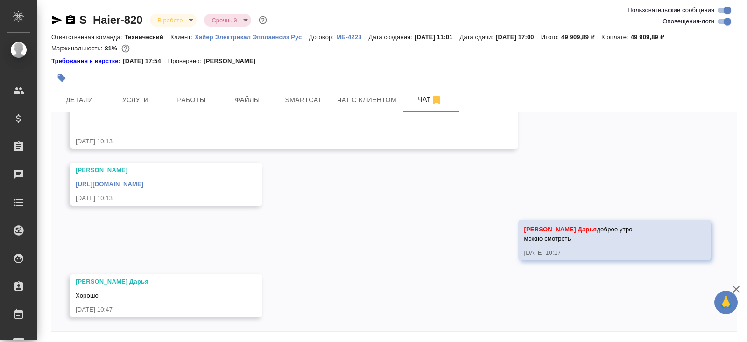
scroll to position [9635, 0]
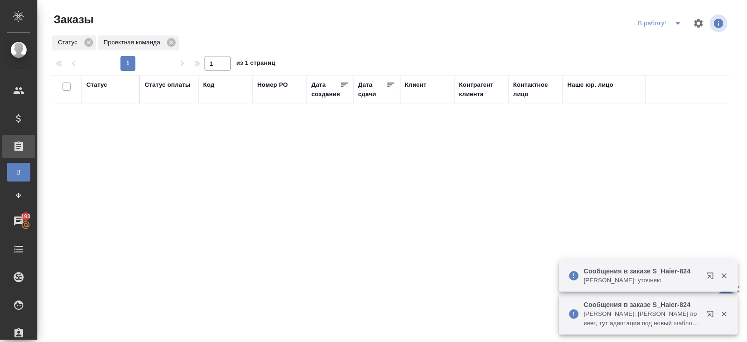
click at [709, 310] on icon "button" at bounding box center [711, 315] width 11 height 11
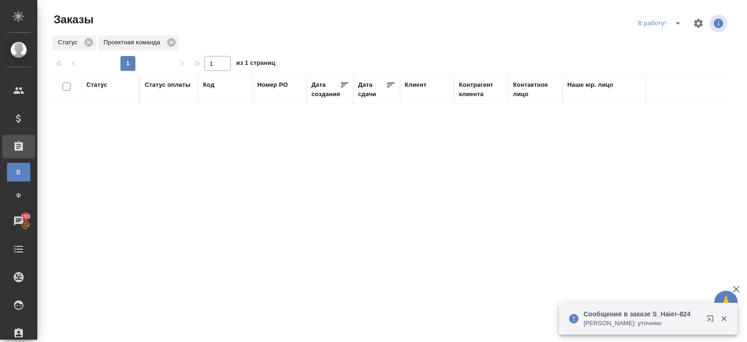
click at [675, 25] on icon "split button" at bounding box center [677, 23] width 11 height 11
click at [663, 44] on li "ПМ" at bounding box center [661, 42] width 52 height 15
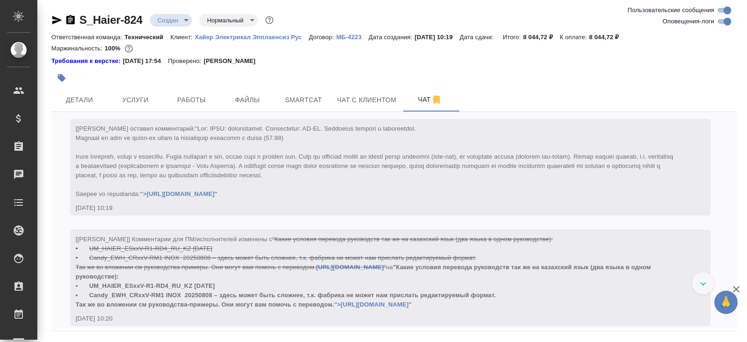
click at [726, 26] on input "Оповещения-логи" at bounding box center [727, 21] width 34 height 11
checkbox input "false"
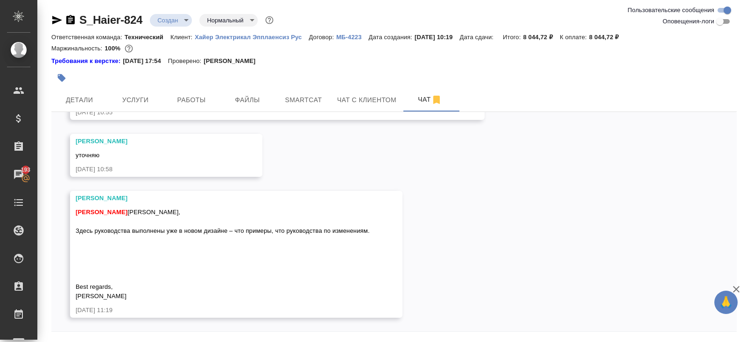
scroll to position [31, 0]
